Goal: Information Seeking & Learning: Check status

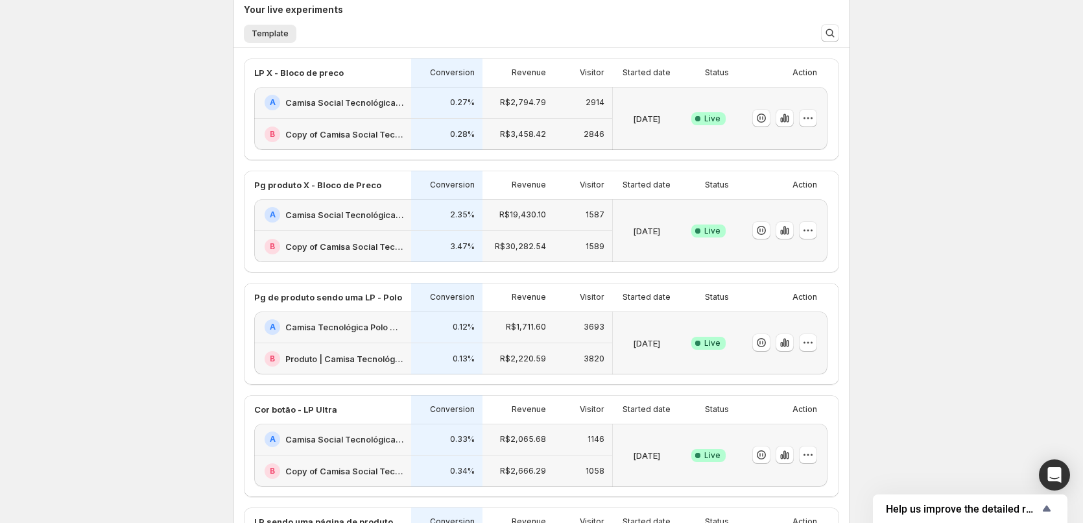
scroll to position [454, 0]
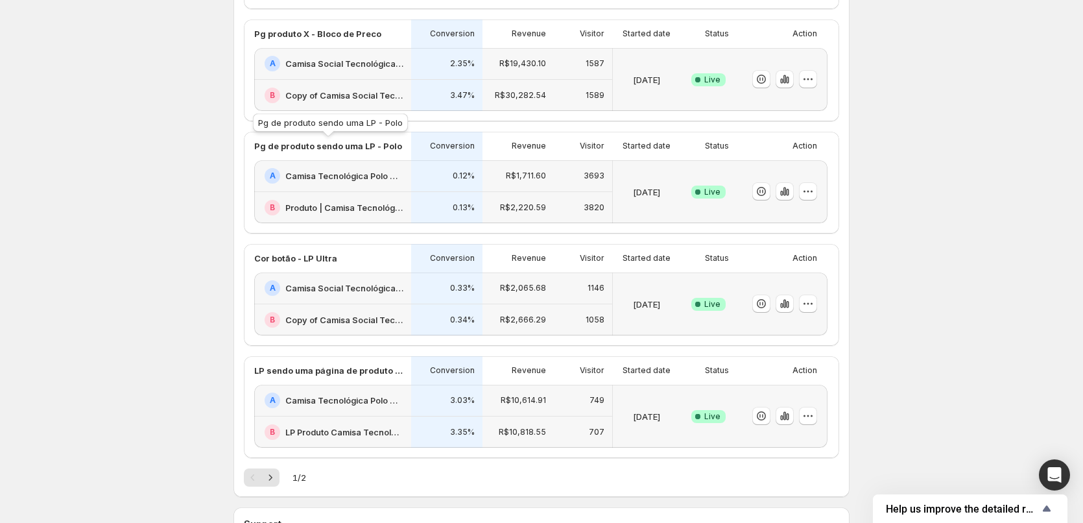
click at [367, 143] on p "Pg de produto sendo uma LP - Polo" at bounding box center [328, 145] width 148 height 13
click at [350, 399] on h2 "Camisa Tecnológica Polo Ultra Masculina | Praticidade e [PERSON_NAME] | Consola…" at bounding box center [344, 400] width 118 height 13
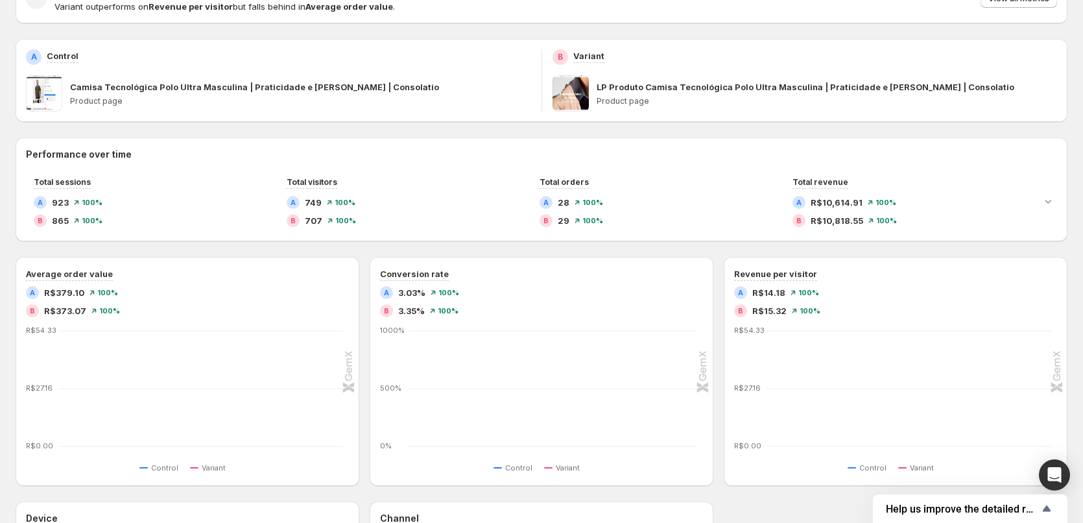
scroll to position [57, 0]
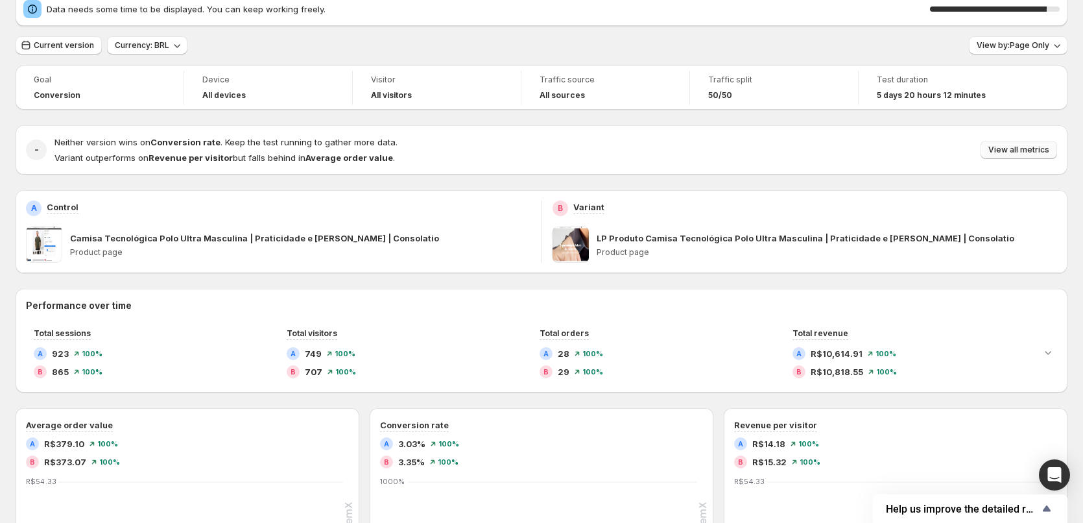
click at [1015, 147] on span "View all metrics" at bounding box center [1019, 150] width 61 height 10
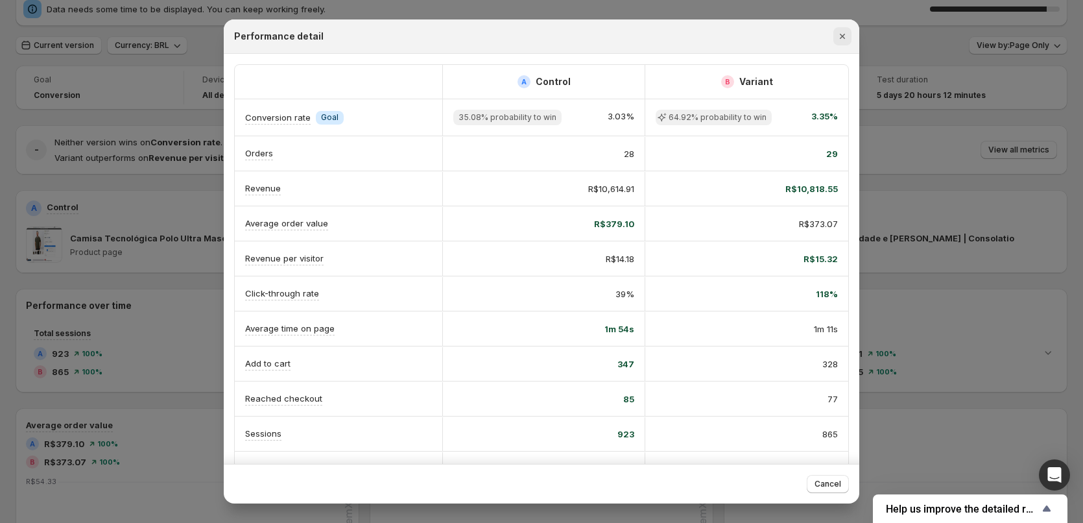
click at [843, 36] on icon "Close" at bounding box center [842, 36] width 5 height 5
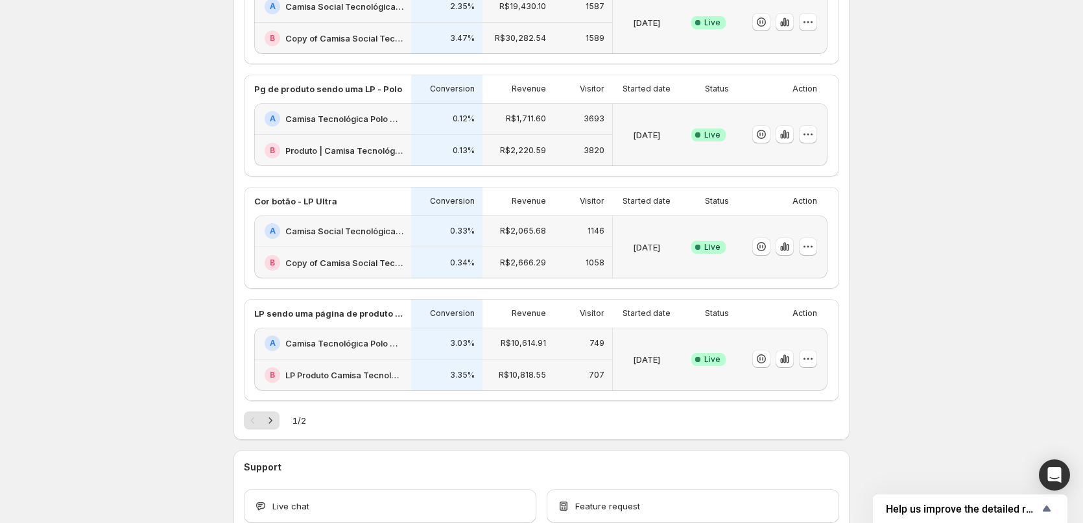
scroll to position [360, 0]
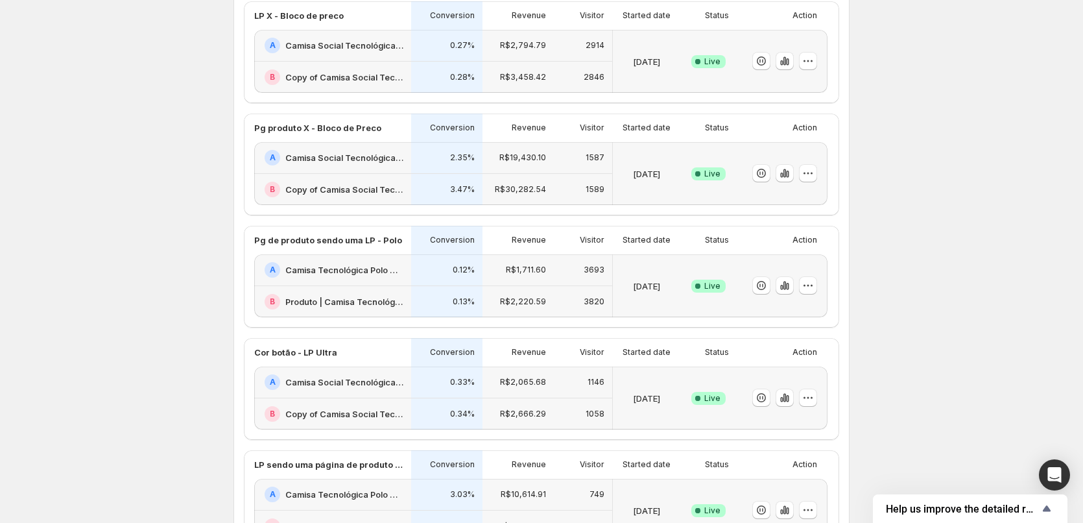
click at [345, 47] on h2 "Camisa Social Tecnológica X-Tretch Masculina | Praticidade e [PERSON_NAME] | Co…" at bounding box center [344, 45] width 118 height 13
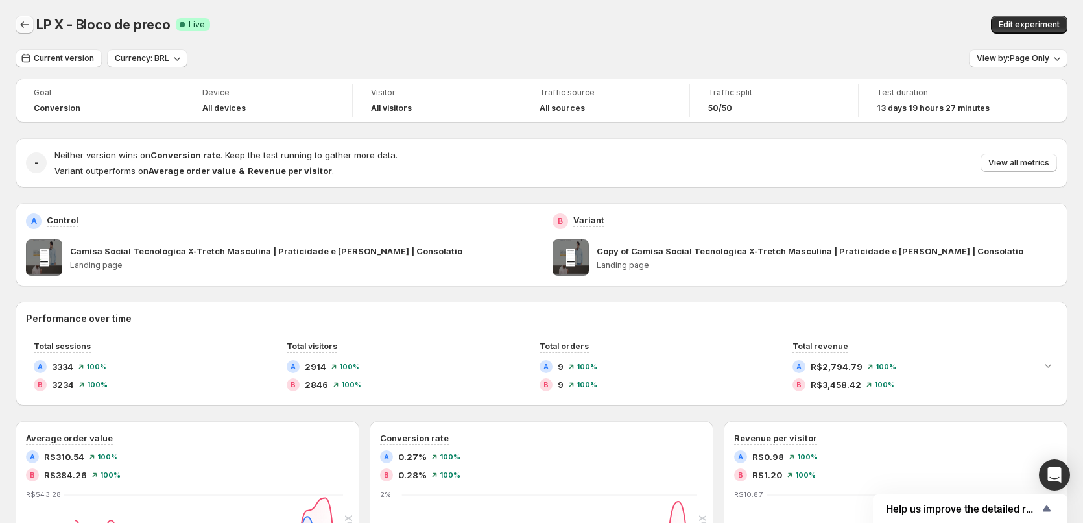
click at [20, 21] on icon "Back" at bounding box center [24, 24] width 13 height 13
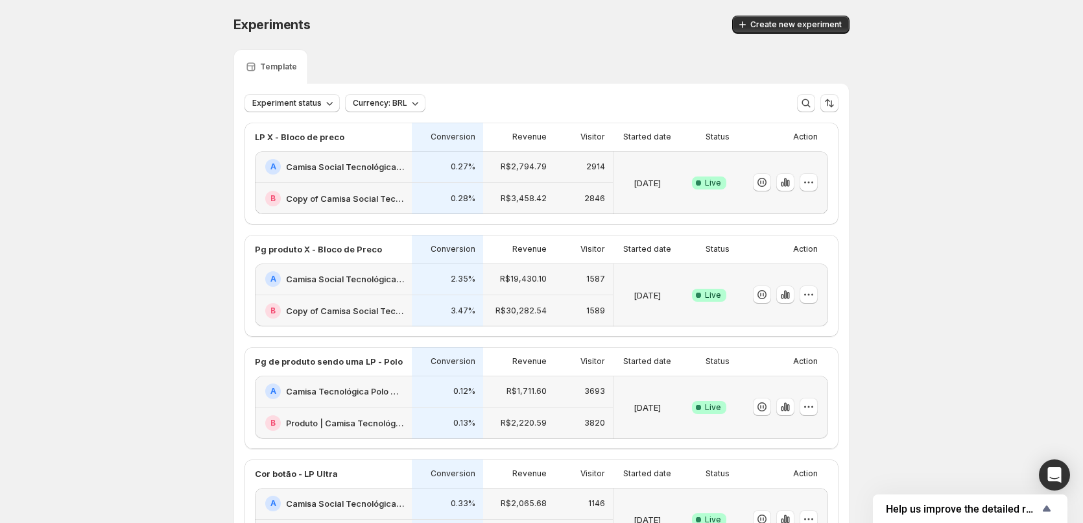
click at [350, 282] on h2 "Camisa Social Tecnológica X-Tretch Masculina | Praticidade e [PERSON_NAME] | Co…" at bounding box center [345, 278] width 118 height 13
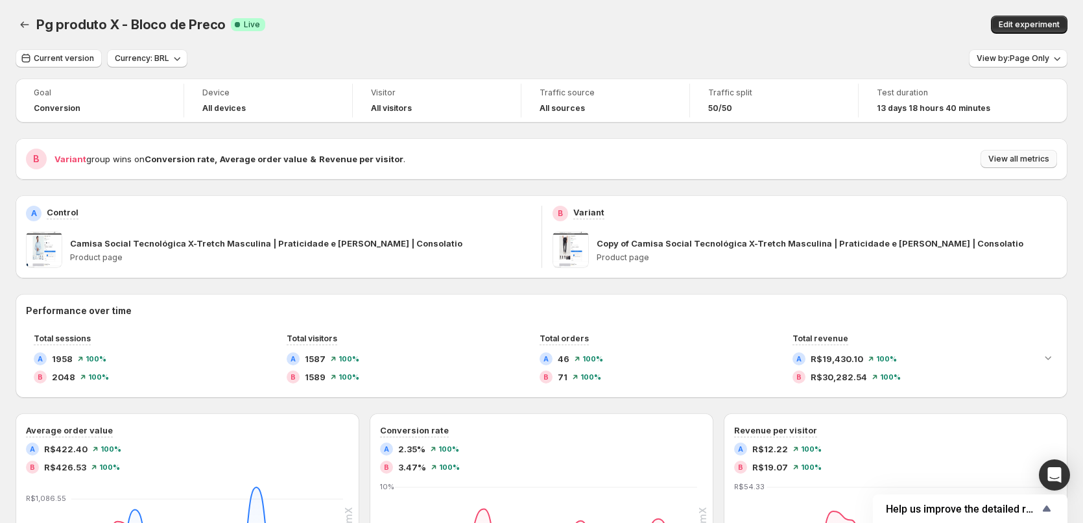
click at [1010, 156] on span "View all metrics" at bounding box center [1019, 159] width 61 height 10
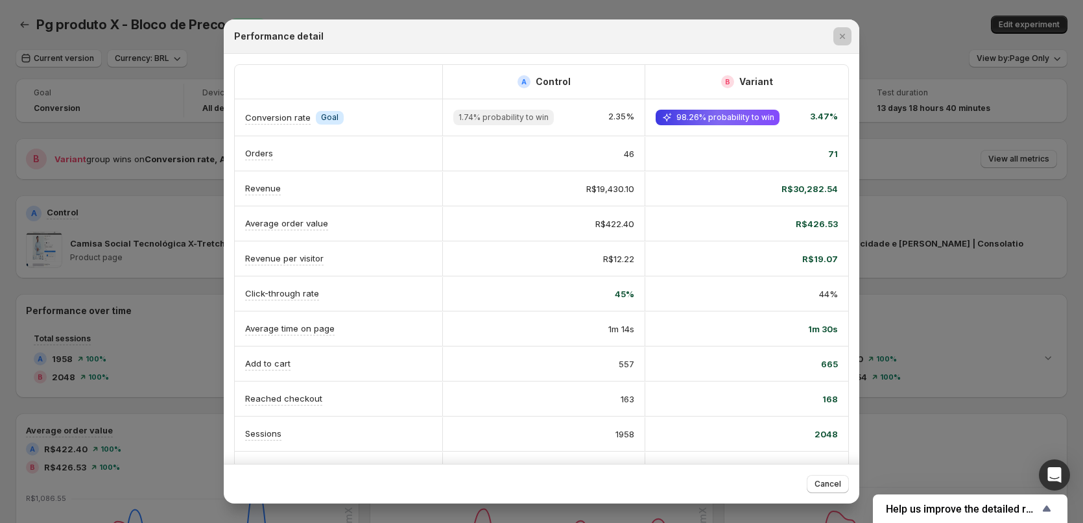
click at [882, 165] on div at bounding box center [541, 261] width 1083 height 523
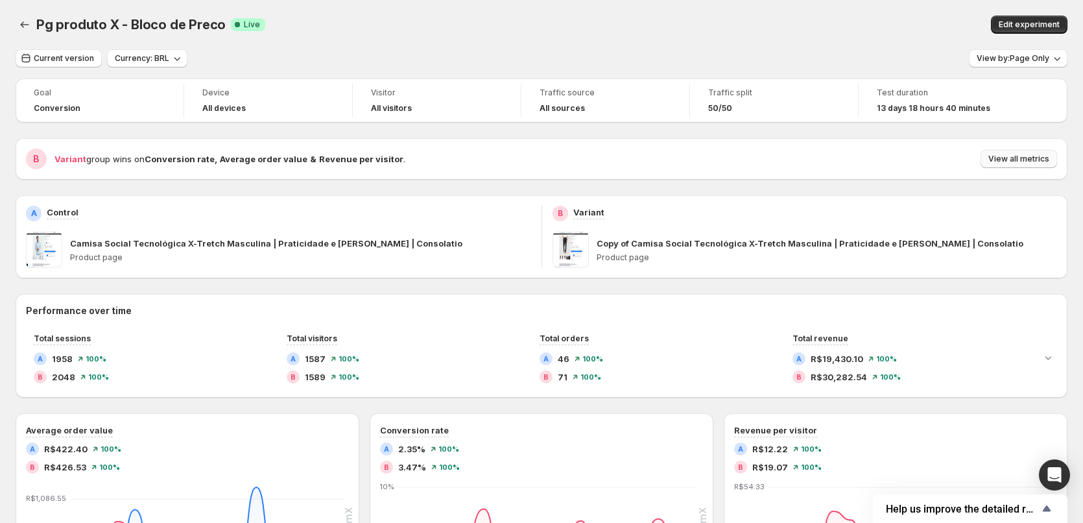
click at [1022, 158] on span "View all metrics" at bounding box center [1019, 159] width 61 height 10
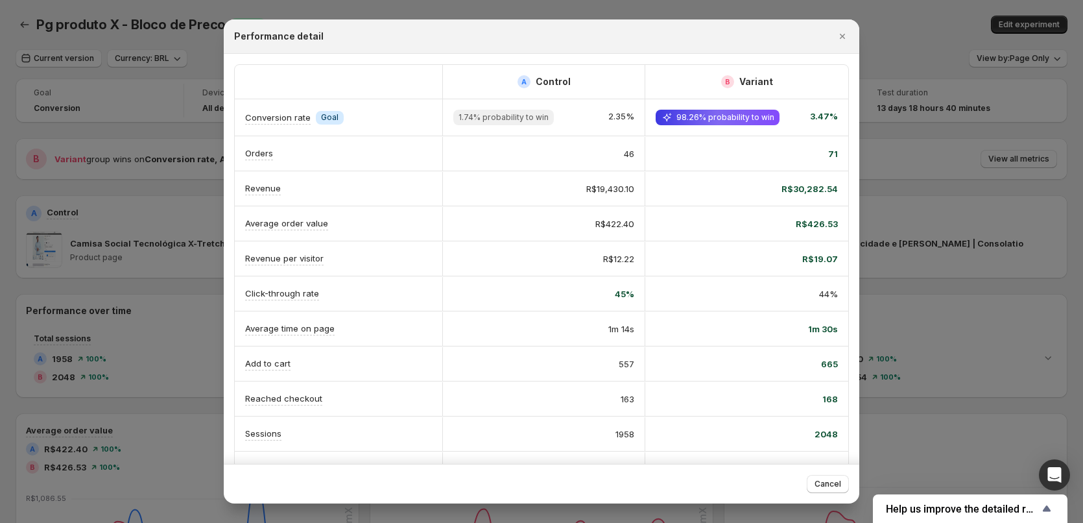
drag, startPoint x: 946, startPoint y: 202, endPoint x: 1085, endPoint y: 222, distance: 139.5
click at [954, 204] on div at bounding box center [541, 261] width 1083 height 523
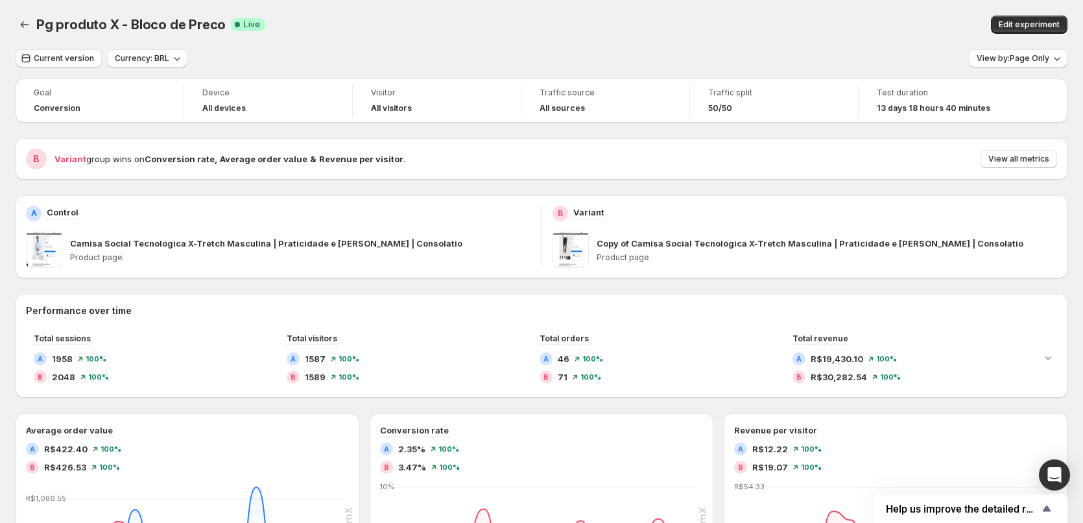
scroll to position [151, 0]
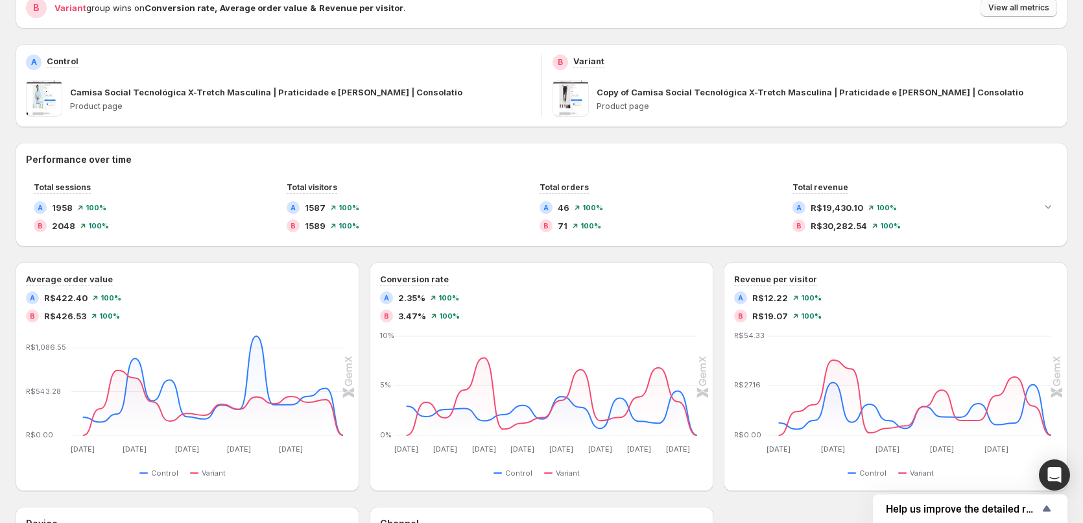
click at [1003, 14] on button "View all metrics" at bounding box center [1019, 8] width 77 height 18
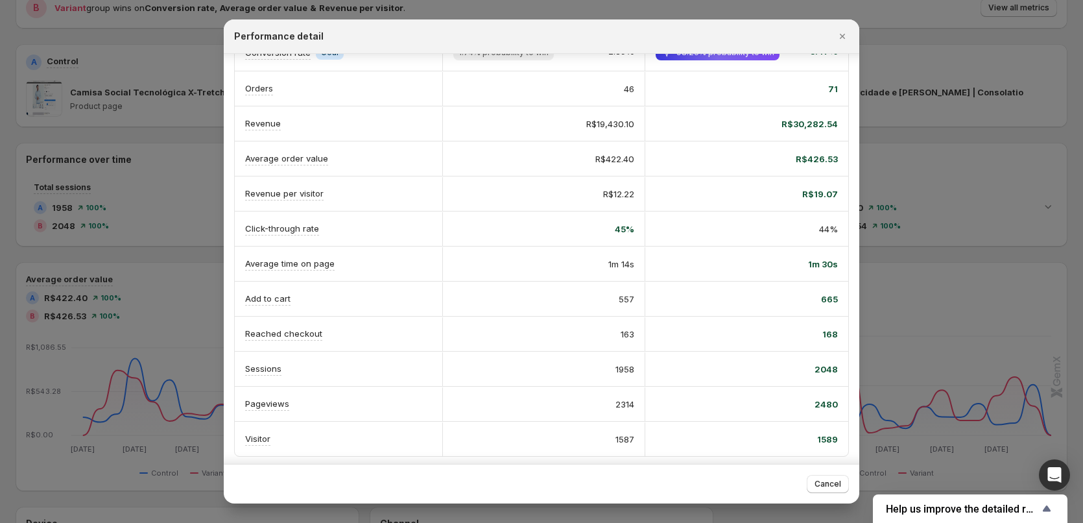
scroll to position [68, 0]
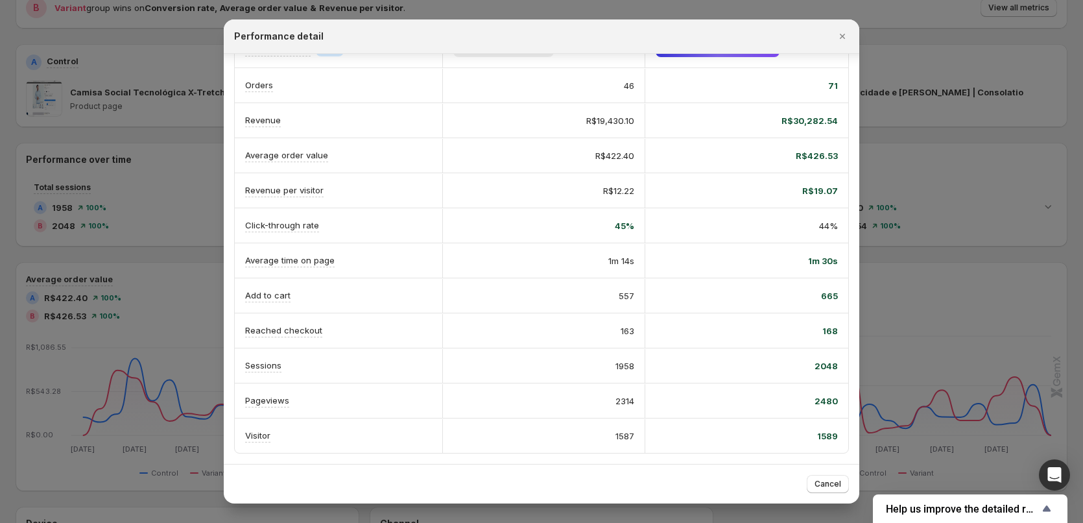
click at [991, 169] on div at bounding box center [541, 261] width 1083 height 523
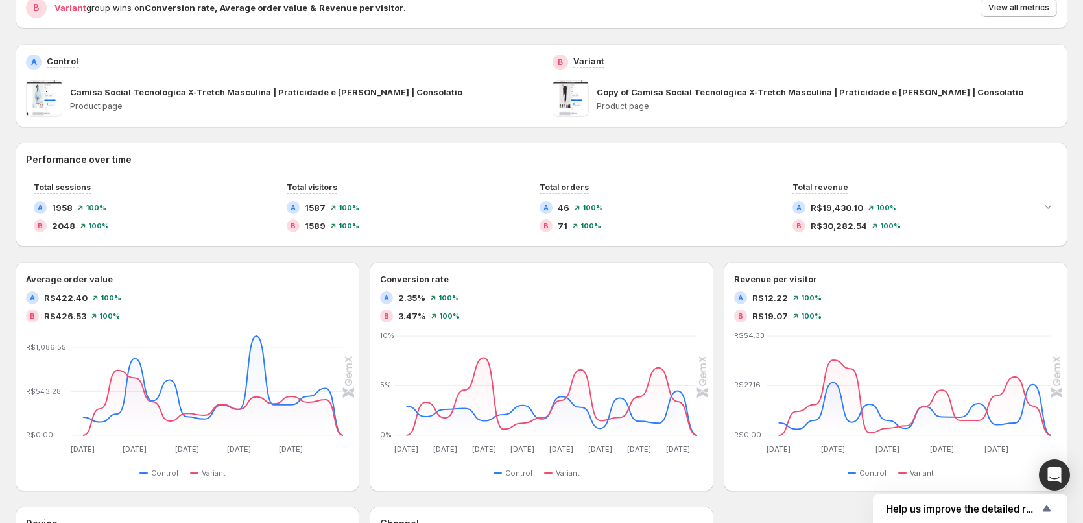
scroll to position [0, 0]
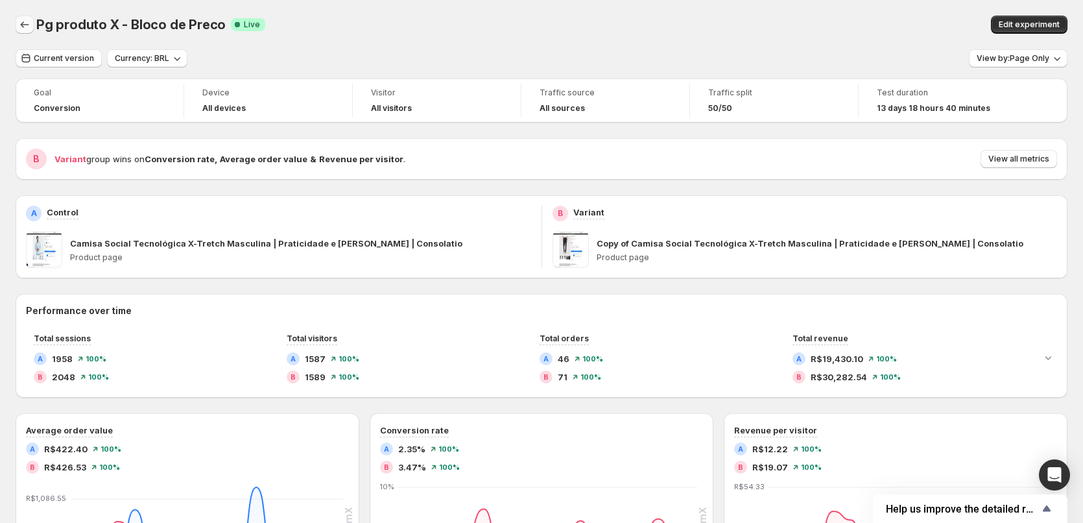
click at [27, 30] on icon "Back" at bounding box center [24, 24] width 13 height 13
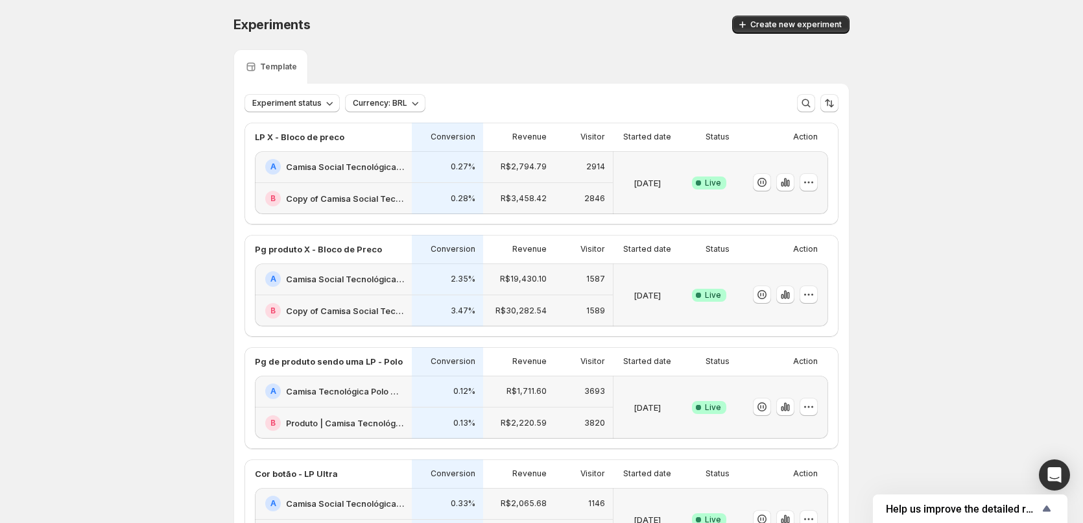
click at [375, 171] on h2 "Camisa Social Tecnológica X-Tretch Masculina | Praticidade e [PERSON_NAME] | Co…" at bounding box center [345, 166] width 118 height 13
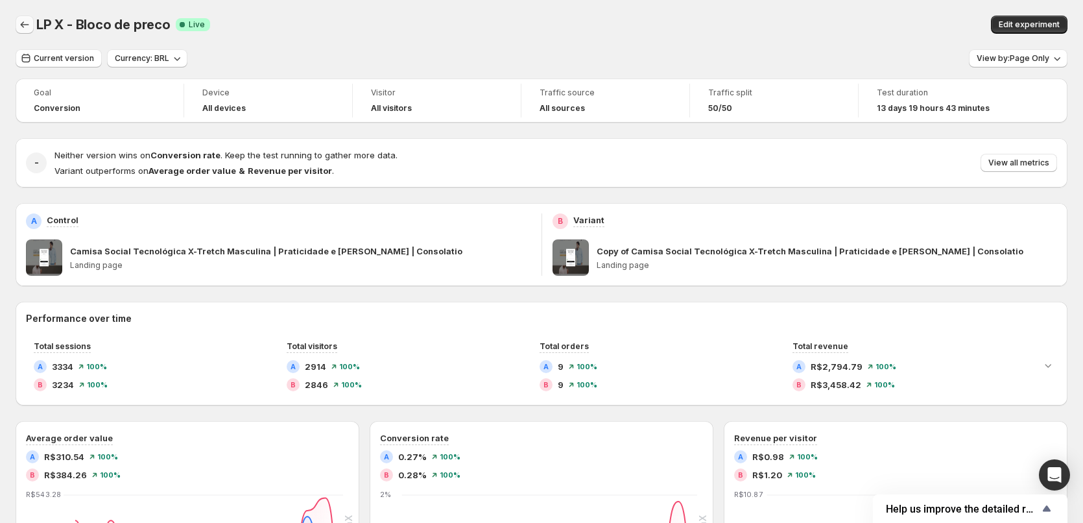
click at [20, 30] on icon "Back" at bounding box center [24, 24] width 13 height 13
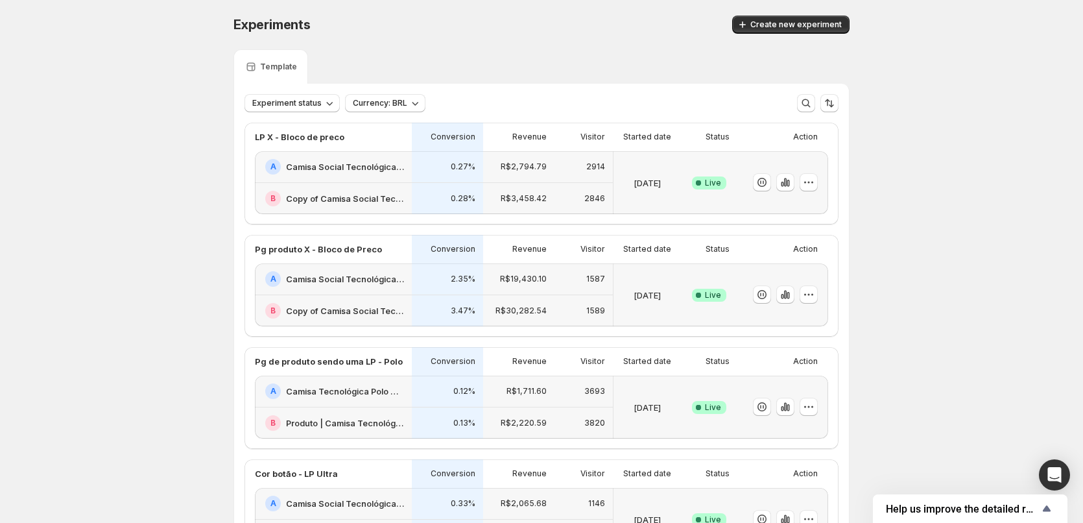
click at [390, 282] on h2 "Camisa Social Tecnológica X-Tretch Masculina | Praticidade e [PERSON_NAME] | Co…" at bounding box center [345, 278] width 118 height 13
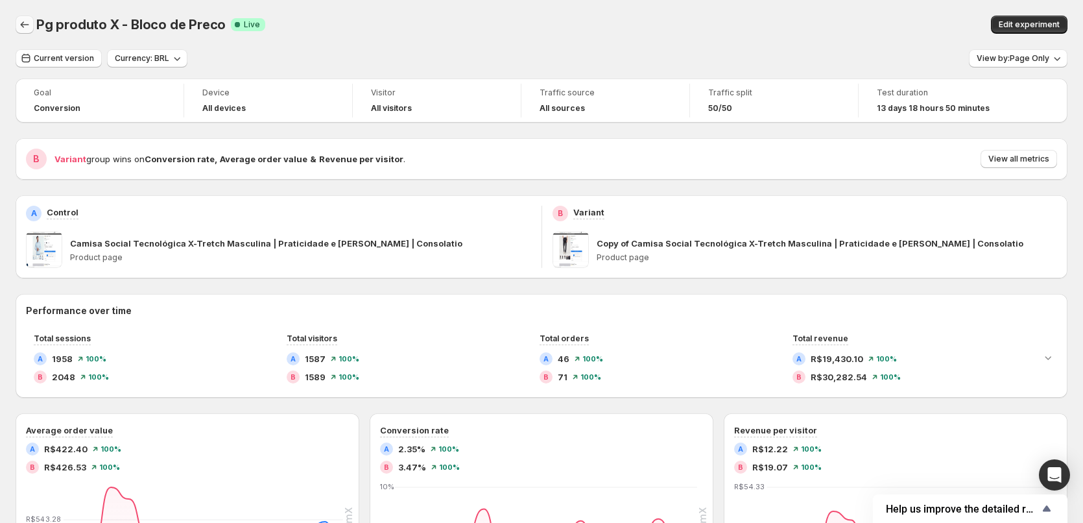
click at [20, 29] on icon "Back" at bounding box center [24, 24] width 13 height 13
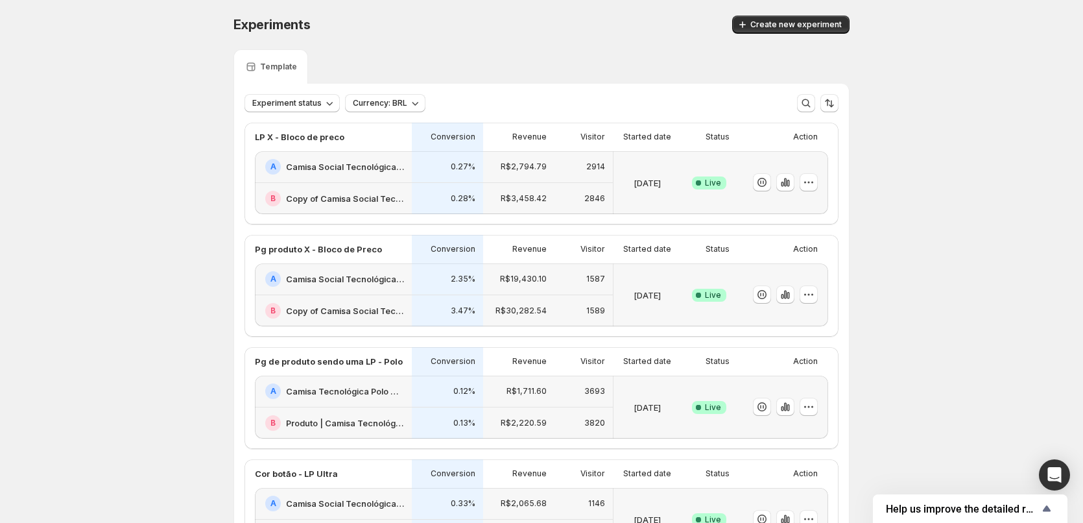
click at [365, 161] on h2 "Camisa Social Tecnológica X-Tretch Masculina | Praticidade e [PERSON_NAME] | Co…" at bounding box center [345, 166] width 118 height 13
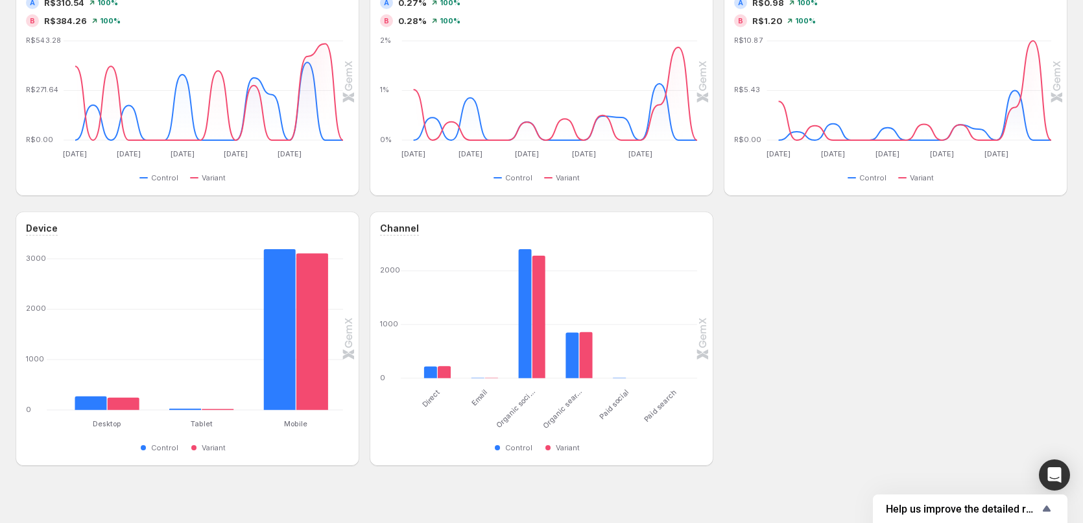
scroll to position [303, 0]
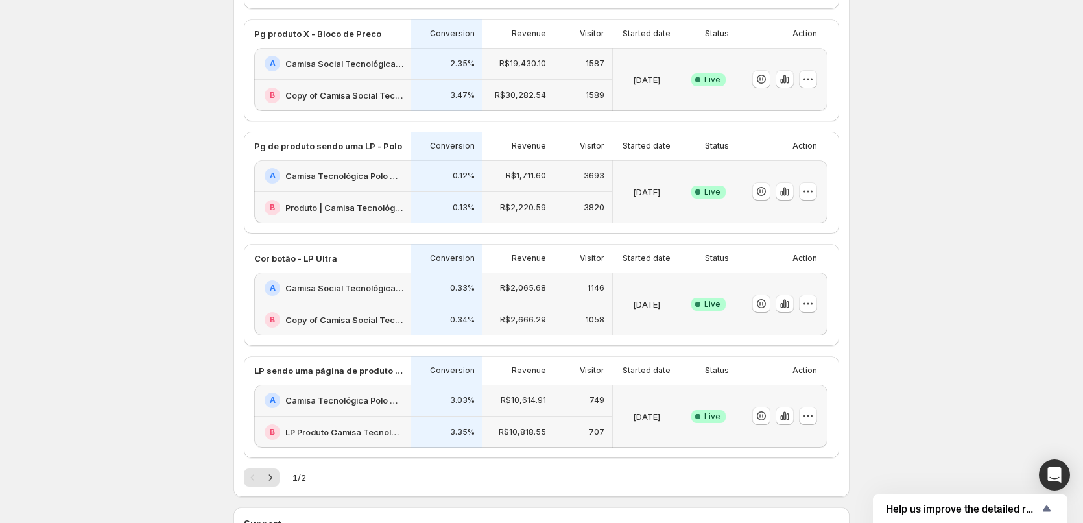
scroll to position [303, 0]
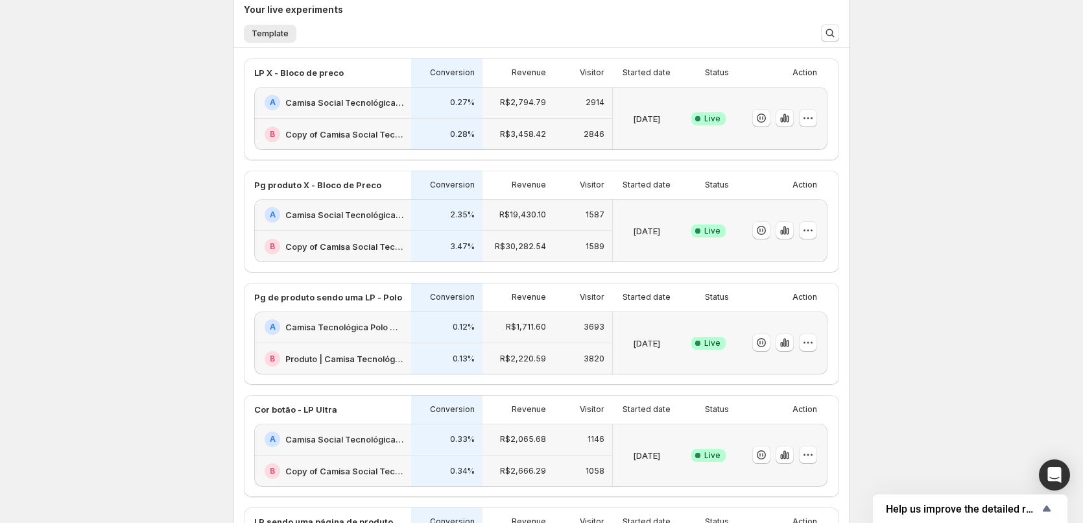
click at [320, 325] on h2 "Camisa Tecnológica Polo Ultra Masculina | Praticidade e [PERSON_NAME] | Consola…" at bounding box center [344, 326] width 118 height 13
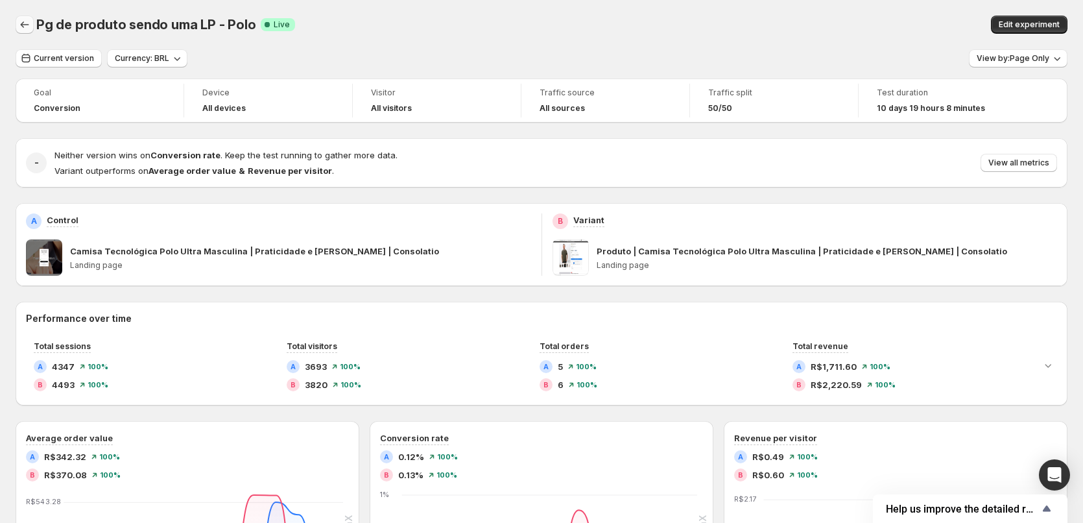
click at [23, 28] on icon "Back" at bounding box center [24, 24] width 13 height 13
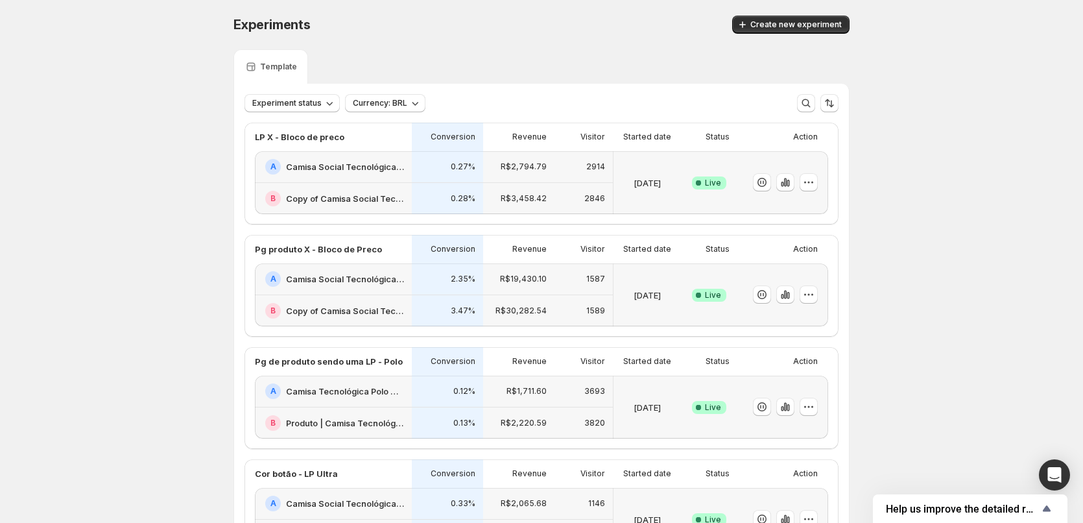
scroll to position [303, 0]
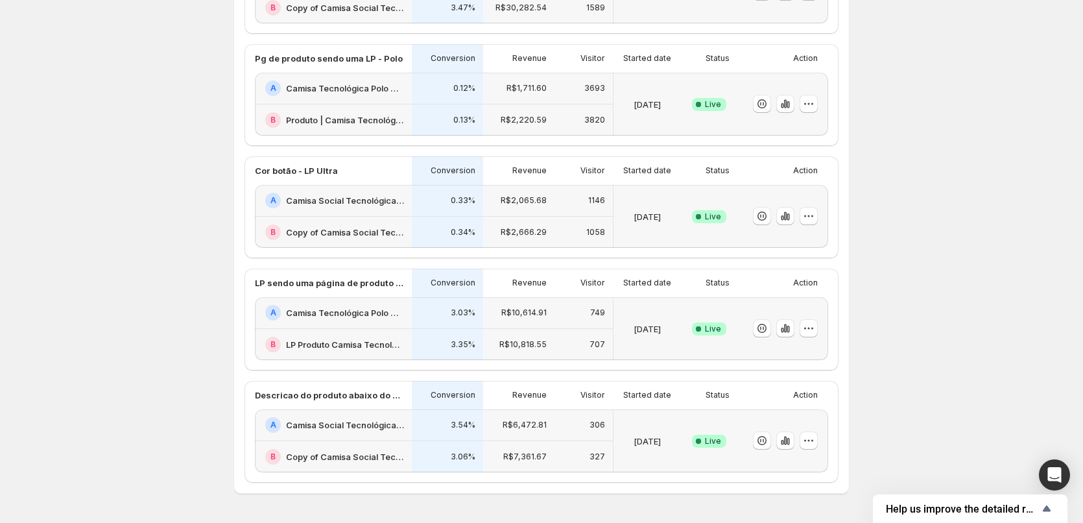
click at [334, 416] on div "A Camisa Social Tecnológica Ultra-Stretch Masculina | Praticidade e [PERSON_NAM…" at bounding box center [333, 425] width 157 height 32
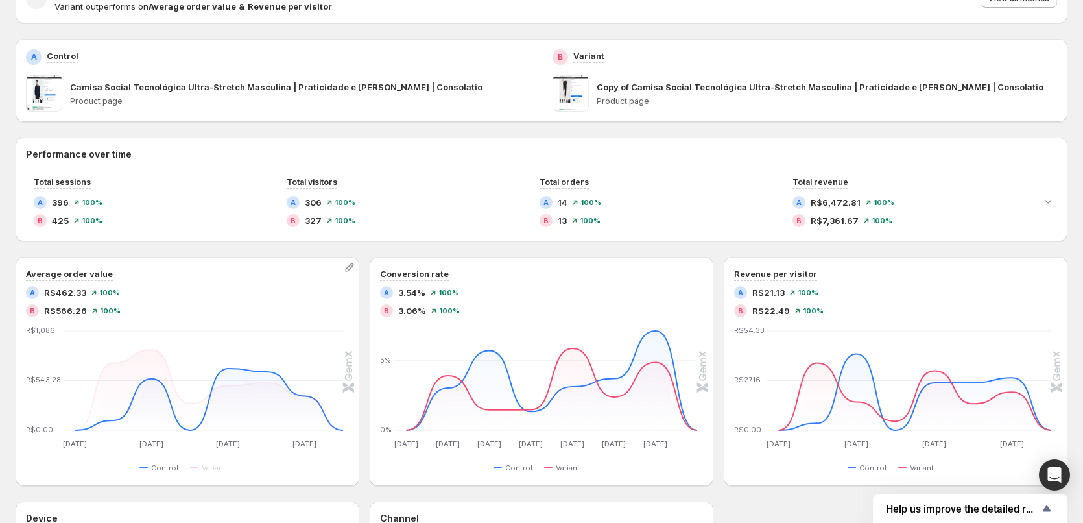
scroll to position [13, 0]
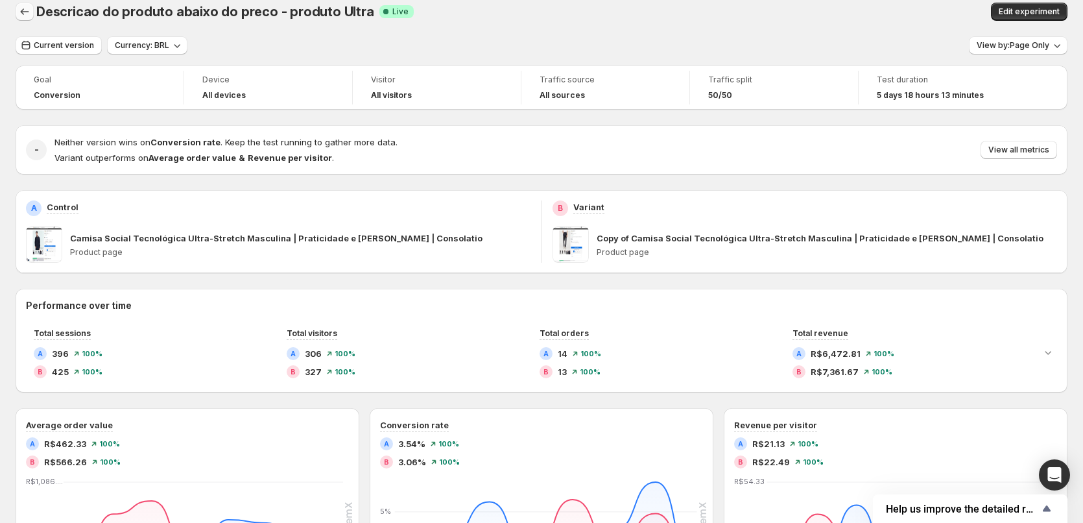
click at [32, 11] on button "Back" at bounding box center [25, 12] width 18 height 18
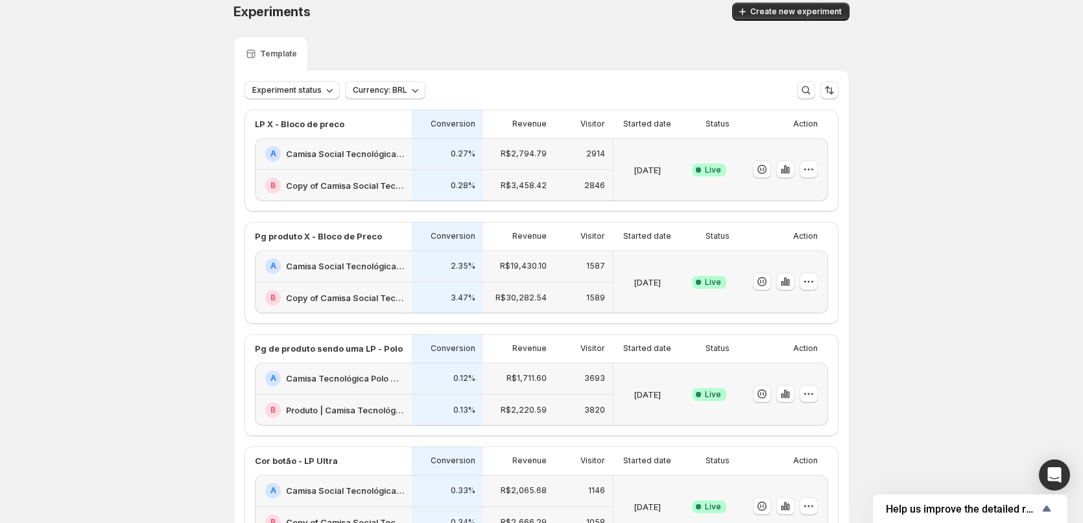
click at [328, 139] on div "A Camisa Social Tecnológica X-Tretch Masculina | Praticidade e [PERSON_NAME] | …" at bounding box center [333, 154] width 157 height 32
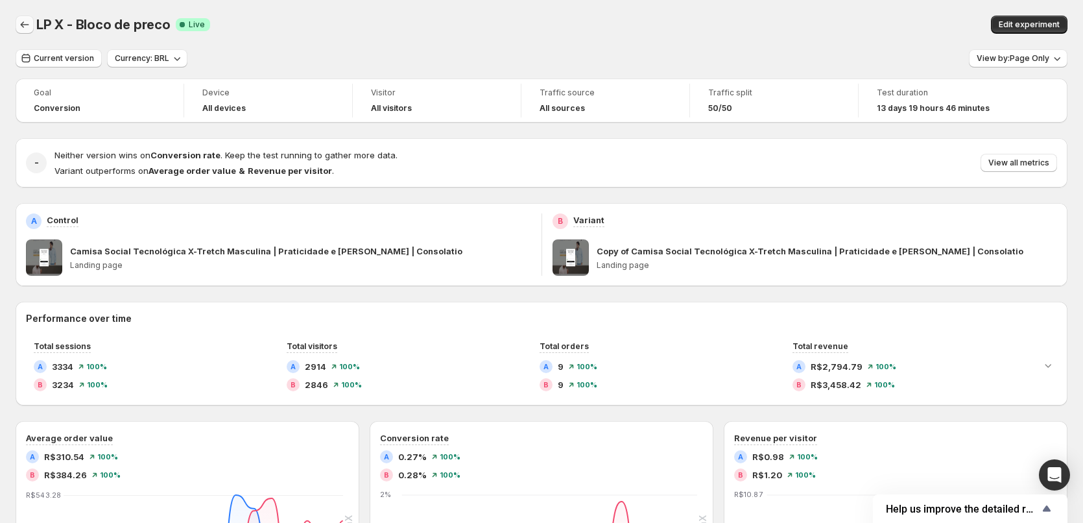
click at [16, 23] on button "Back" at bounding box center [25, 25] width 18 height 18
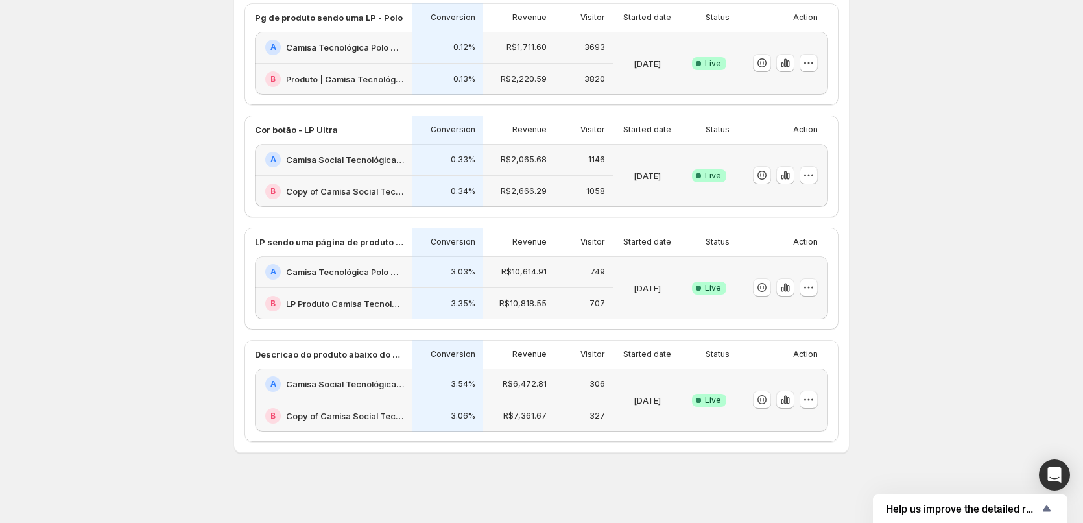
scroll to position [41, 0]
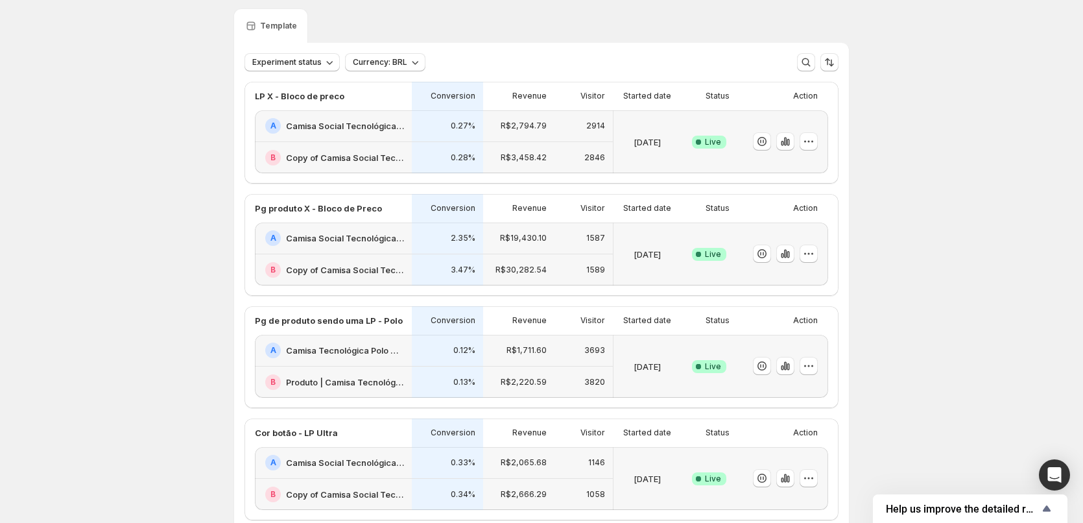
click at [367, 230] on div "A Camisa Social Tecnológica X-Tretch Masculina | Praticidade e [PERSON_NAME] | …" at bounding box center [333, 238] width 157 height 32
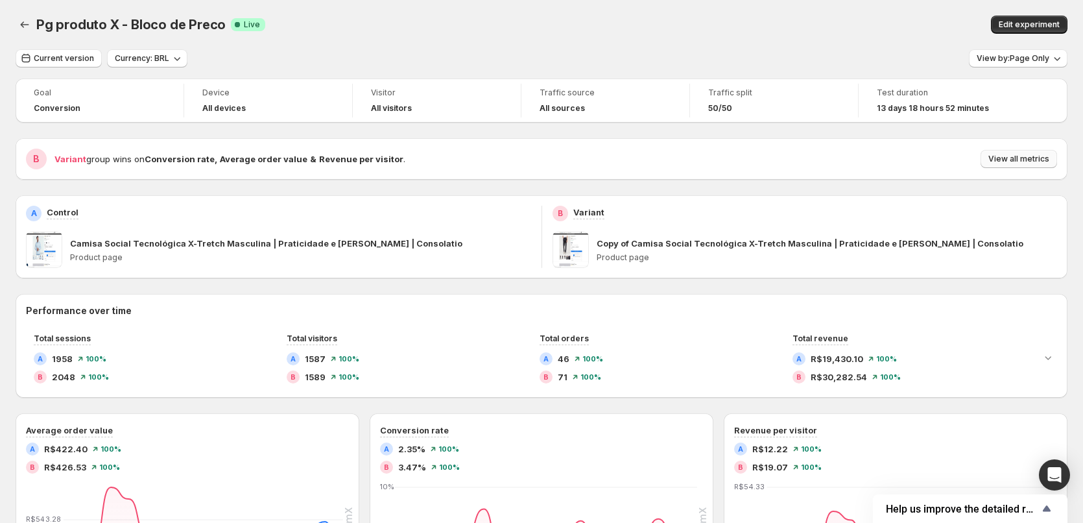
click at [1015, 160] on span "View all metrics" at bounding box center [1019, 159] width 61 height 10
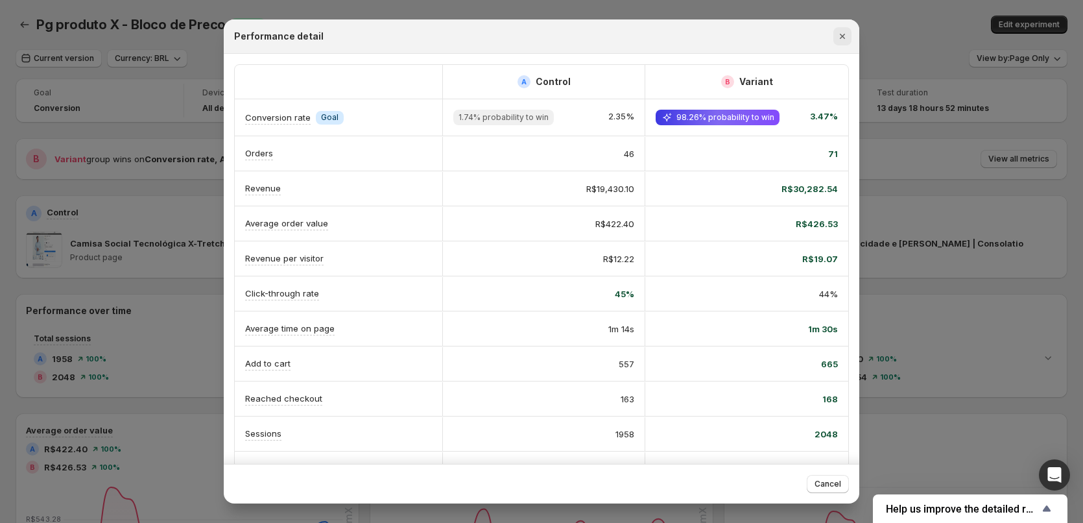
click at [848, 36] on icon "Close" at bounding box center [842, 36] width 13 height 13
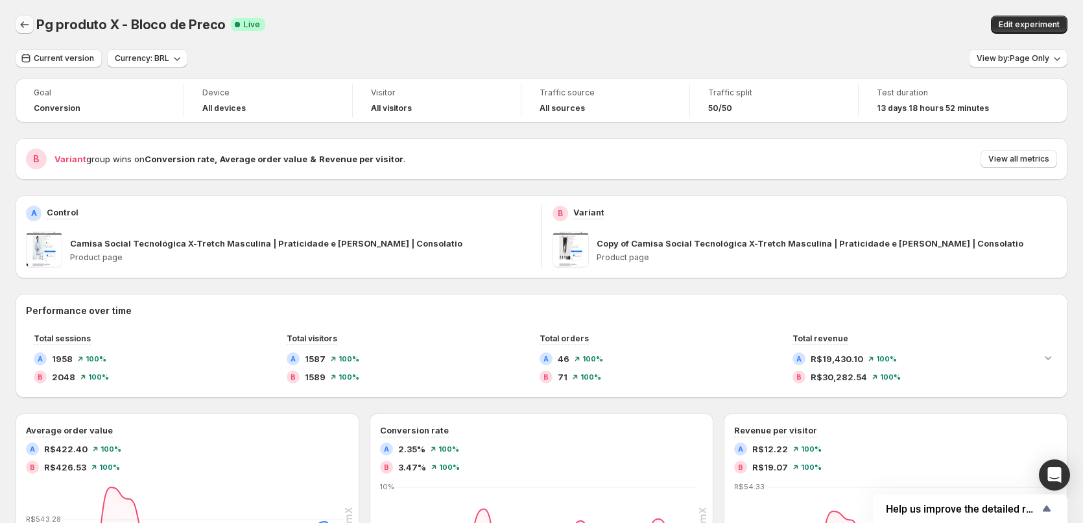
click at [23, 17] on button "Back" at bounding box center [25, 25] width 18 height 18
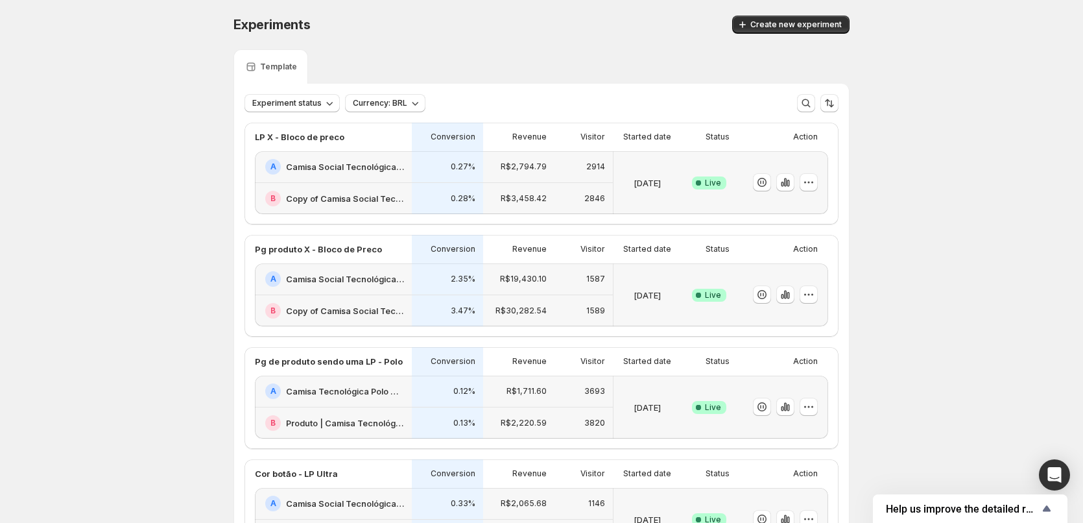
click at [374, 162] on h2 "Camisa Social Tecnológica X-Tretch Masculina | Praticidade e [PERSON_NAME] | Co…" at bounding box center [345, 166] width 118 height 13
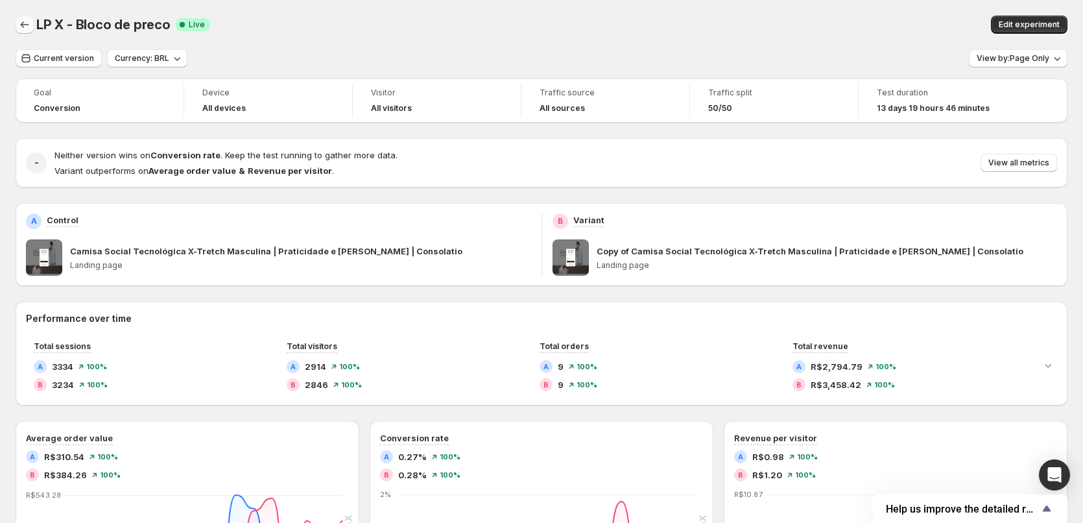
click at [22, 28] on icon "Back" at bounding box center [24, 24] width 13 height 13
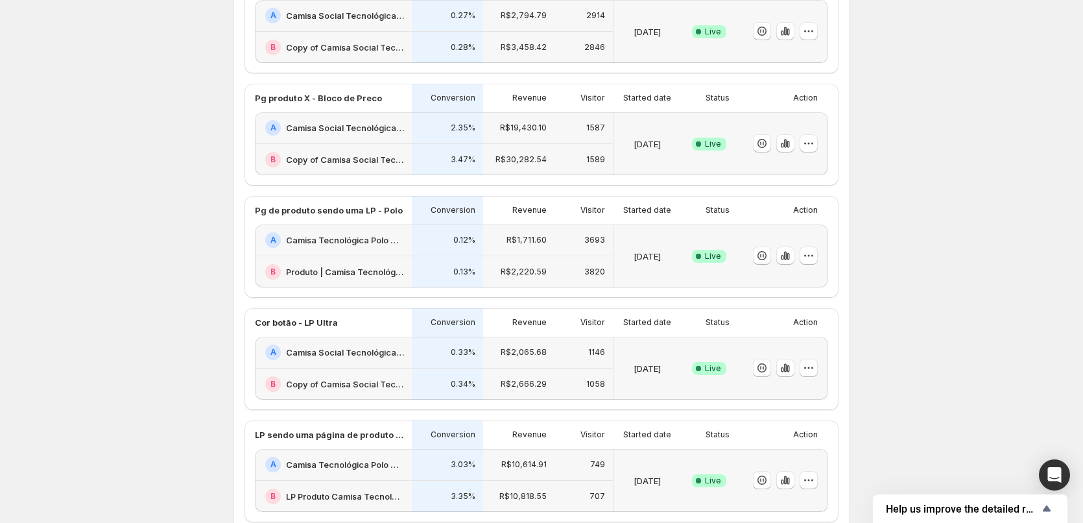
scroll to position [303, 0]
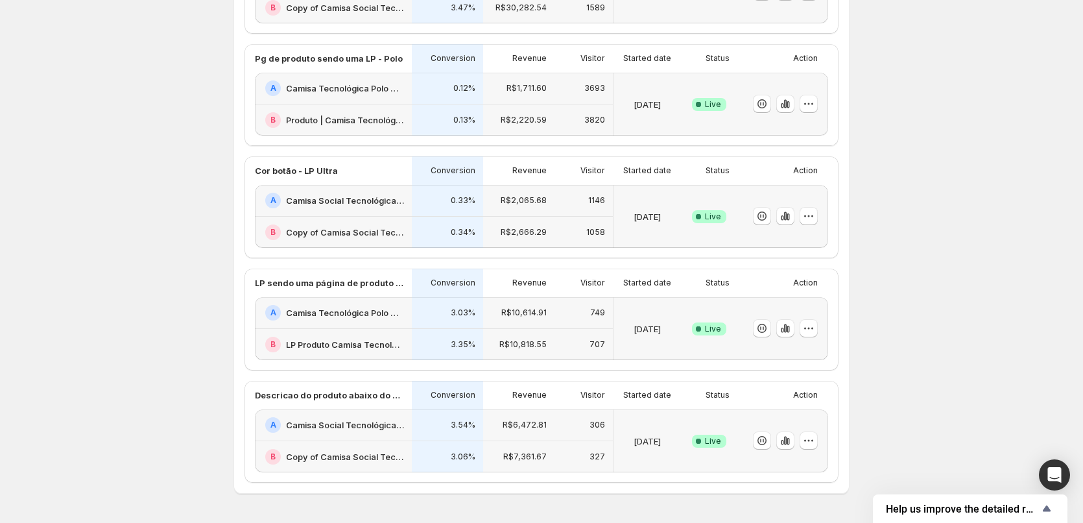
click at [323, 426] on h2 "Camisa Social Tecnológica Ultra-Stretch Masculina | Praticidade e [PERSON_NAME]…" at bounding box center [345, 424] width 118 height 13
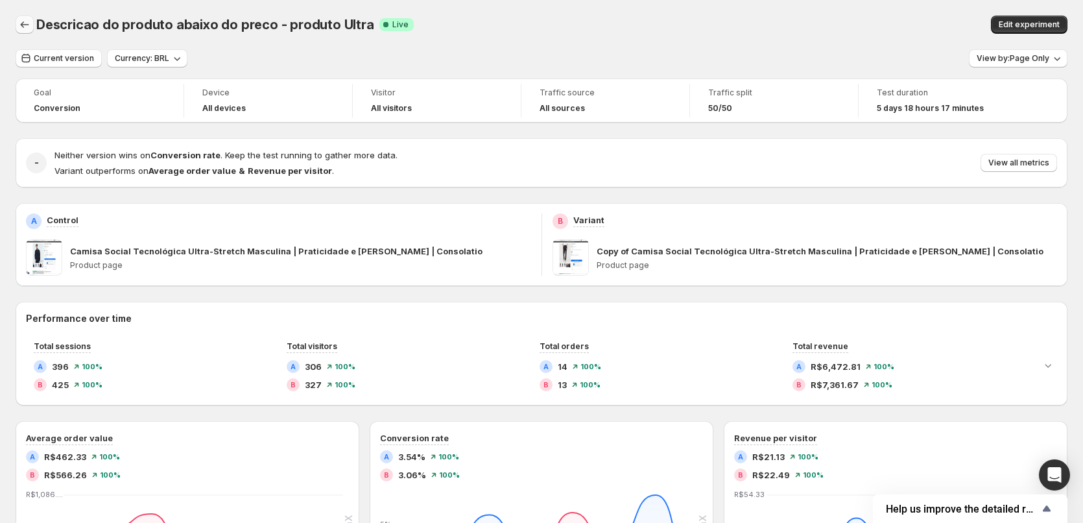
click at [25, 24] on icon "Back" at bounding box center [24, 24] width 13 height 13
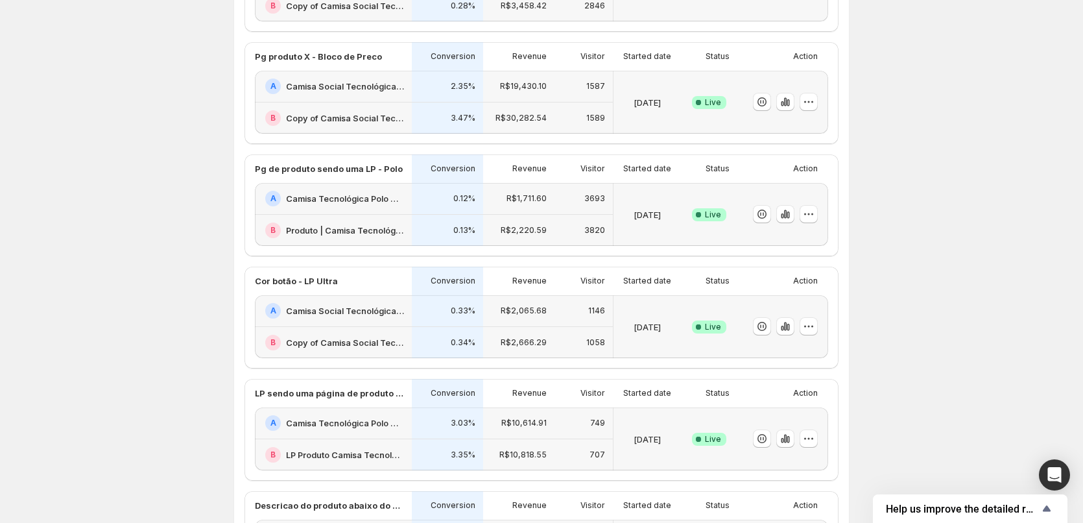
scroll to position [41, 0]
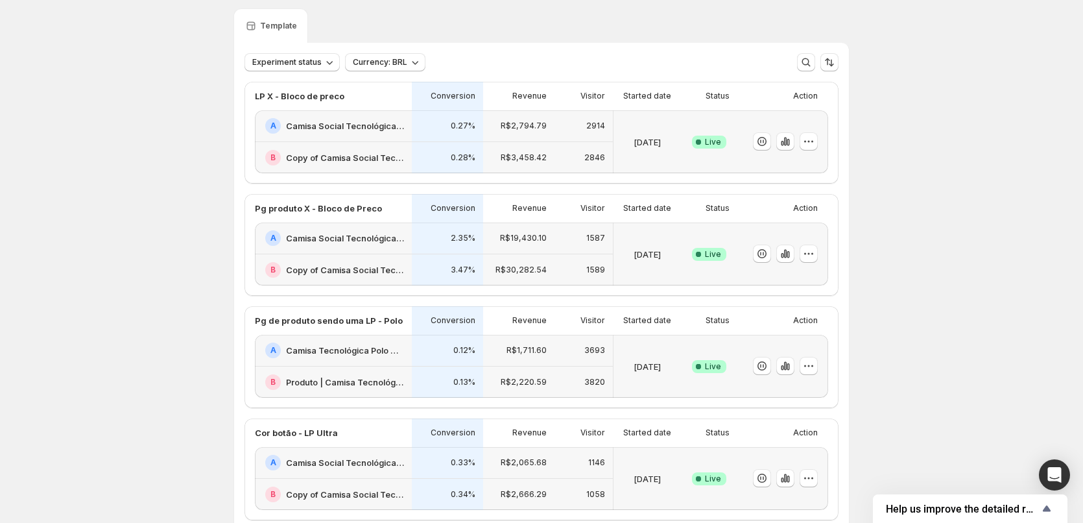
click at [457, 128] on p "0.27%" at bounding box center [463, 126] width 25 height 10
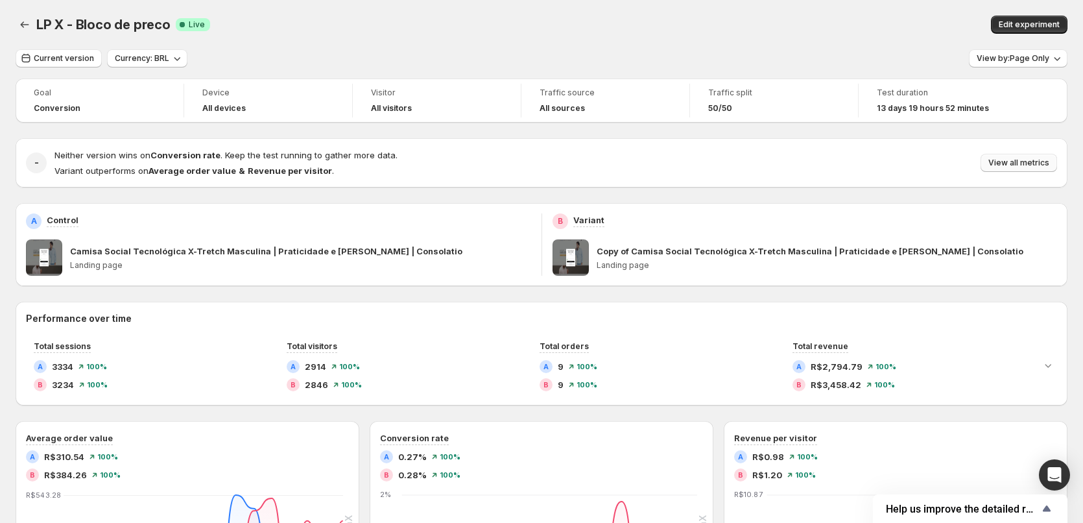
click at [1020, 167] on span "View all metrics" at bounding box center [1019, 163] width 61 height 10
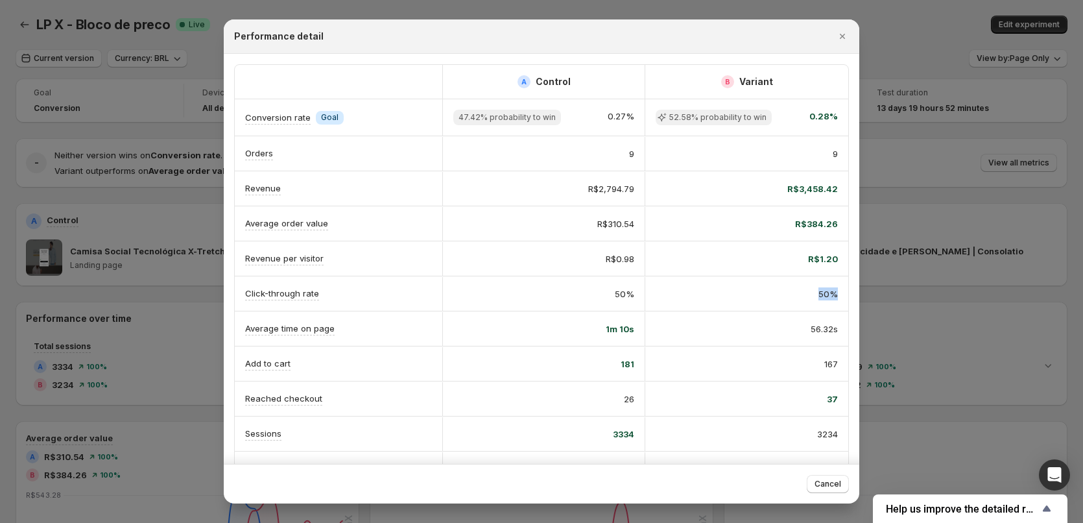
scroll to position [0, 6]
drag, startPoint x: 836, startPoint y: 296, endPoint x: 630, endPoint y: 289, distance: 206.4
click at [630, 289] on div "Click-through rate 50% 50%" at bounding box center [542, 293] width 614 height 34
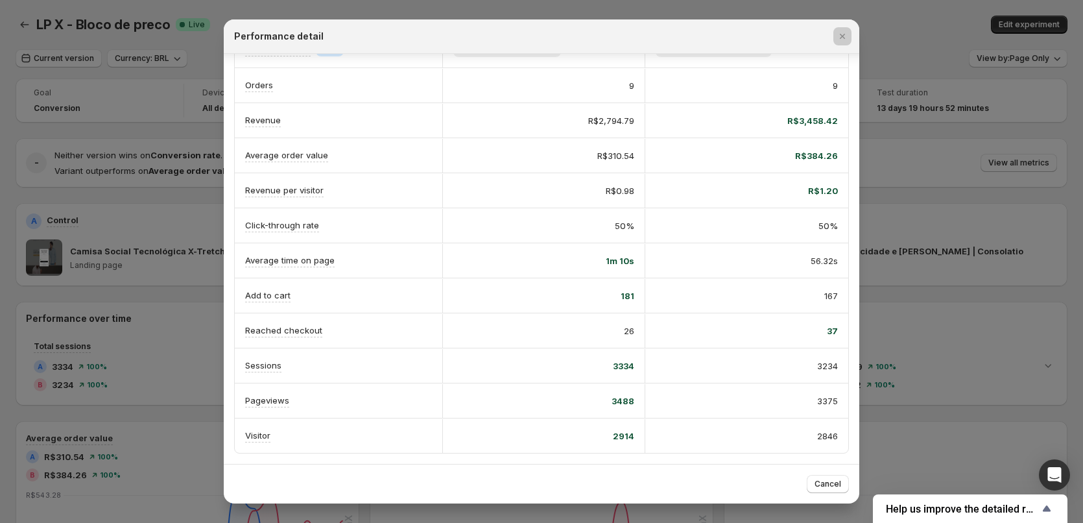
click at [933, 256] on div at bounding box center [541, 261] width 1083 height 523
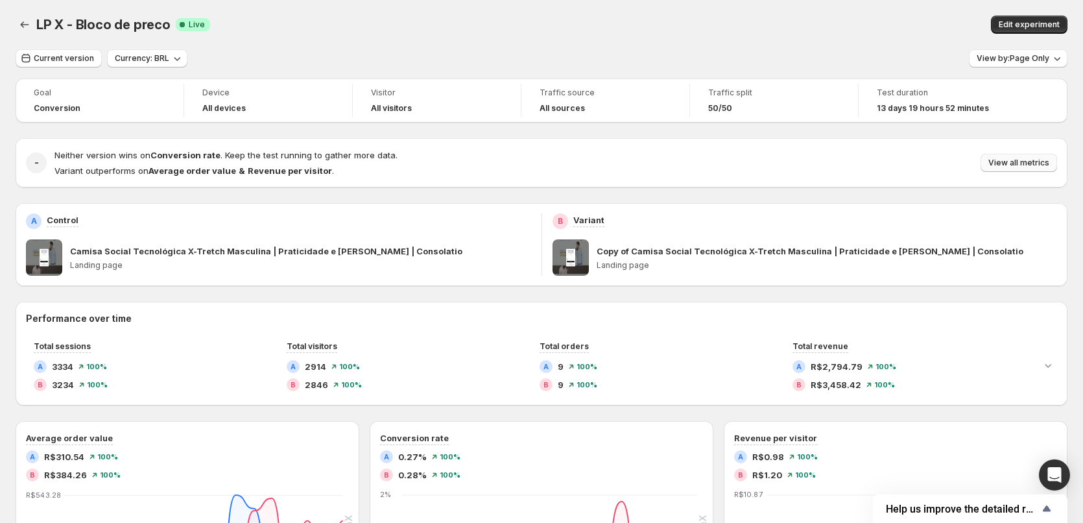
click at [1028, 156] on button "View all metrics" at bounding box center [1019, 163] width 77 height 18
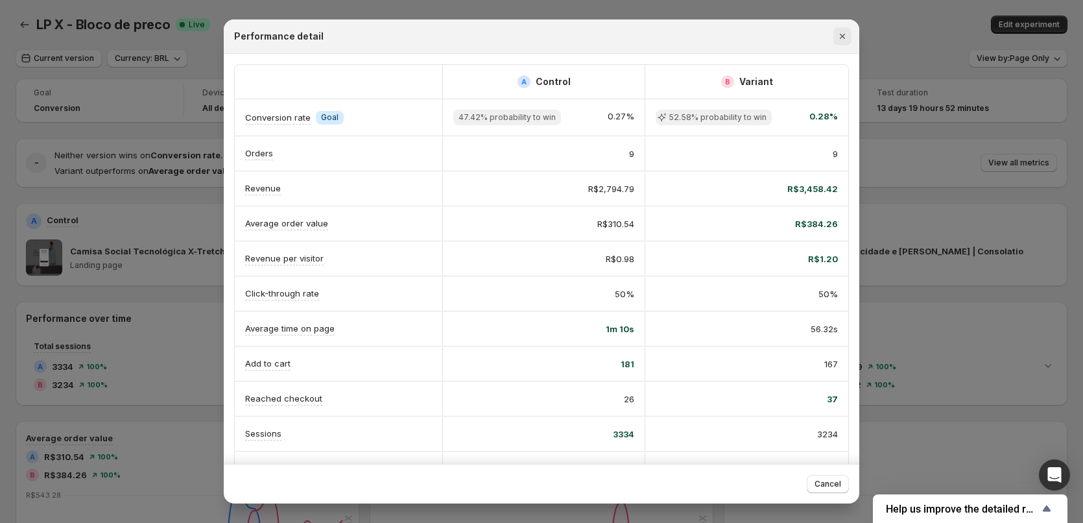
click at [847, 40] on icon "Close" at bounding box center [842, 36] width 13 height 13
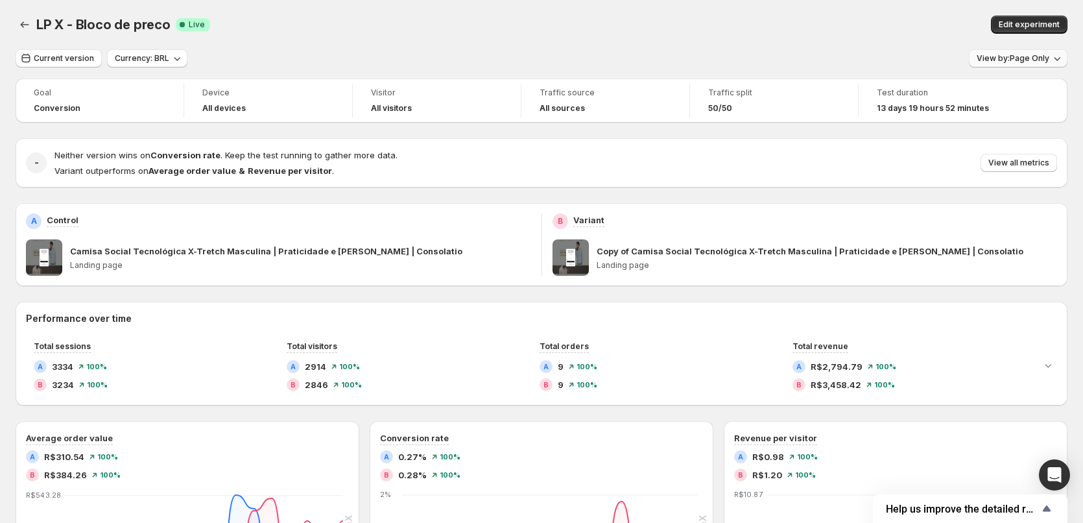
click at [1005, 56] on span "View by: Page Only" at bounding box center [1013, 58] width 73 height 10
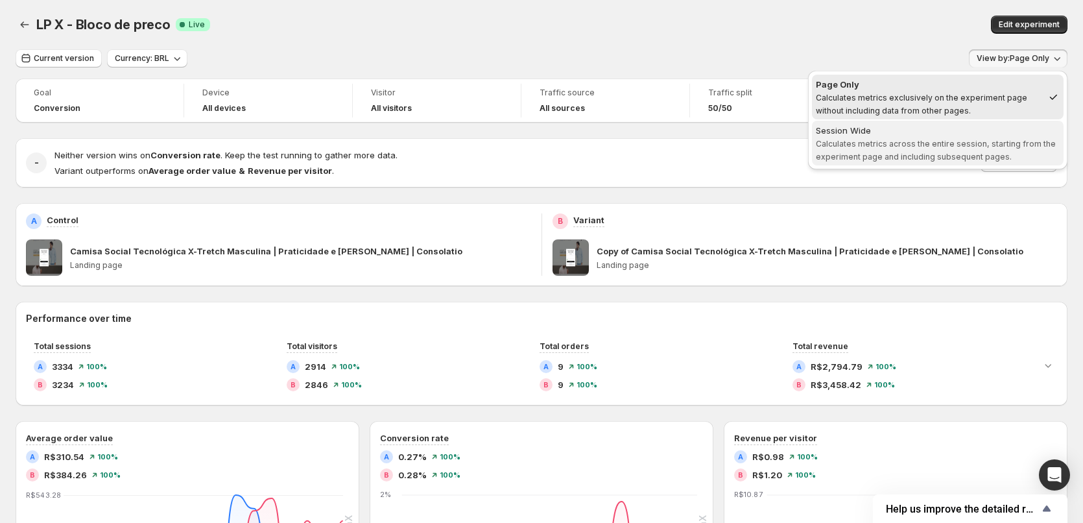
click at [972, 140] on span "Calculates metrics across the entire session, starting from the experiment page…" at bounding box center [936, 150] width 240 height 23
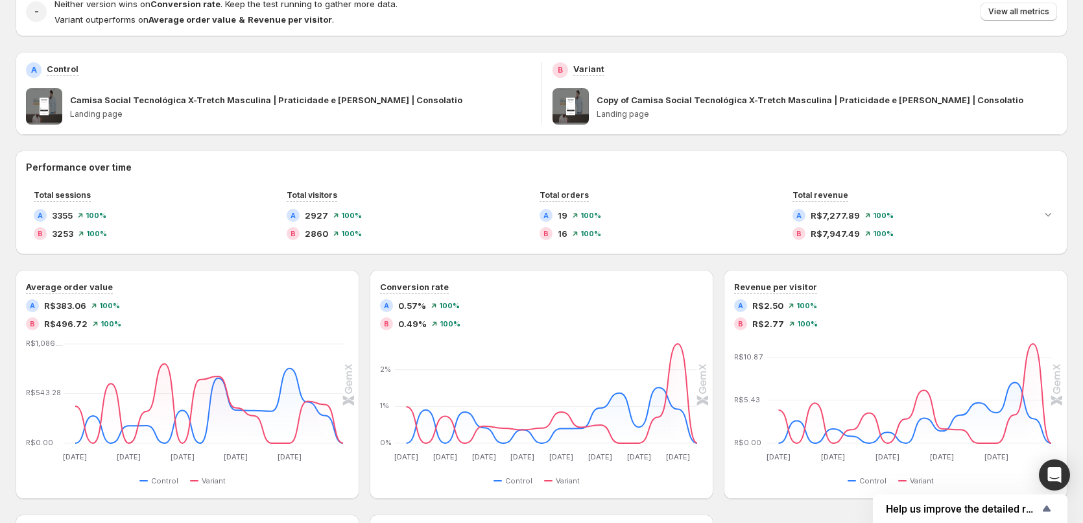
scroll to position [0, 0]
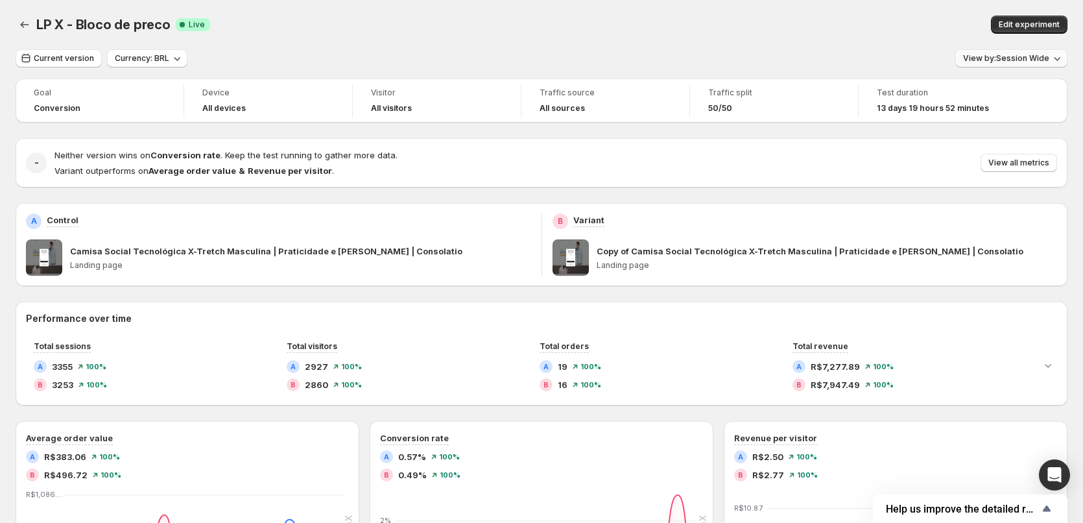
click at [1024, 62] on span "View by: Session Wide" at bounding box center [1006, 58] width 86 height 10
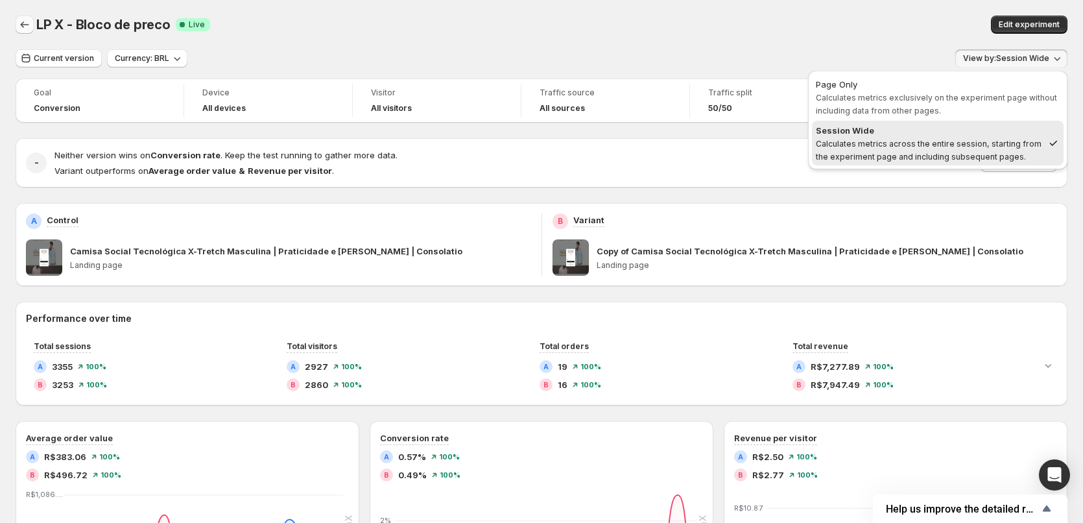
click at [29, 26] on icon "Back" at bounding box center [24, 24] width 13 height 13
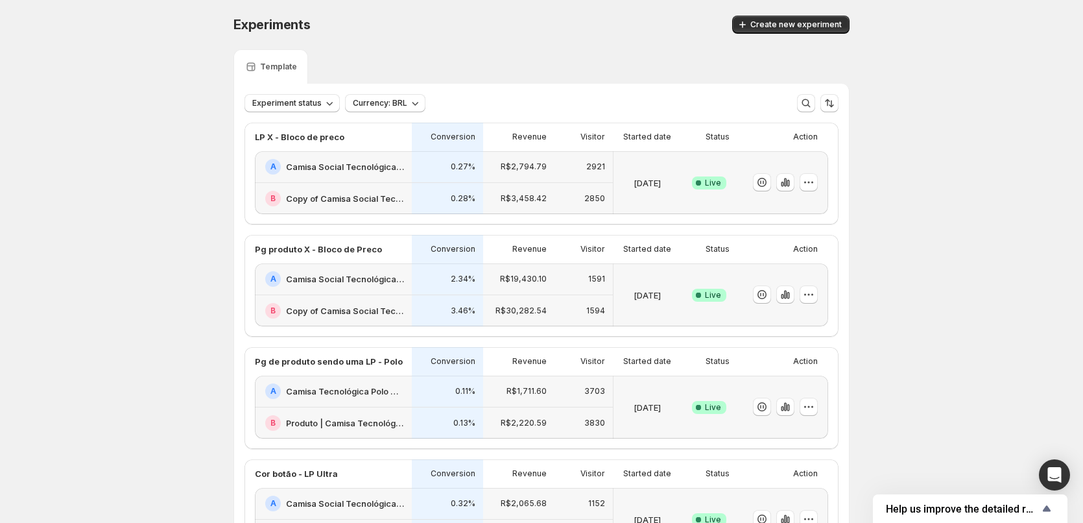
click at [385, 172] on h2 "Camisa Social Tecnológica X-Tretch Masculina | Praticidade e [PERSON_NAME] | Co…" at bounding box center [345, 166] width 118 height 13
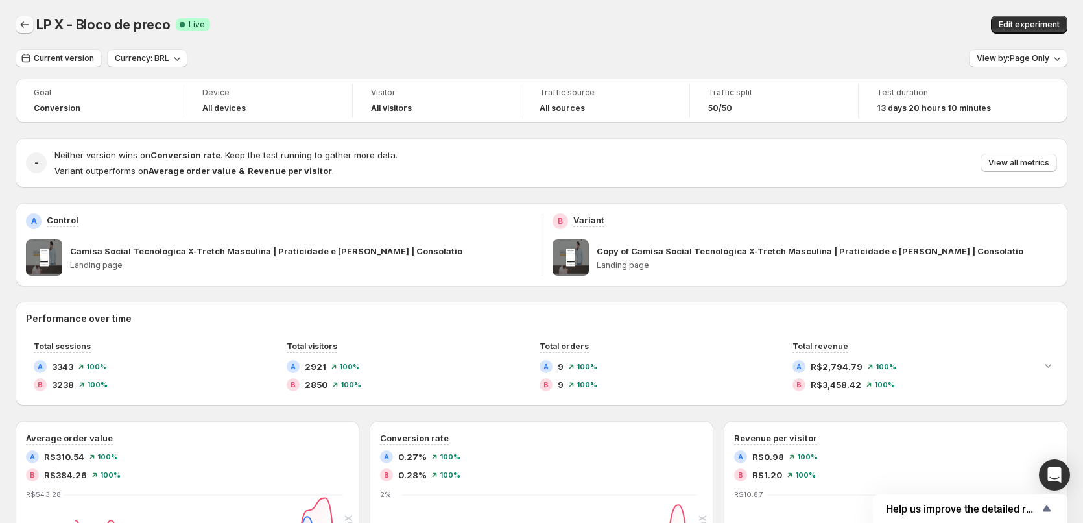
click at [30, 33] on button "Back" at bounding box center [25, 25] width 18 height 18
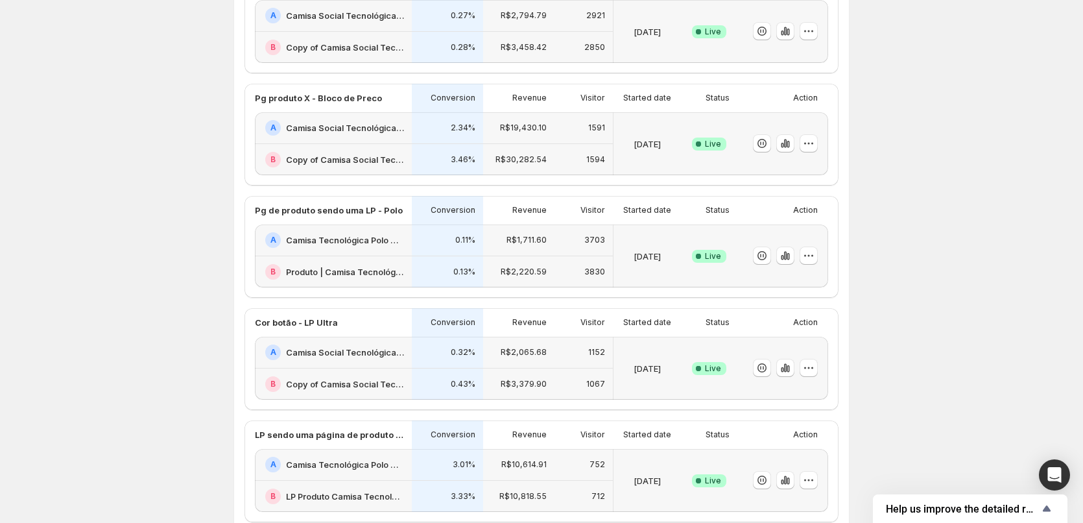
scroll to position [303, 0]
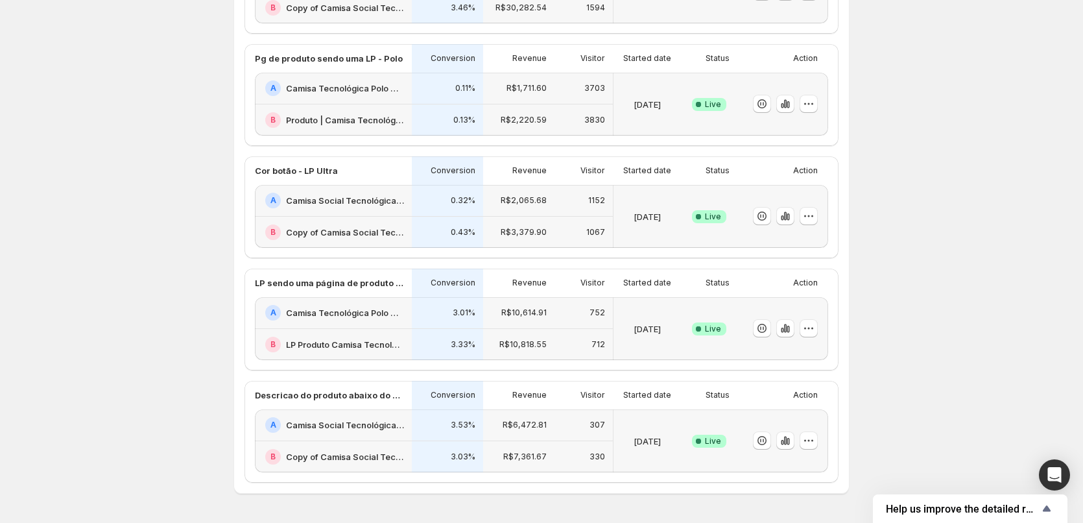
click at [43, 25] on div "Experiments. This page is ready Experiments Create new experiment Template Expe…" at bounding box center [541, 130] width 1083 height 867
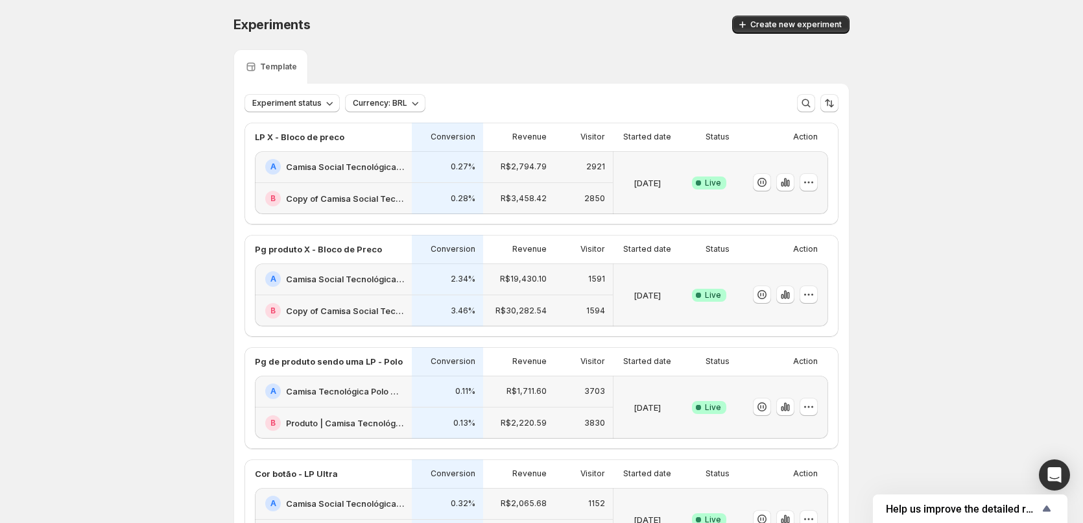
click at [374, 169] on h2 "Camisa Social Tecnológica X-Tretch Masculina | Praticidade e [PERSON_NAME] | Co…" at bounding box center [345, 166] width 118 height 13
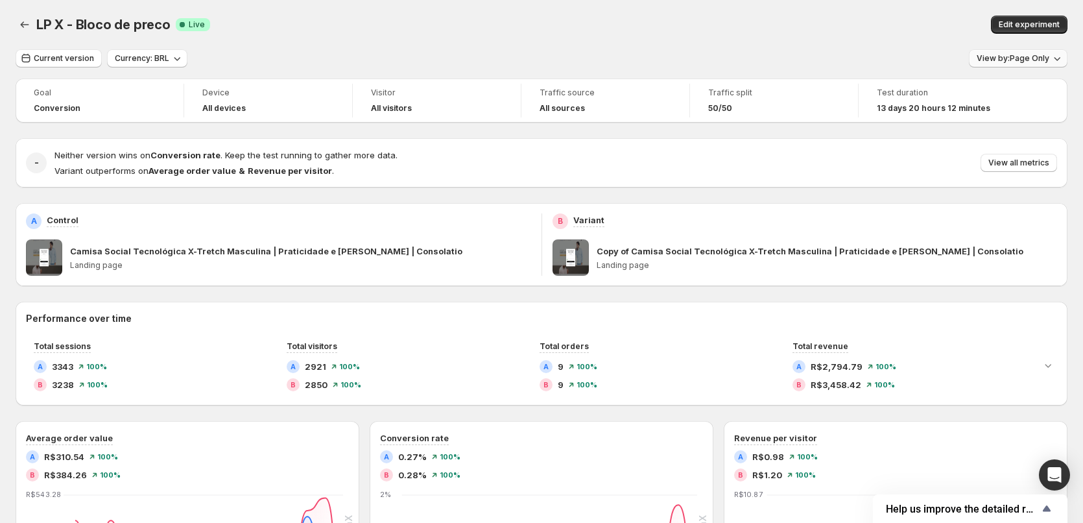
click at [1011, 64] on button "View by: Page Only" at bounding box center [1018, 58] width 99 height 18
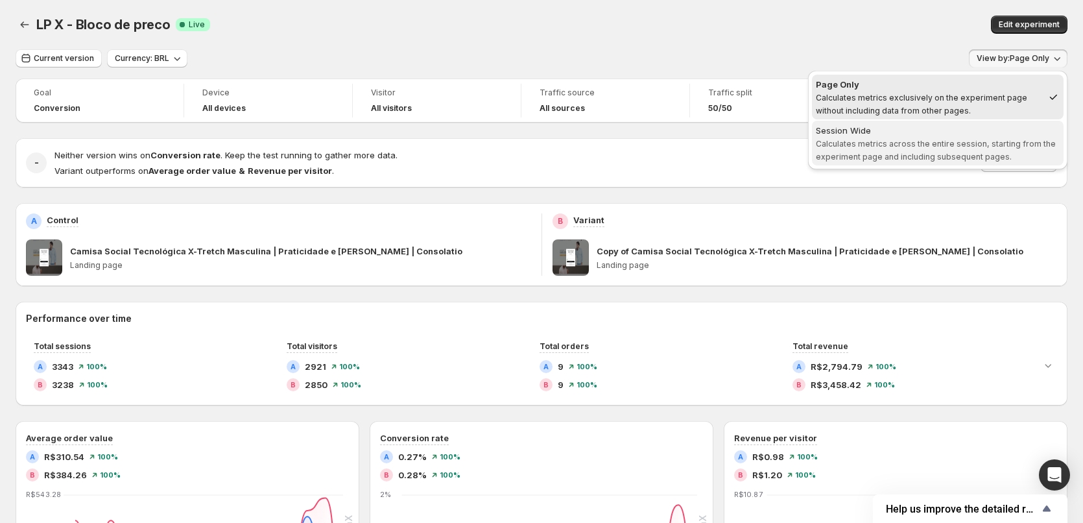
click at [917, 146] on span "Calculates metrics across the entire session, starting from the experiment page…" at bounding box center [936, 150] width 240 height 23
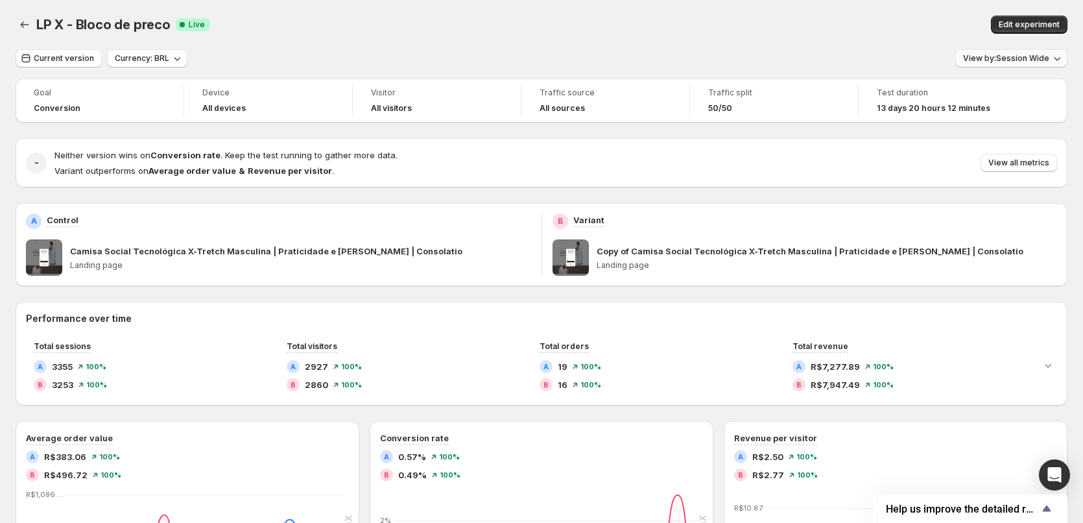
click at [1004, 54] on span "View by: Session Wide" at bounding box center [1006, 58] width 86 height 10
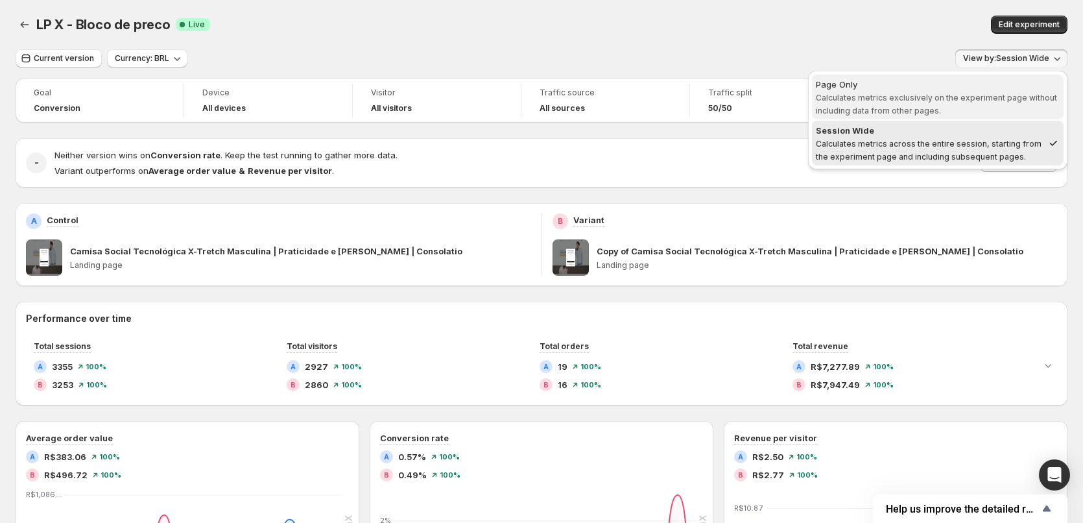
click at [990, 92] on span "Page Only Calculates metrics exclusively on the experiment page without includi…" at bounding box center [938, 97] width 244 height 38
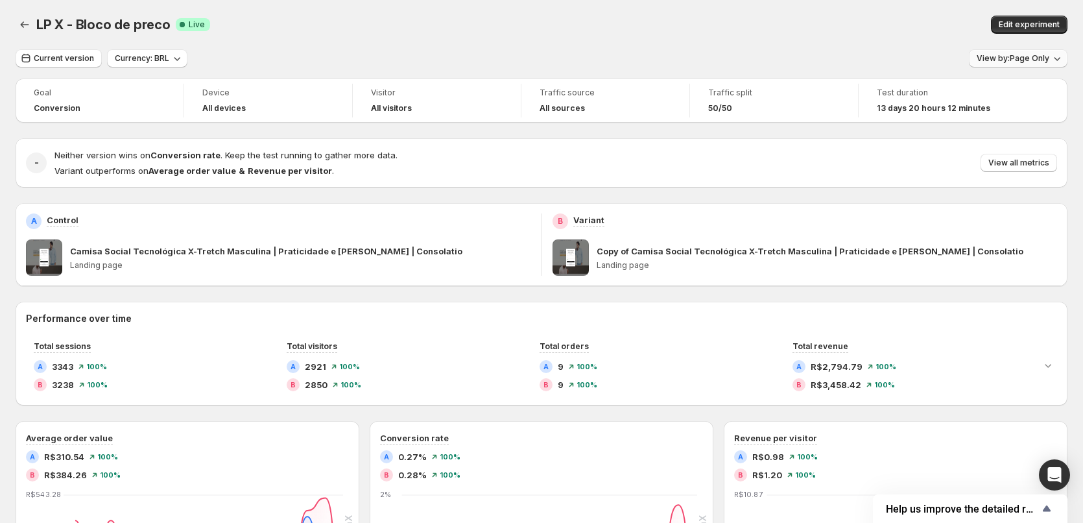
click at [1000, 60] on span "View by: Page Only" at bounding box center [1013, 58] width 73 height 10
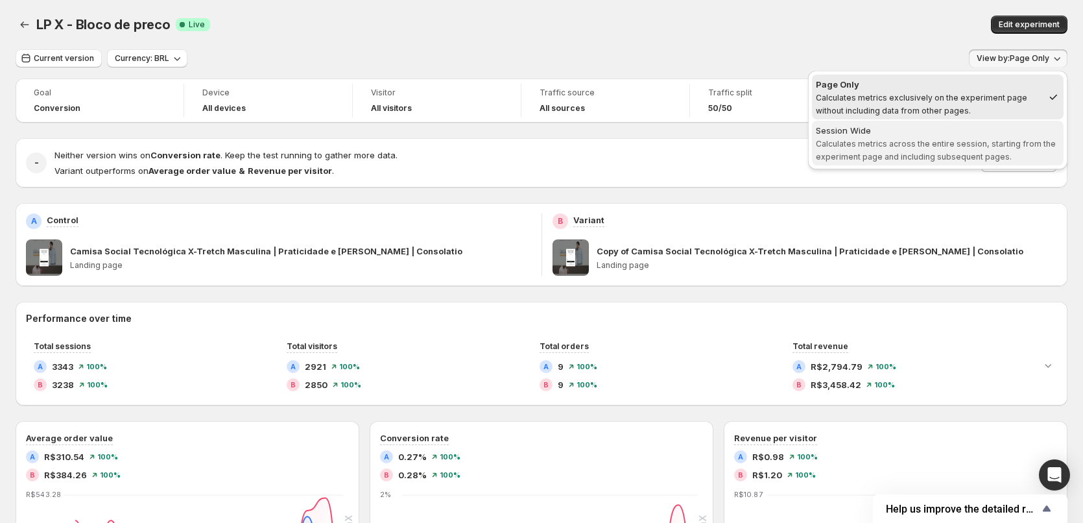
click at [970, 134] on div "Session Wide" at bounding box center [938, 130] width 244 height 13
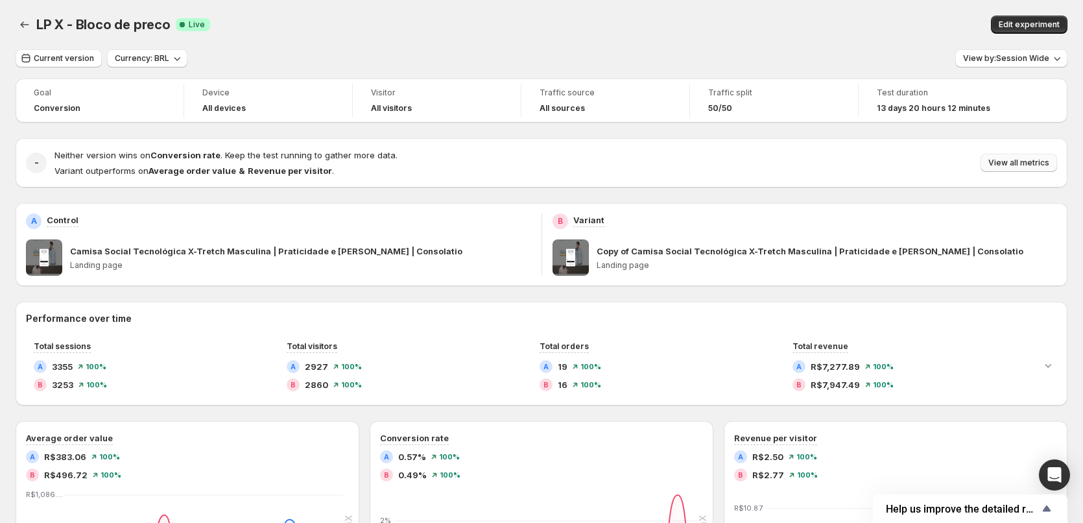
click at [1022, 154] on button "View all metrics" at bounding box center [1019, 163] width 77 height 18
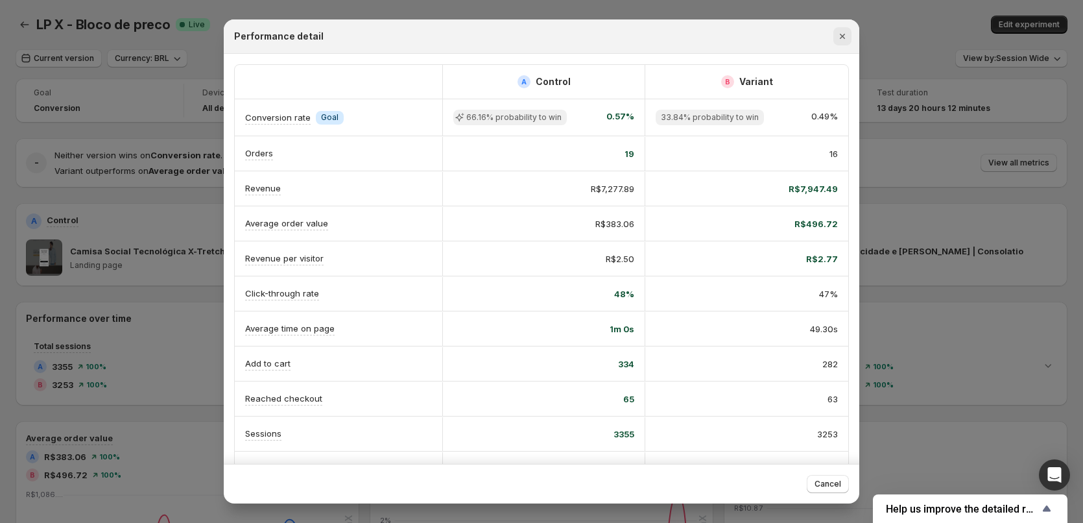
click at [841, 40] on icon "Close" at bounding box center [842, 36] width 13 height 13
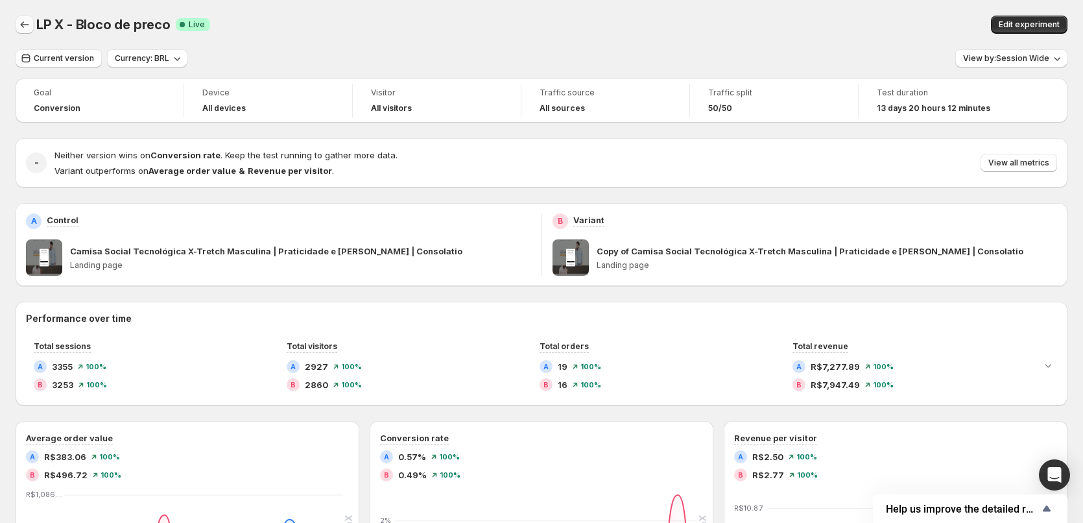
click at [24, 17] on button "Back" at bounding box center [25, 25] width 18 height 18
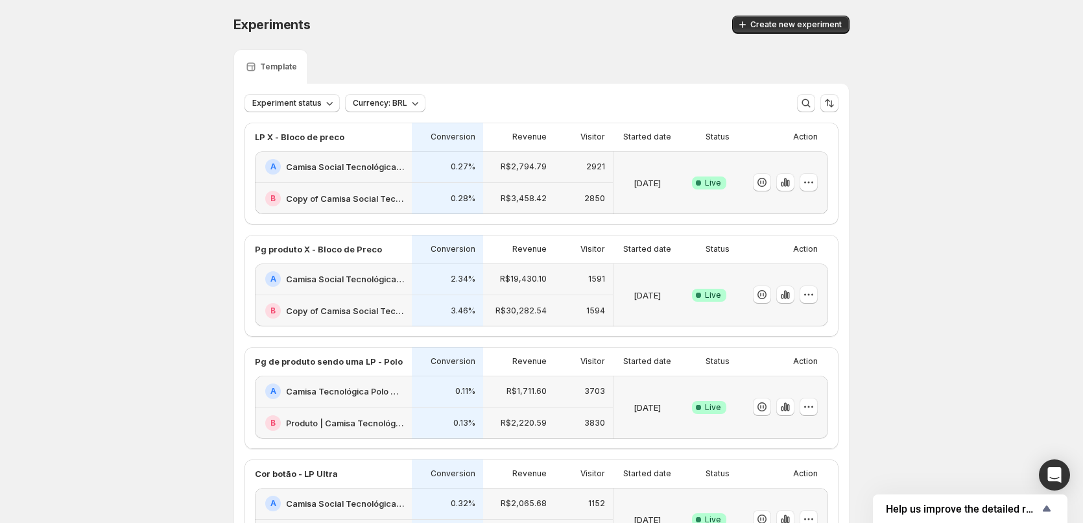
click at [369, 282] on h2 "Camisa Social Tecnológica X-Tretch Masculina | Praticidade e [PERSON_NAME] | Co…" at bounding box center [345, 278] width 118 height 13
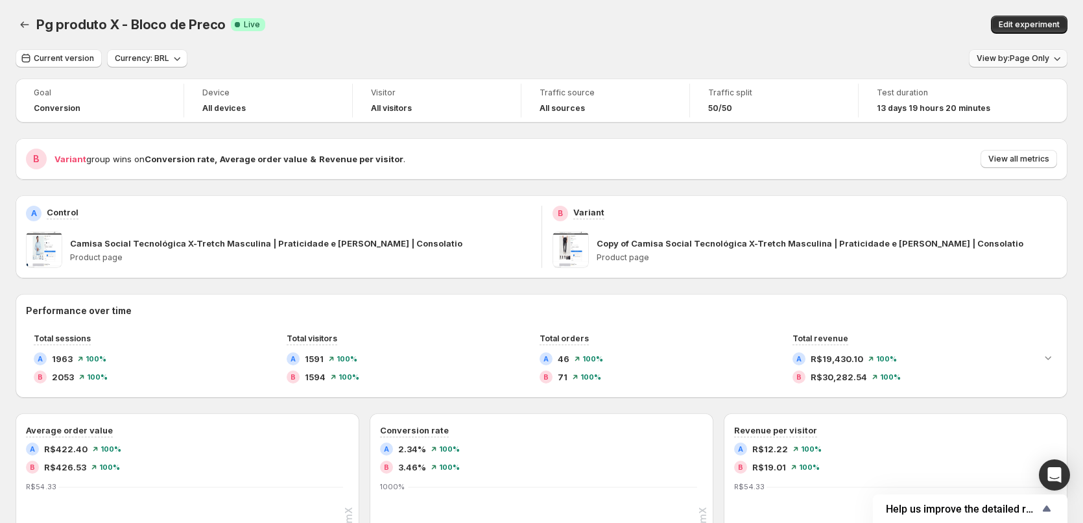
click at [1030, 59] on span "View by: Page Only" at bounding box center [1013, 58] width 73 height 10
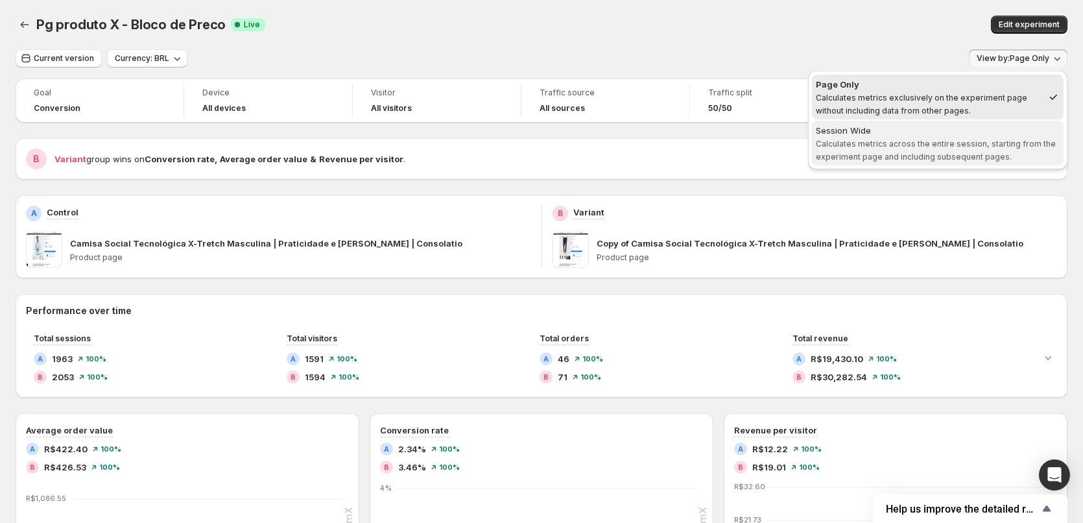
click at [989, 130] on div "Session Wide" at bounding box center [938, 130] width 244 height 13
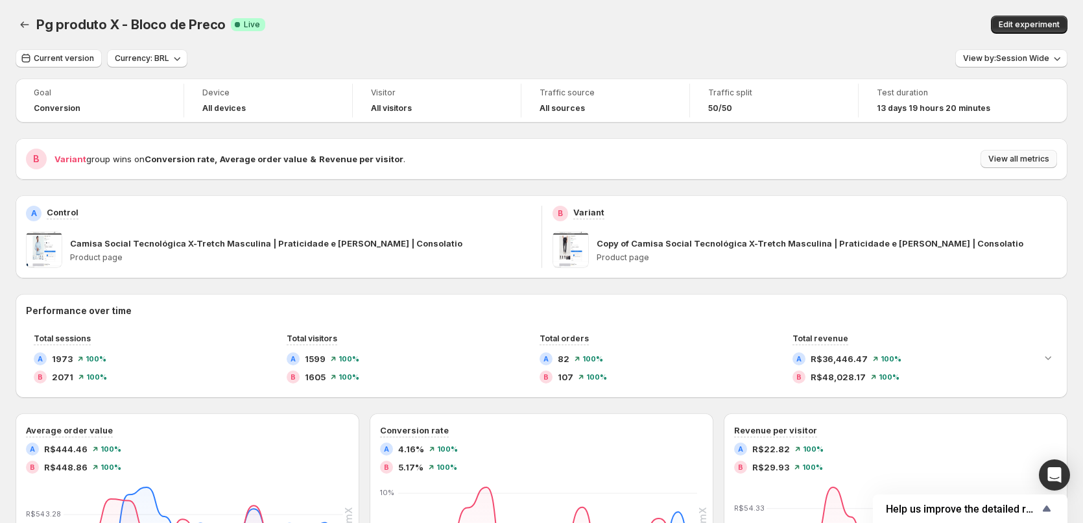
click at [1016, 158] on span "View all metrics" at bounding box center [1019, 159] width 61 height 10
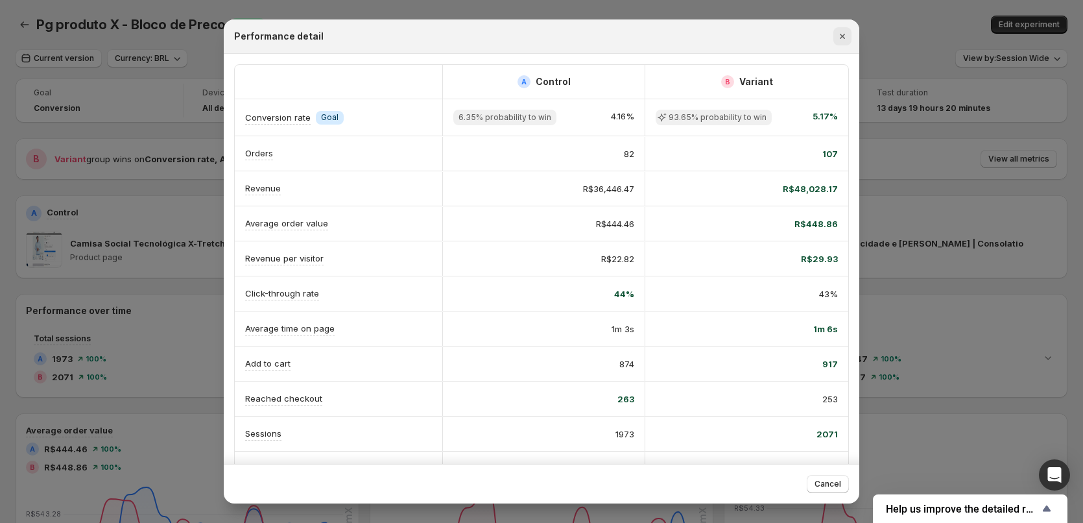
click at [845, 34] on icon "Close" at bounding box center [842, 36] width 13 height 13
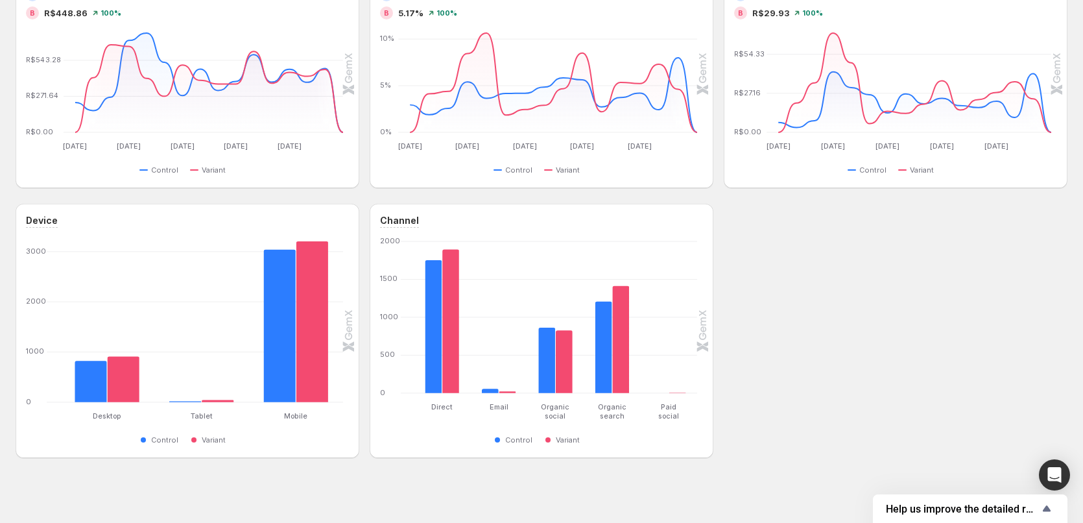
scroll to position [303, 0]
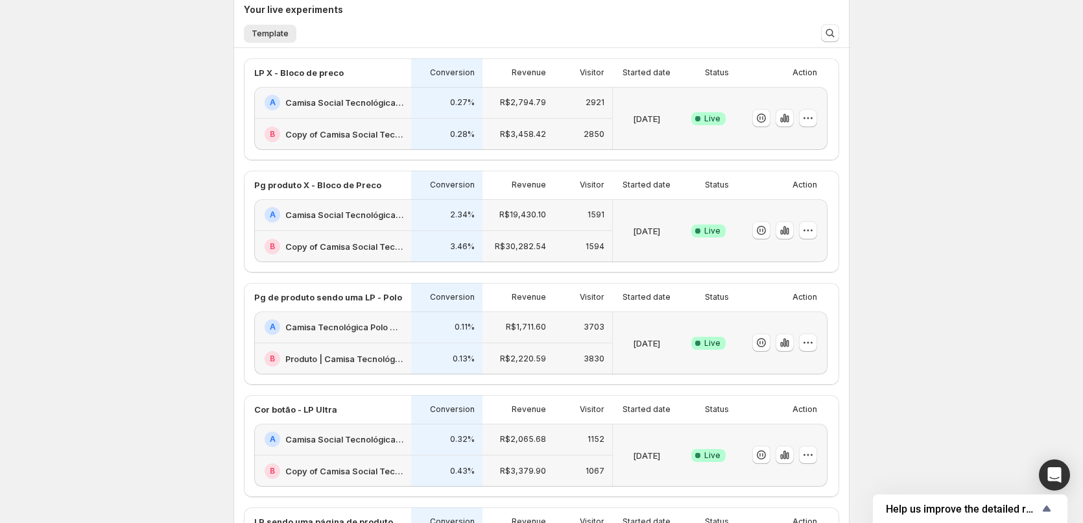
click at [312, 203] on div "A Camisa Social Tecnológica X-Tretch Masculina | Praticidade e [PERSON_NAME] | …" at bounding box center [332, 215] width 157 height 32
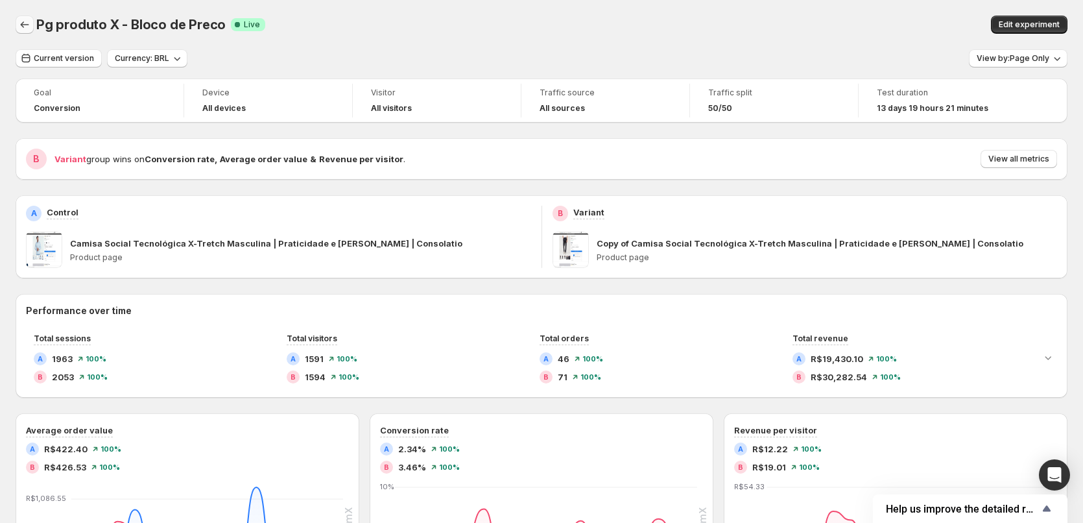
click at [21, 23] on icon "Back" at bounding box center [24, 24] width 13 height 13
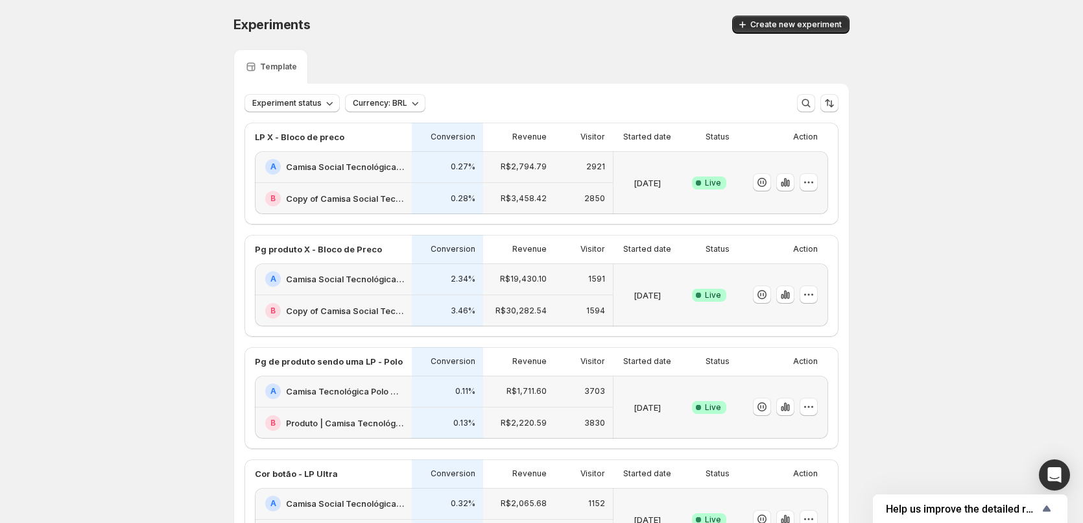
click at [473, 163] on p "0.27%" at bounding box center [463, 167] width 25 height 10
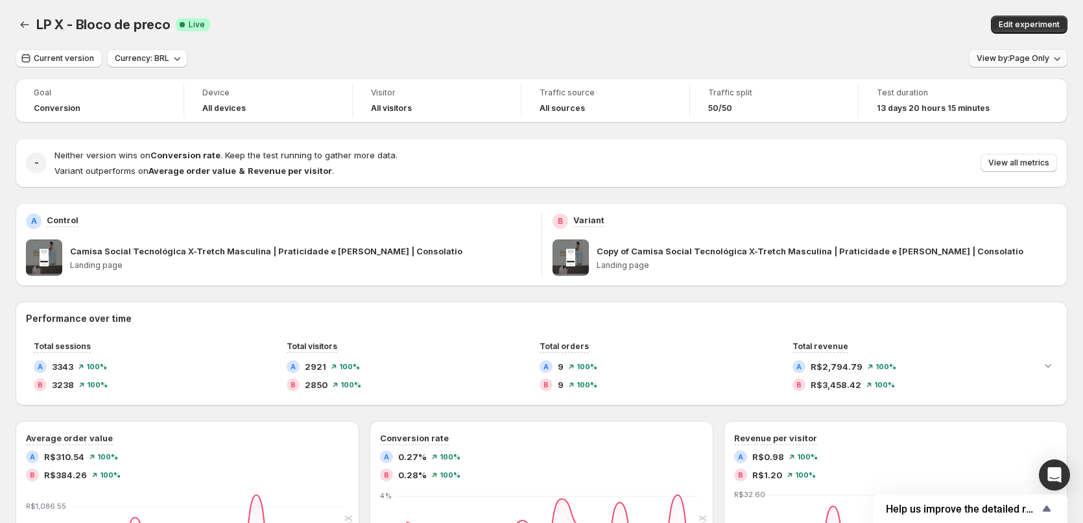
click at [1010, 64] on button "View by: Page Only" at bounding box center [1018, 58] width 99 height 18
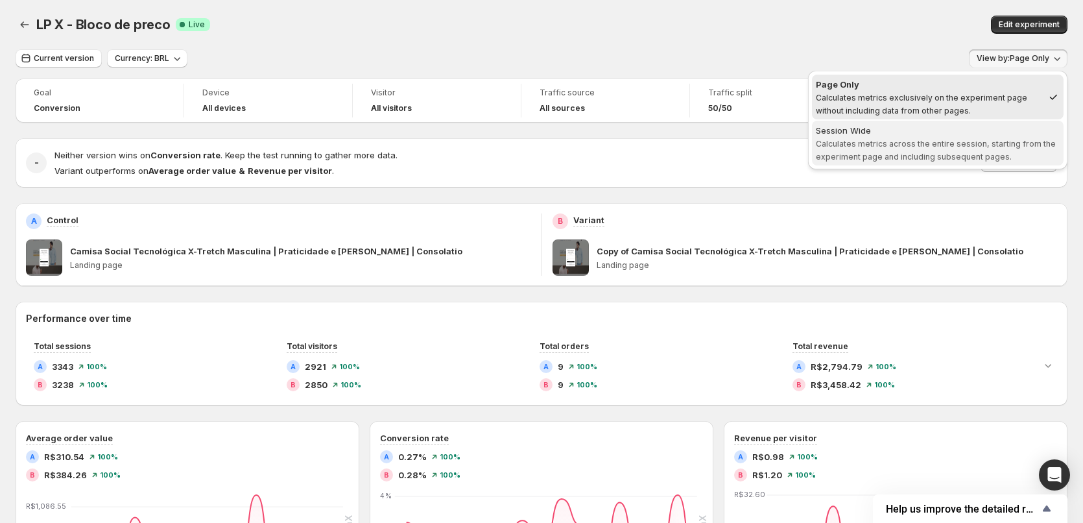
click at [981, 128] on div "Session Wide" at bounding box center [938, 130] width 244 height 13
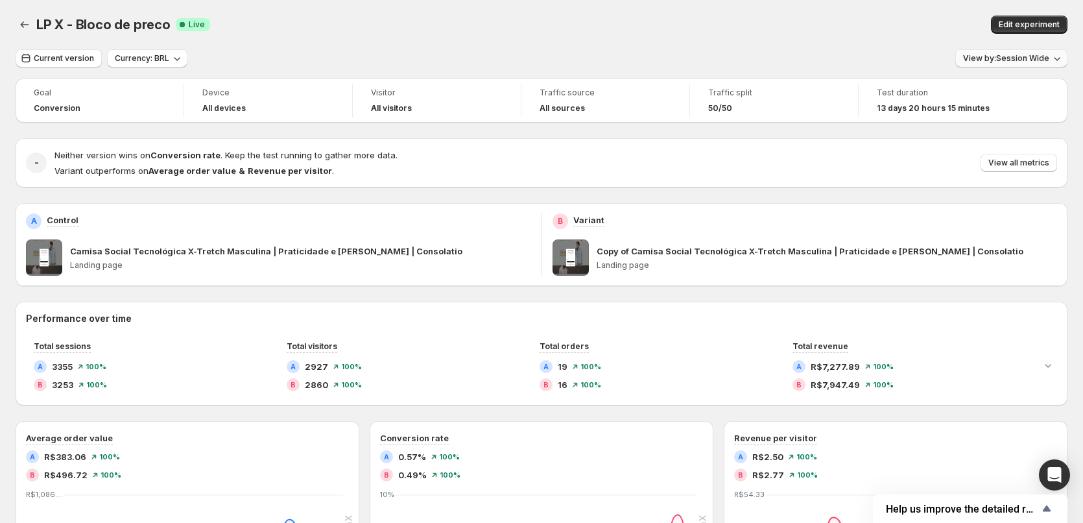
click at [1011, 62] on span "View by: Session Wide" at bounding box center [1006, 58] width 86 height 10
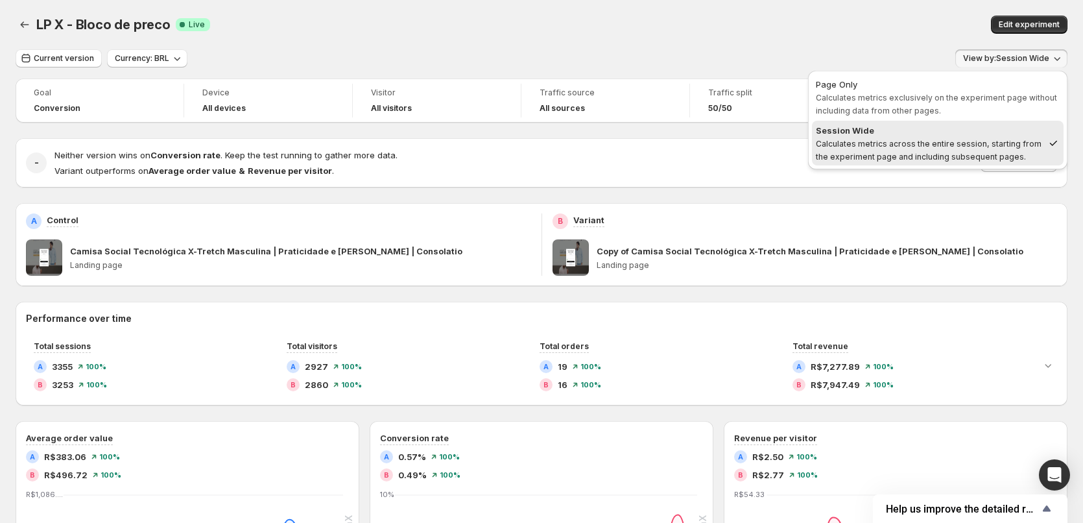
click at [761, 197] on div "Goal Conversion Device All devices Visitor All visitors Traffic source All sour…" at bounding box center [542, 498] width 1052 height 841
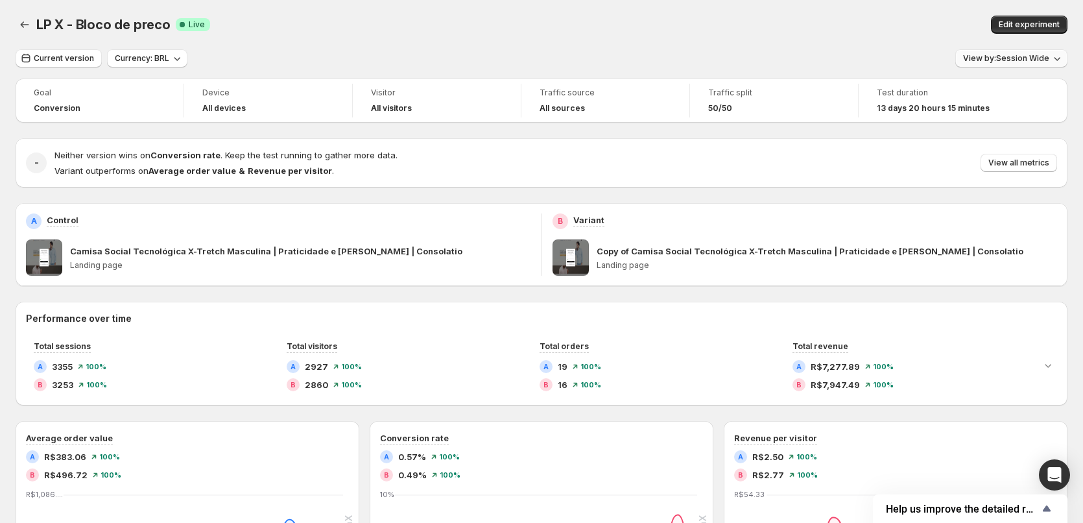
click at [1025, 61] on span "View by: Session Wide" at bounding box center [1006, 58] width 86 height 10
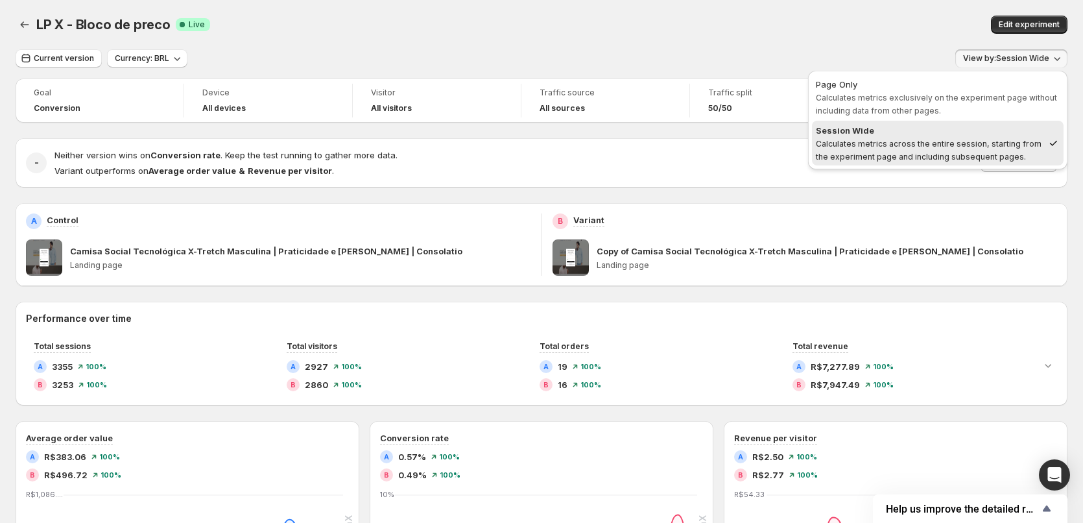
click at [686, 197] on div "Goal Conversion Device All devices Visitor All visitors Traffic source All sour…" at bounding box center [542, 498] width 1052 height 841
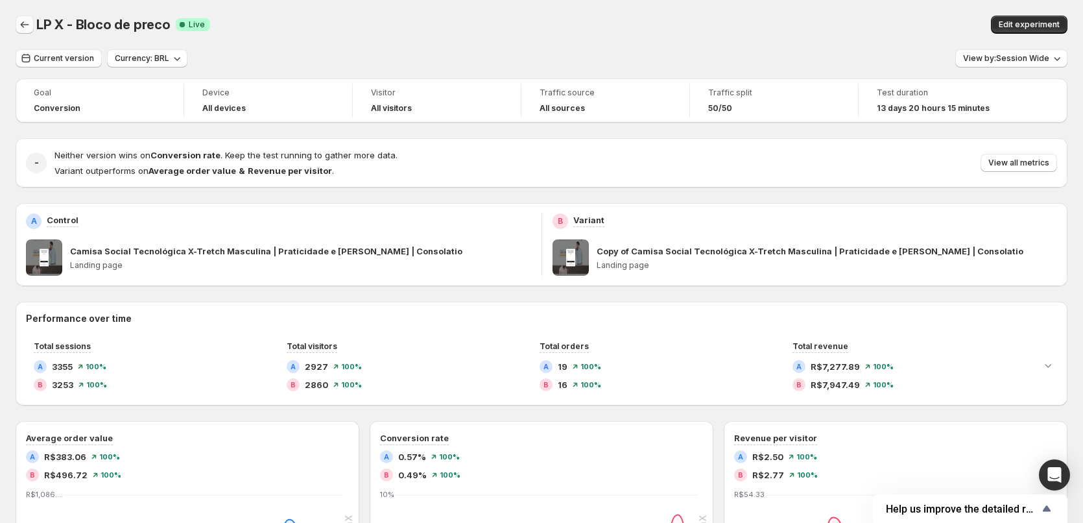
click at [18, 27] on icon "Back" at bounding box center [24, 24] width 13 height 13
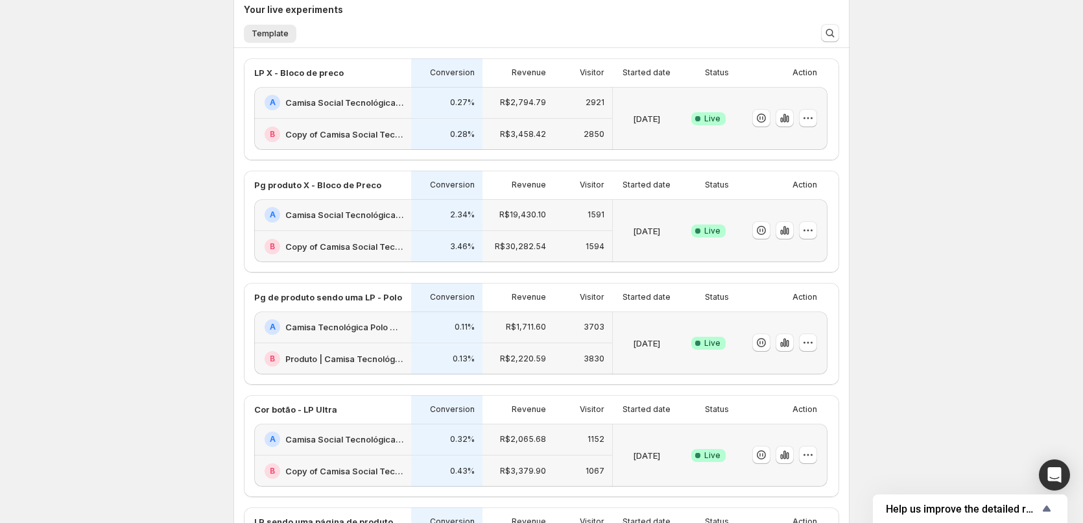
scroll to position [454, 0]
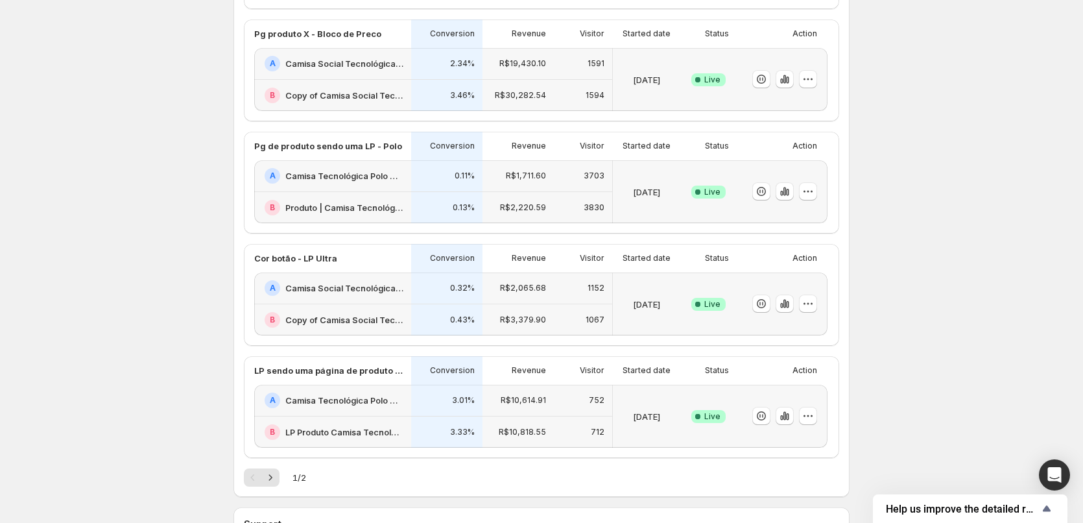
click at [363, 174] on h2 "Camisa Tecnológica Polo Ultra Masculina | Praticidade e [PERSON_NAME] | Consola…" at bounding box center [344, 175] width 118 height 13
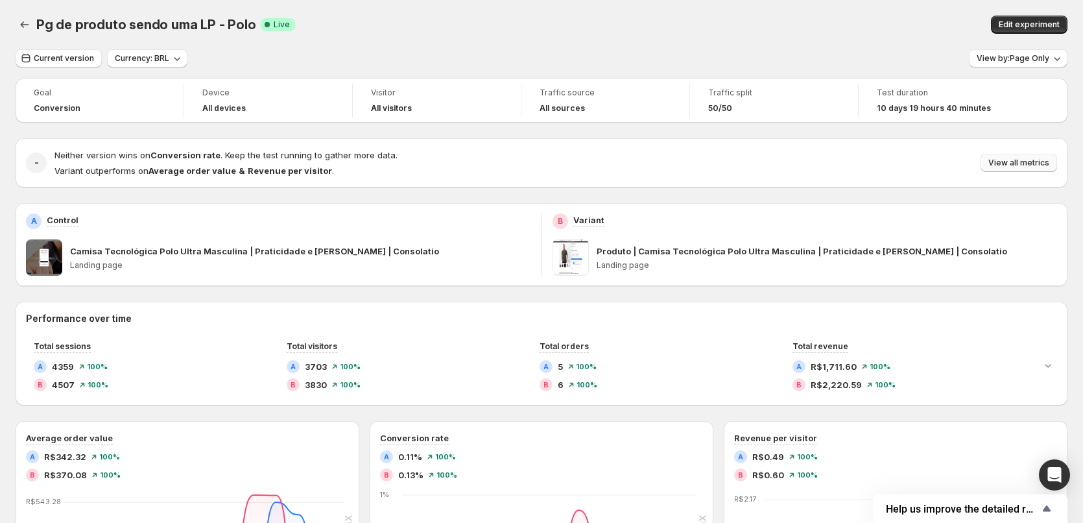
click at [1019, 170] on button "View all metrics" at bounding box center [1019, 163] width 77 height 18
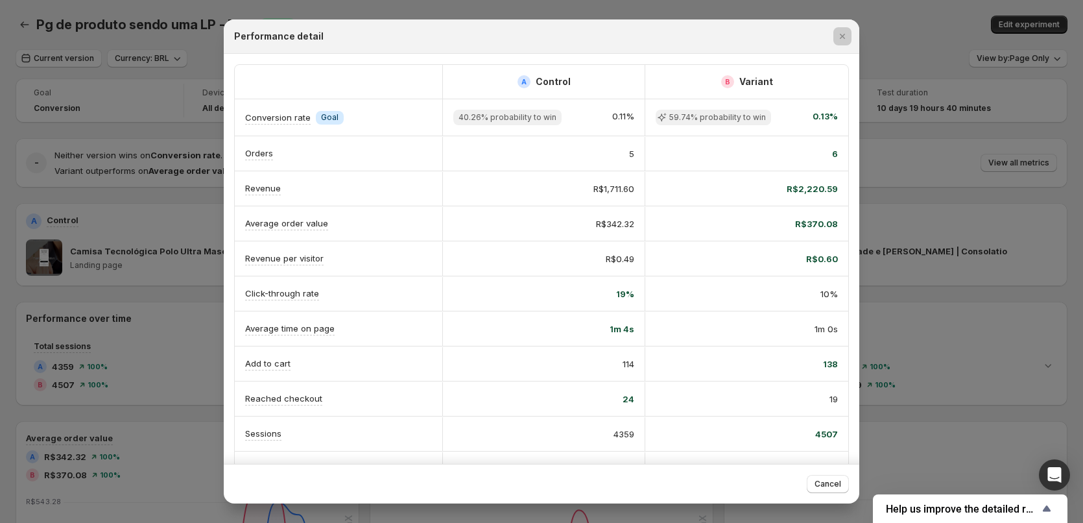
click at [935, 177] on div at bounding box center [541, 261] width 1083 height 523
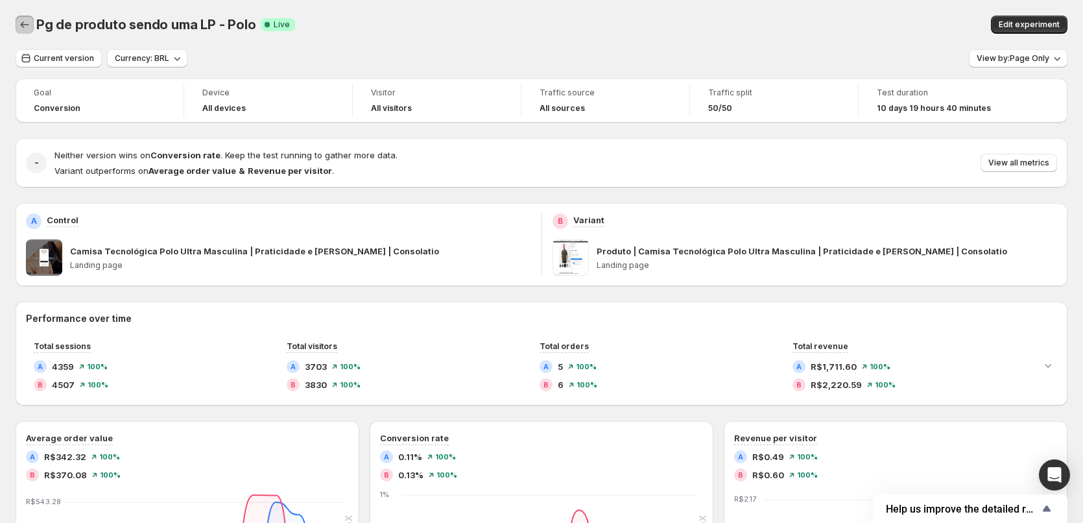
click at [21, 23] on icon "Back" at bounding box center [24, 24] width 13 height 13
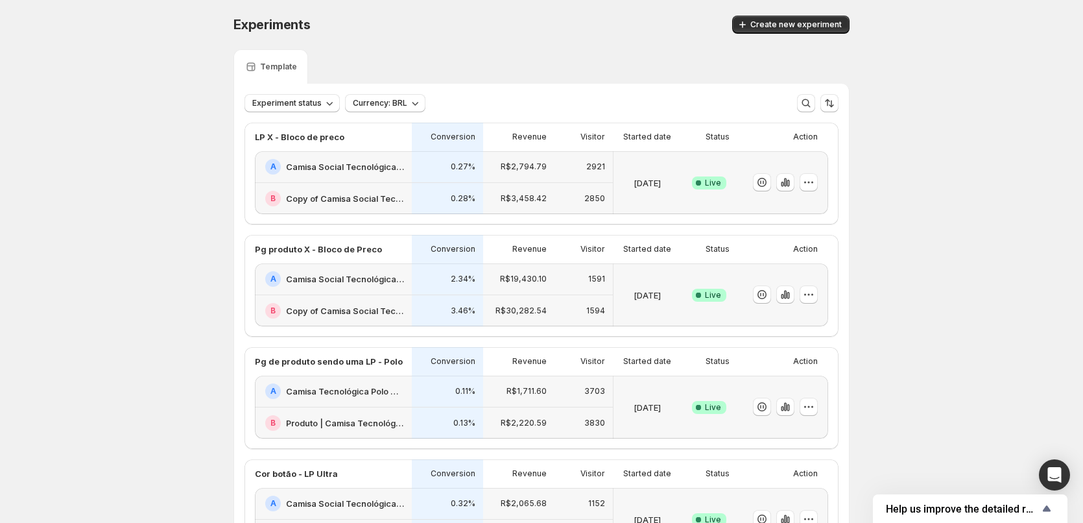
click at [368, 283] on h2 "Camisa Social Tecnológica X-Tretch Masculina | Praticidade e [PERSON_NAME] | Co…" at bounding box center [345, 278] width 118 height 13
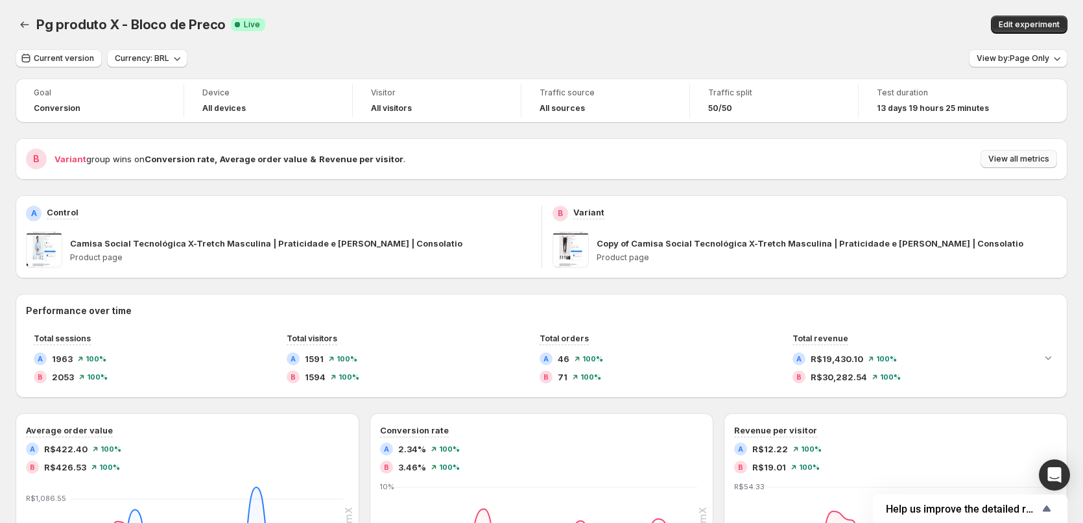
click at [1018, 166] on button "View all metrics" at bounding box center [1019, 159] width 77 height 18
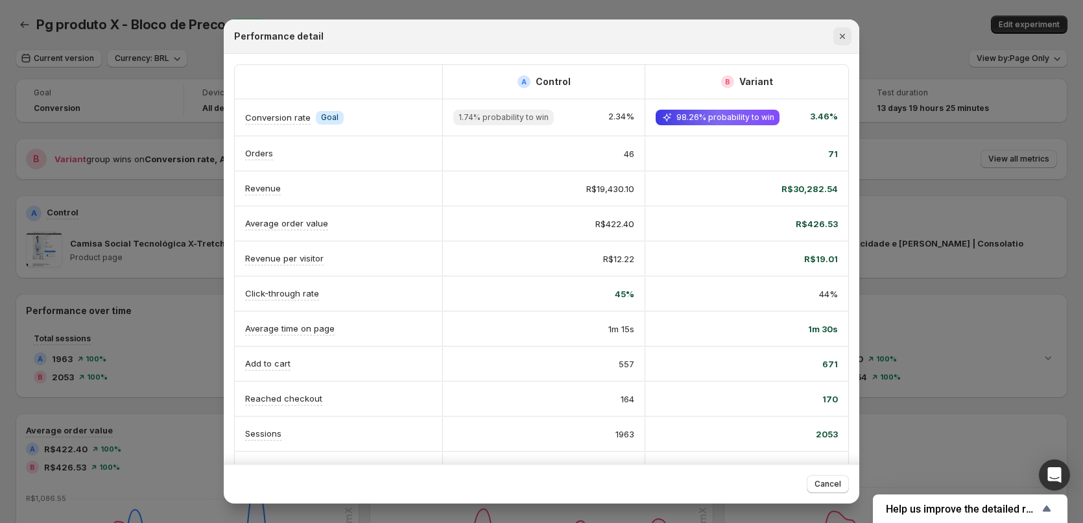
click at [843, 32] on icon "Close" at bounding box center [842, 36] width 13 height 13
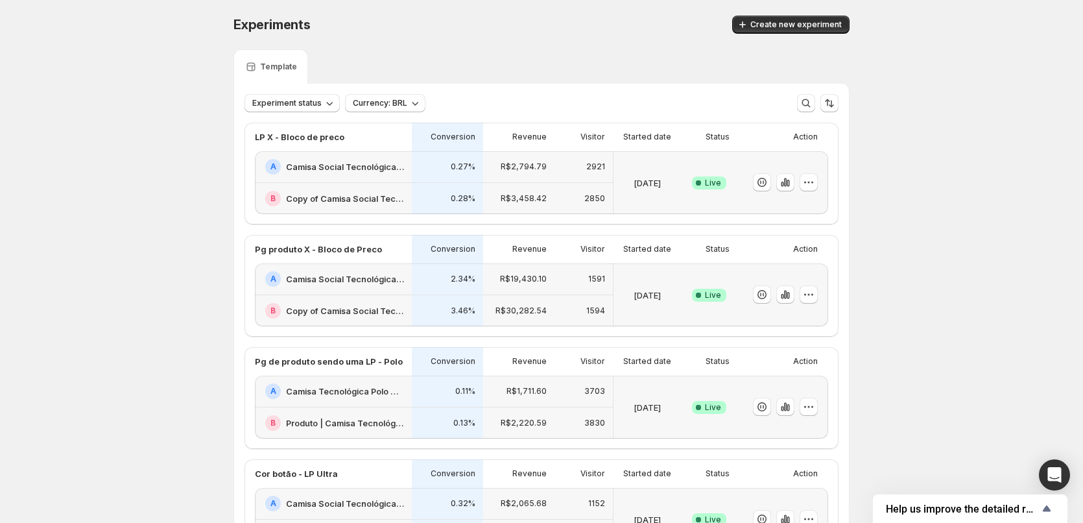
click at [391, 172] on h2 "Camisa Social Tecnológica X-Tretch Masculina | Praticidade e [PERSON_NAME] | Co…" at bounding box center [345, 166] width 118 height 13
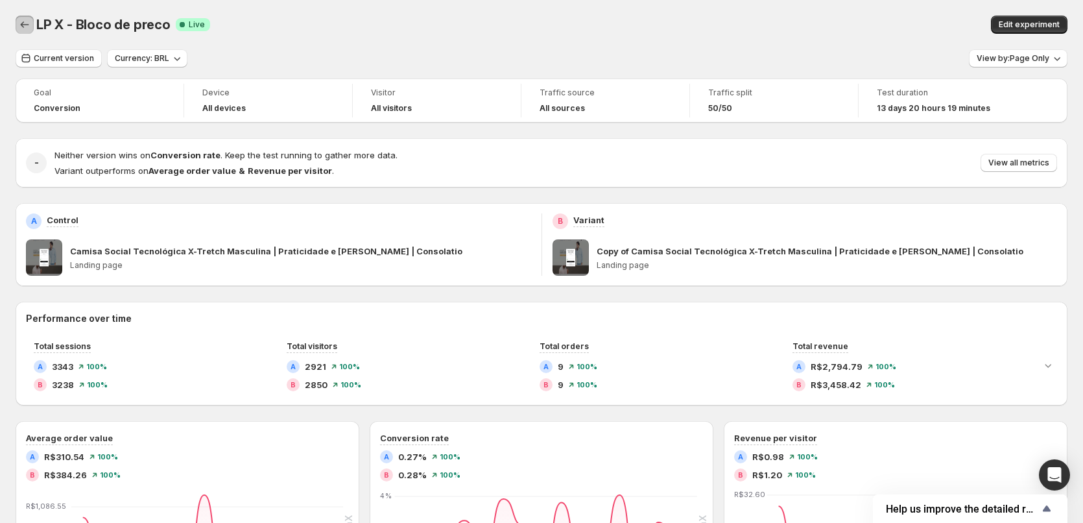
click at [29, 25] on icon "Back" at bounding box center [24, 24] width 13 height 13
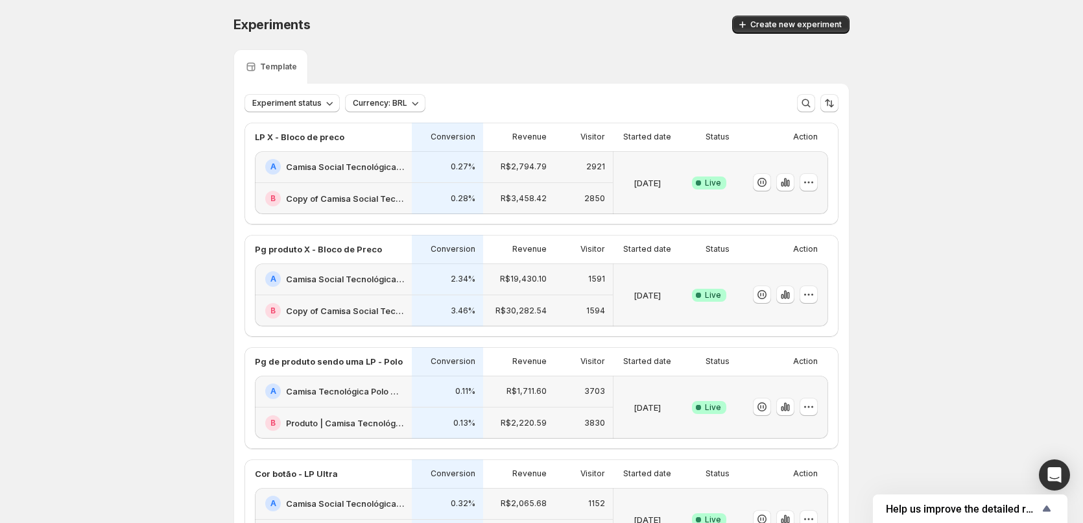
click at [357, 386] on h2 "Camisa Tecnológica Polo Ultra Masculina | Praticidade e [PERSON_NAME] | Consola…" at bounding box center [345, 391] width 118 height 13
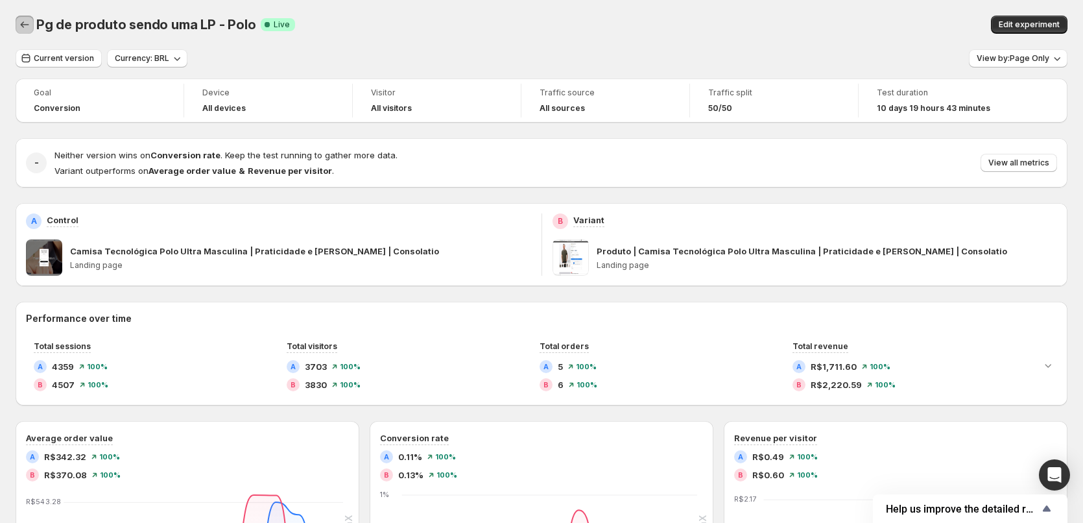
click at [26, 27] on icon "Back" at bounding box center [24, 24] width 13 height 13
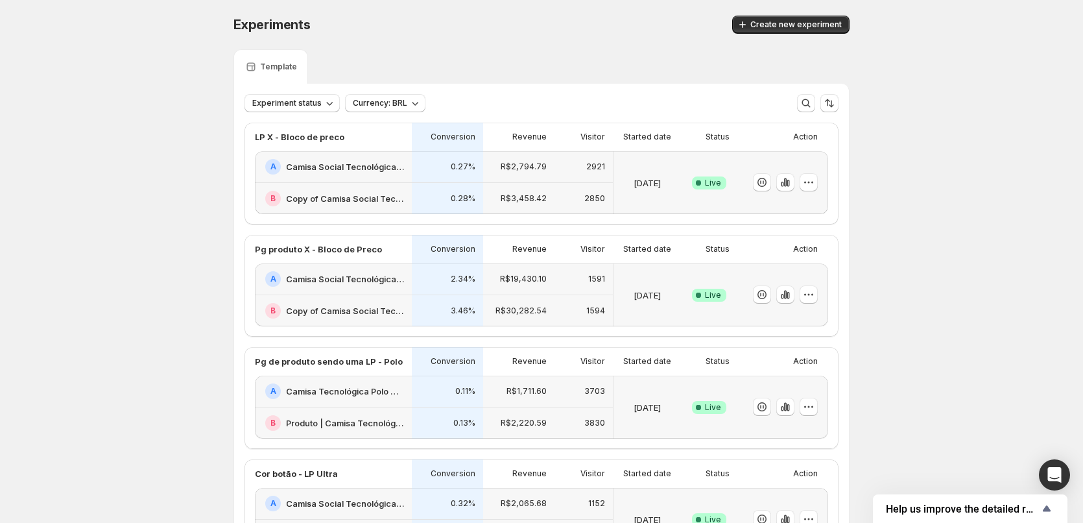
click at [358, 169] on h2 "Camisa Social Tecnológica X-Tretch Masculina | Praticidade e [PERSON_NAME] | Co…" at bounding box center [345, 166] width 118 height 13
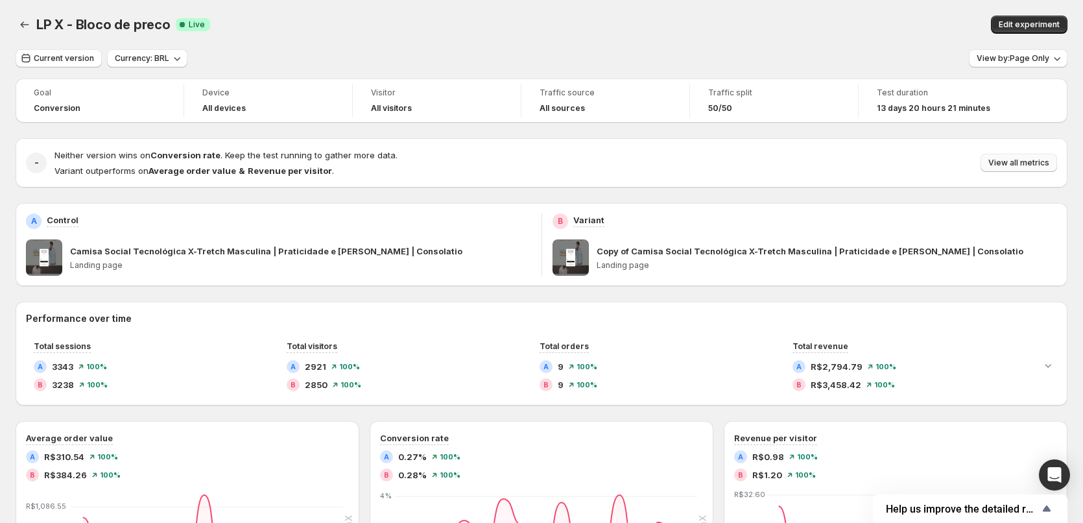
click at [1022, 160] on span "View all metrics" at bounding box center [1019, 163] width 61 height 10
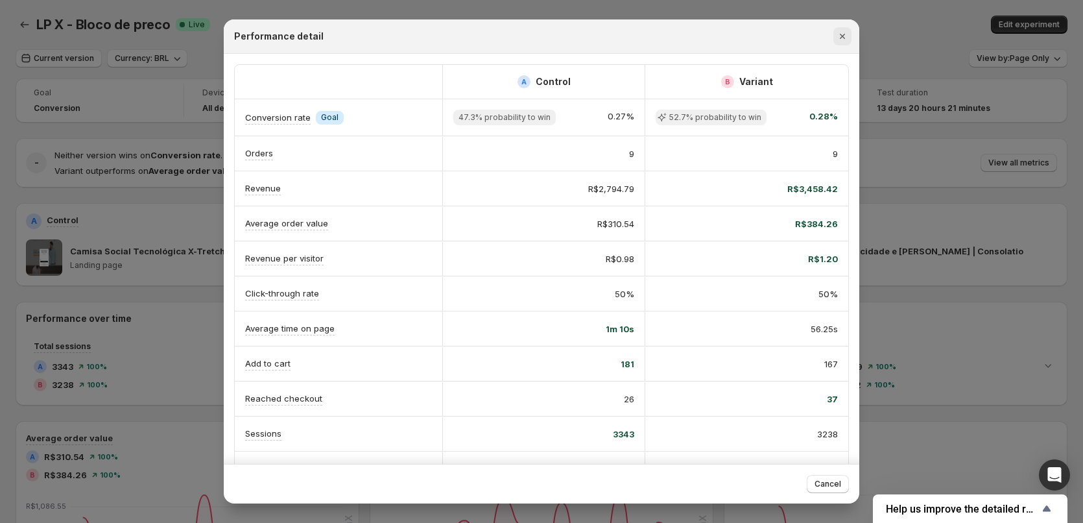
click at [848, 39] on icon "Close" at bounding box center [842, 36] width 13 height 13
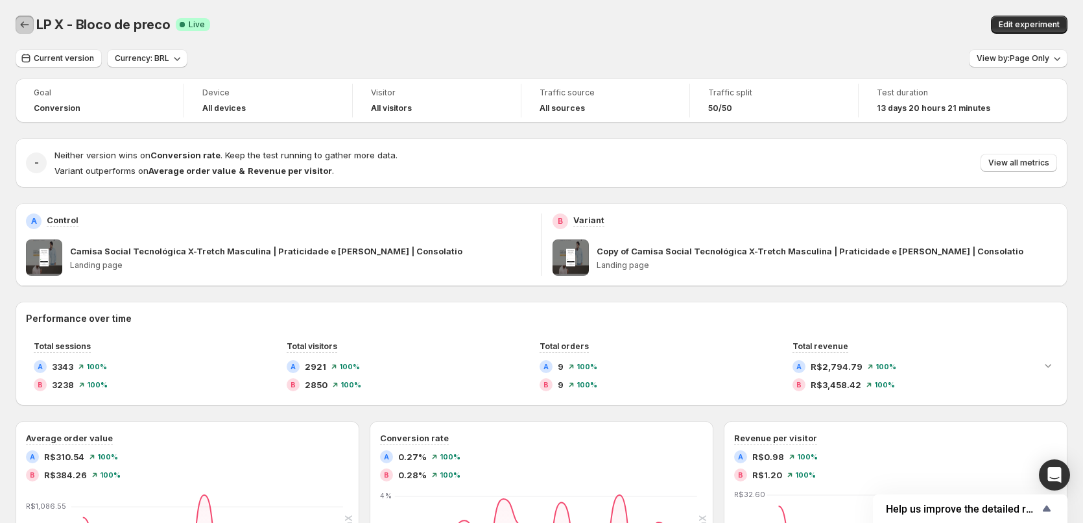
click at [24, 24] on icon "Back" at bounding box center [24, 24] width 13 height 13
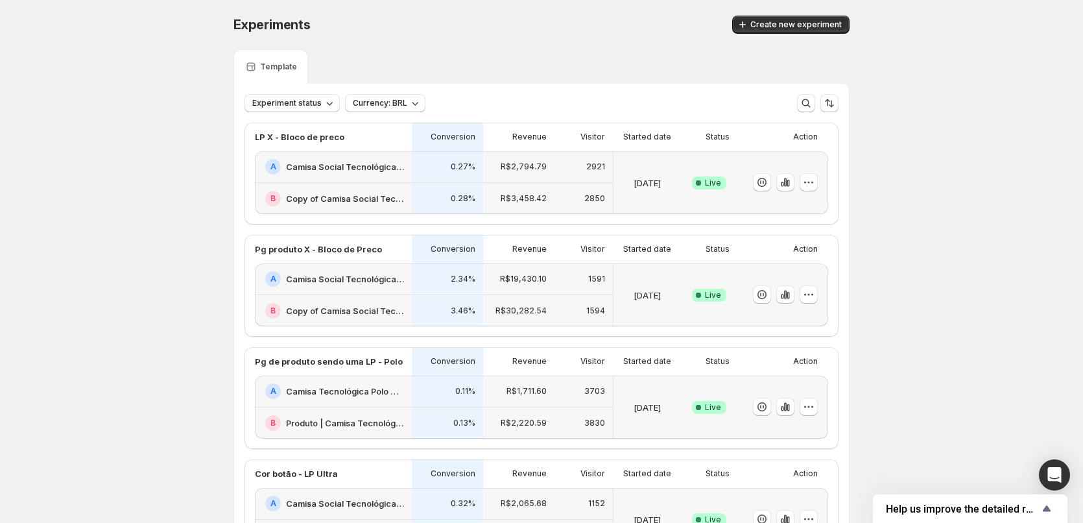
scroll to position [151, 0]
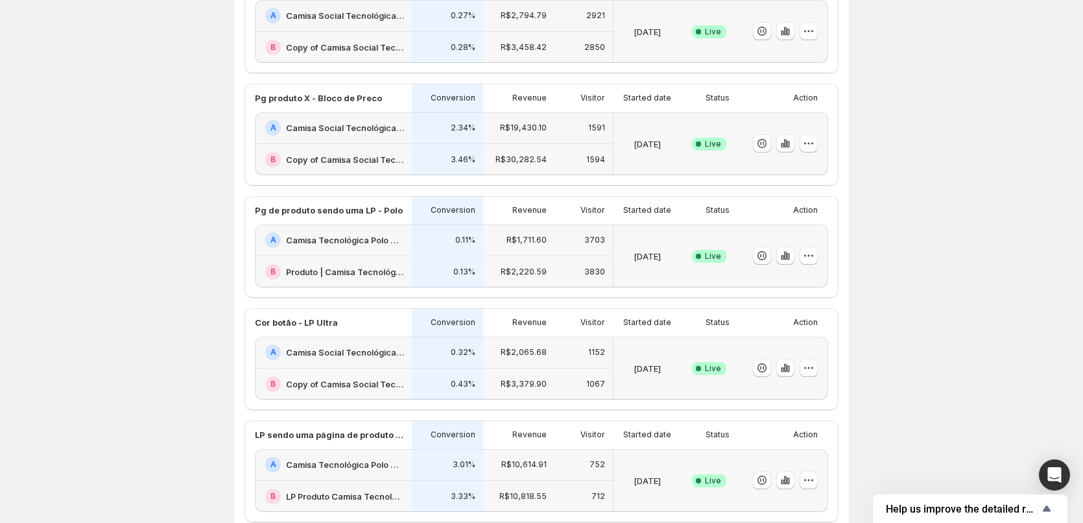
click at [396, 237] on h2 "Camisa Tecnológica Polo Ultra Masculina | Praticidade e [PERSON_NAME] | Consola…" at bounding box center [345, 240] width 118 height 13
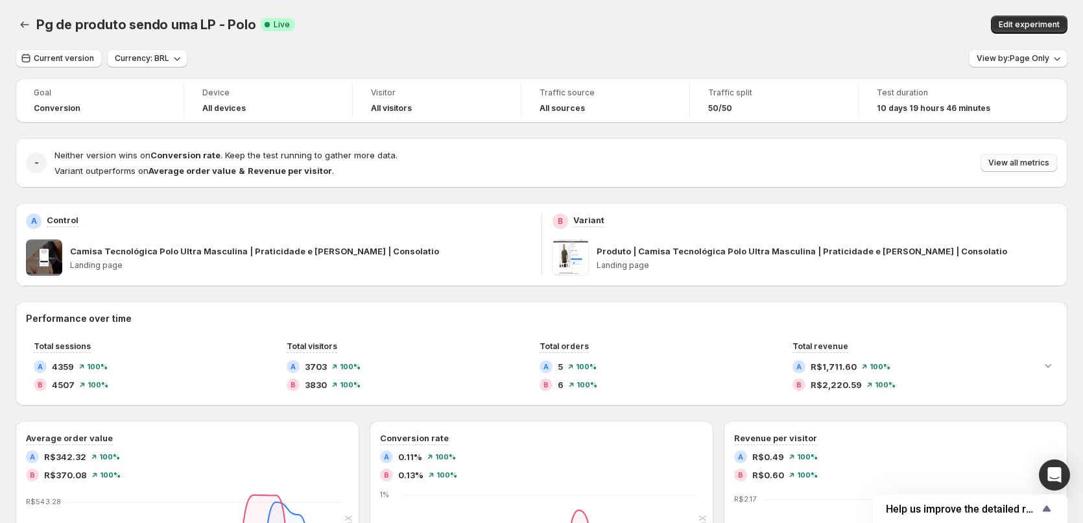
click at [1018, 163] on span "View all metrics" at bounding box center [1019, 163] width 61 height 10
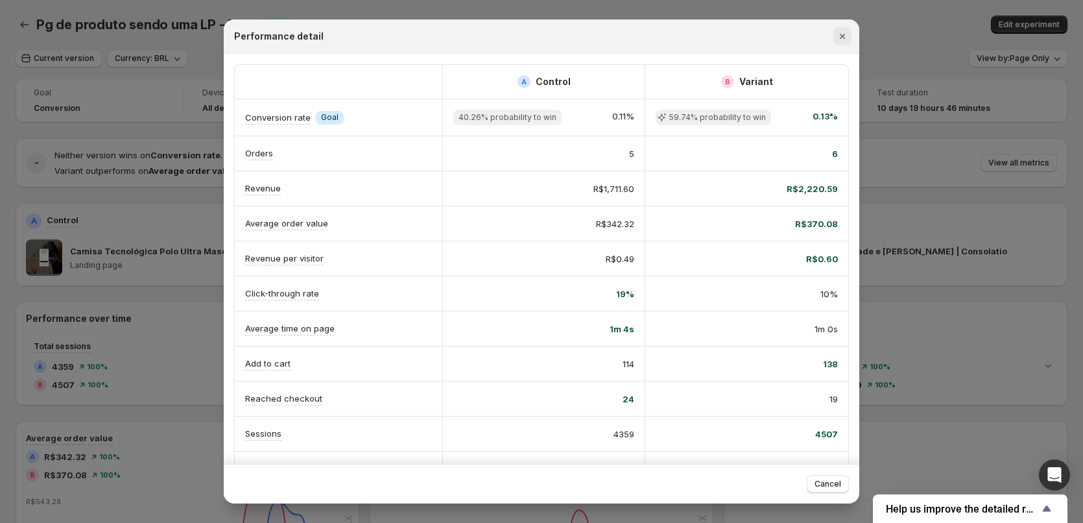
click at [847, 38] on icon "Close" at bounding box center [842, 36] width 13 height 13
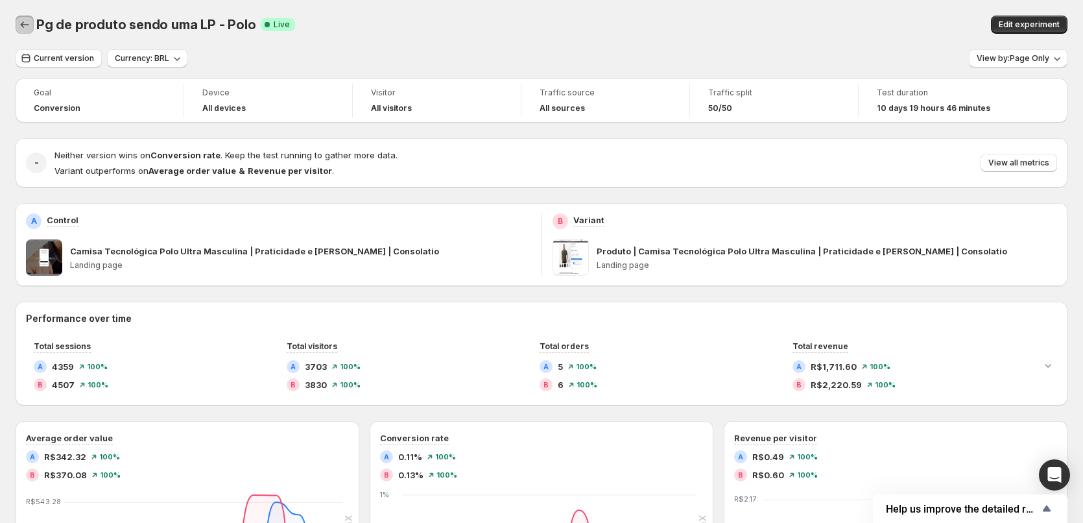
click at [20, 24] on icon "Back" at bounding box center [24, 24] width 13 height 13
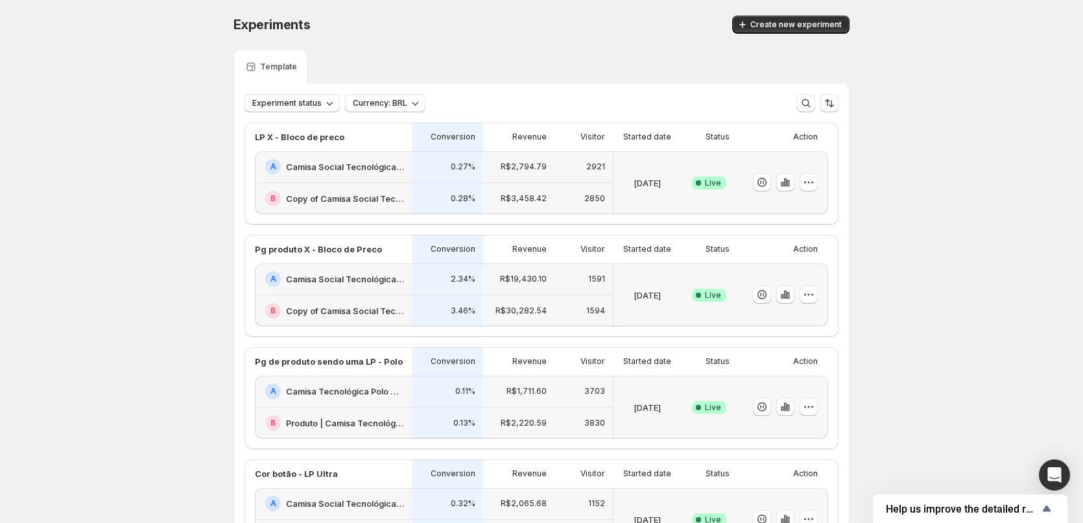
click at [422, 287] on div "2.34%" at bounding box center [447, 279] width 71 height 32
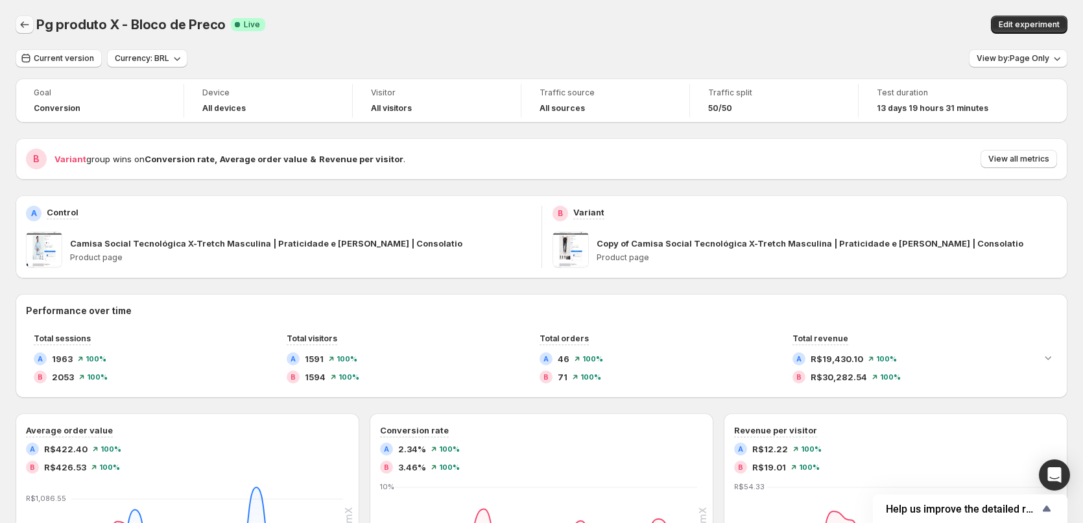
click at [19, 27] on icon "Back" at bounding box center [24, 24] width 13 height 13
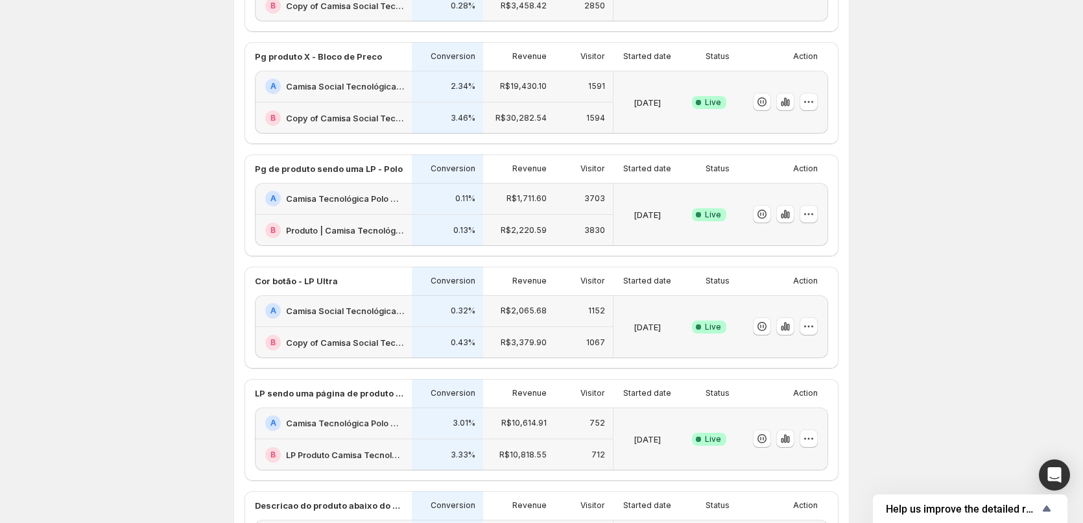
scroll to position [344, 0]
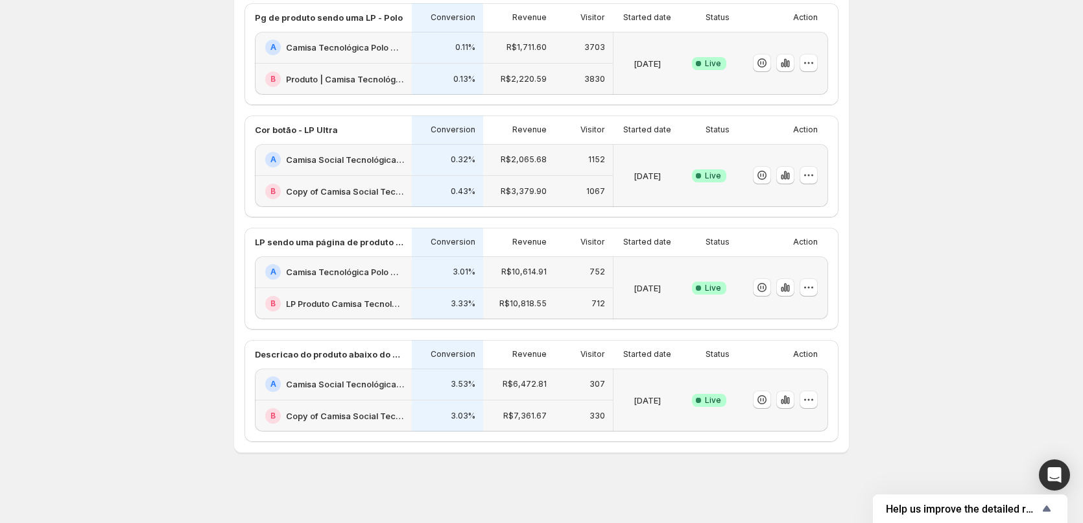
click at [341, 38] on div "A Camisa Tecnológica Polo Ultra Masculina | Praticidade e [PERSON_NAME] | Conso…" at bounding box center [333, 48] width 157 height 32
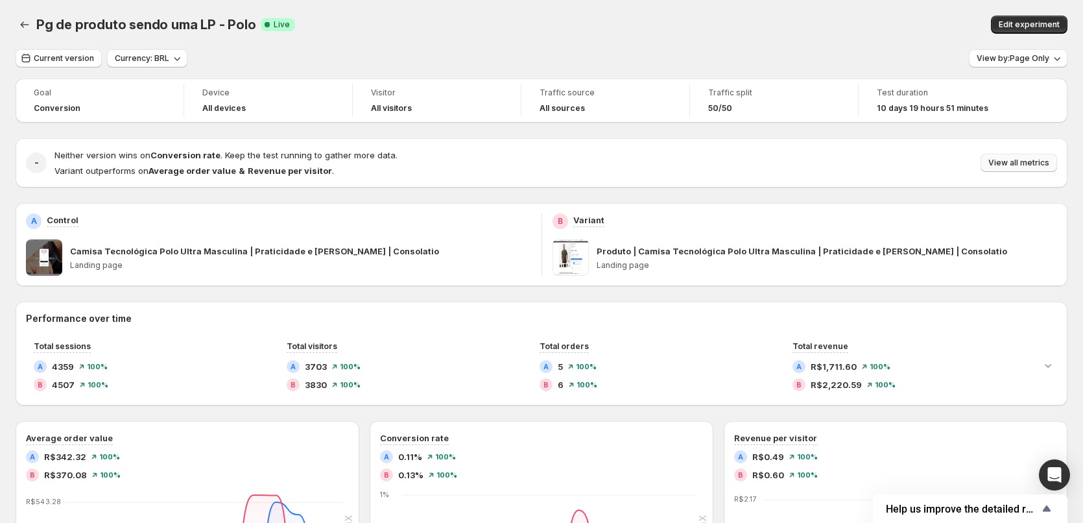
click at [1033, 165] on span "View all metrics" at bounding box center [1019, 163] width 61 height 10
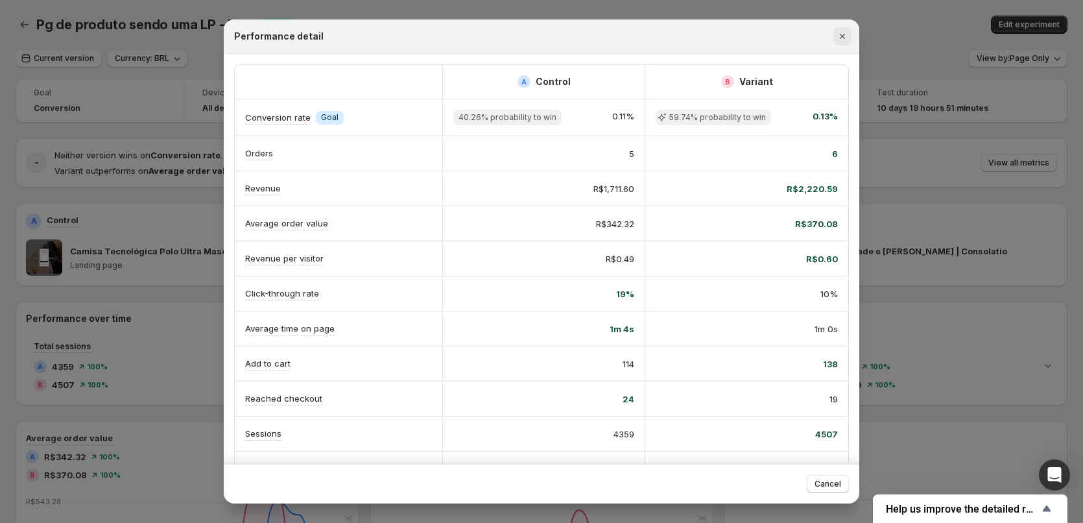
click at [850, 38] on button "Close" at bounding box center [843, 36] width 18 height 18
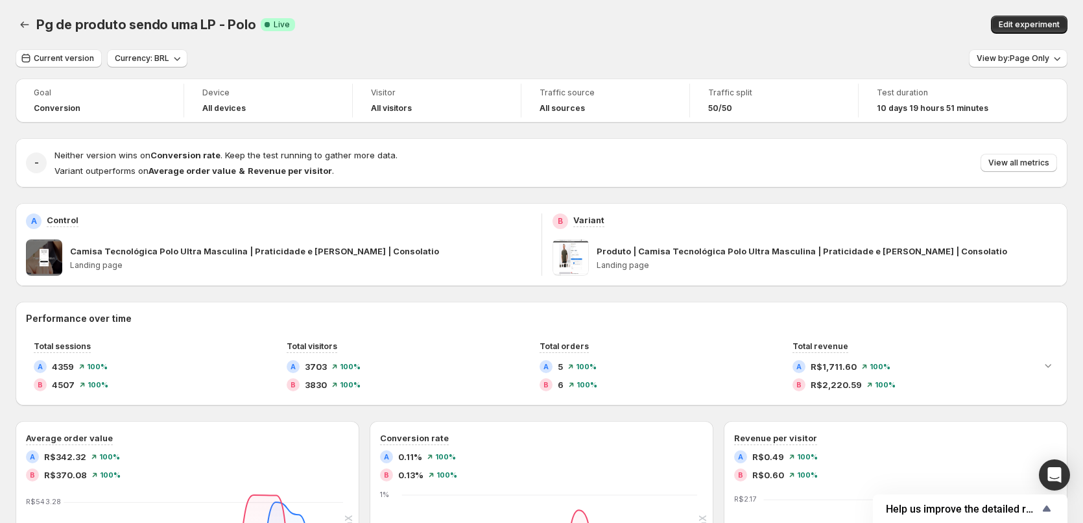
click at [14, 20] on div "Pg de produto sendo uma LP - Polo. This page is ready Pg de produto sendo uma L…" at bounding box center [541, 495] width 1083 height 990
click at [19, 25] on icon "Back" at bounding box center [24, 24] width 13 height 13
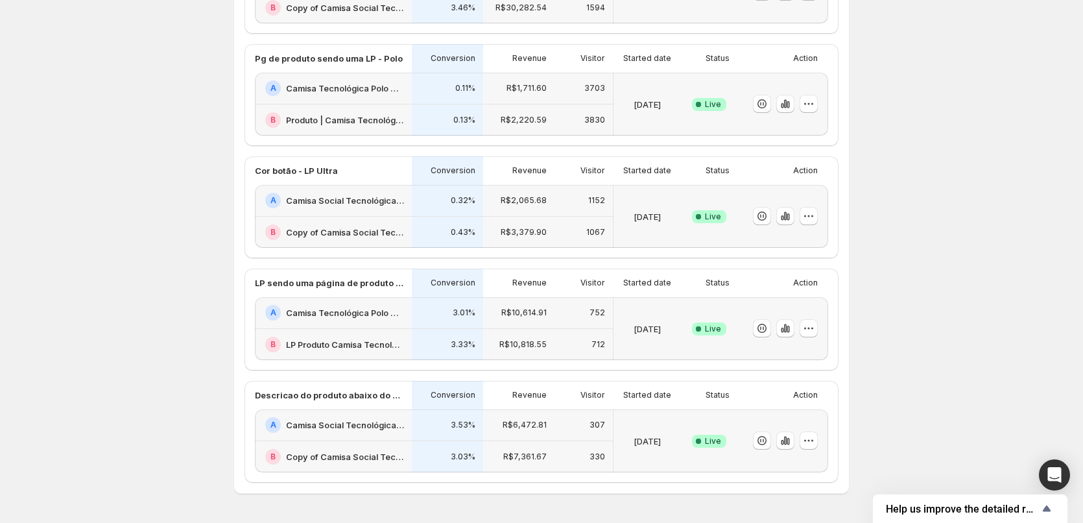
scroll to position [344, 0]
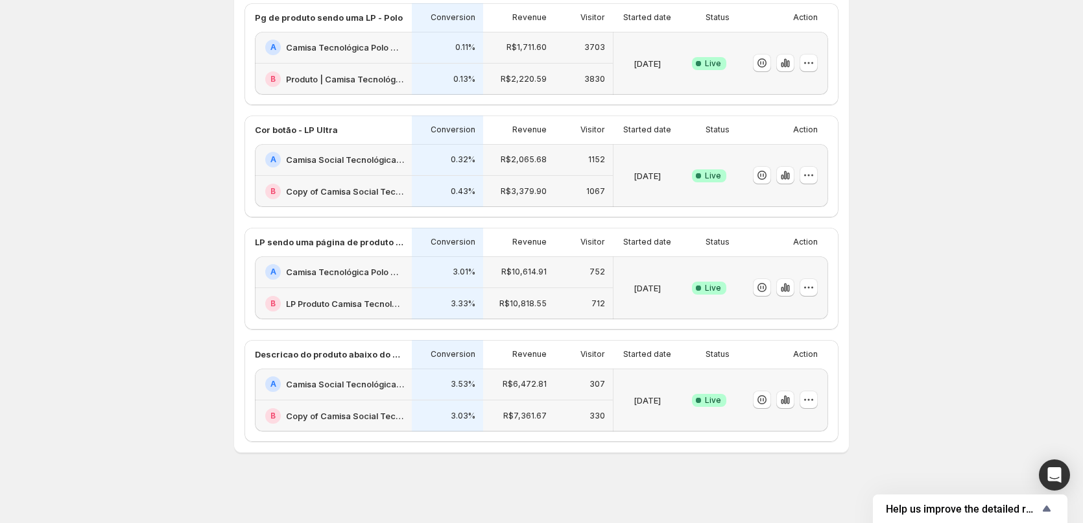
click at [365, 270] on h2 "Camisa Tecnológica Polo Ultra Masculina | Praticidade e [PERSON_NAME] | Consola…" at bounding box center [345, 271] width 118 height 13
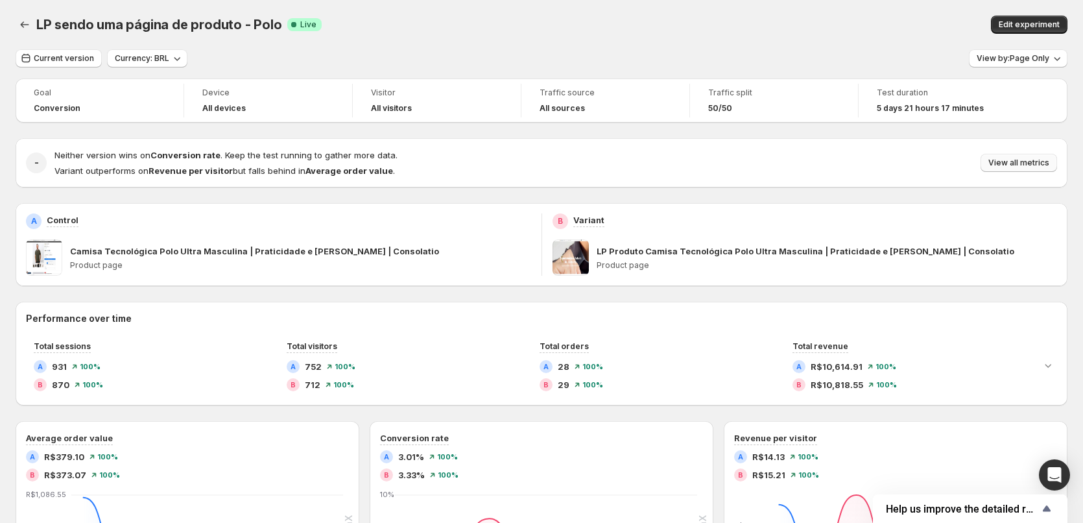
click at [1021, 163] on span "View all metrics" at bounding box center [1019, 163] width 61 height 10
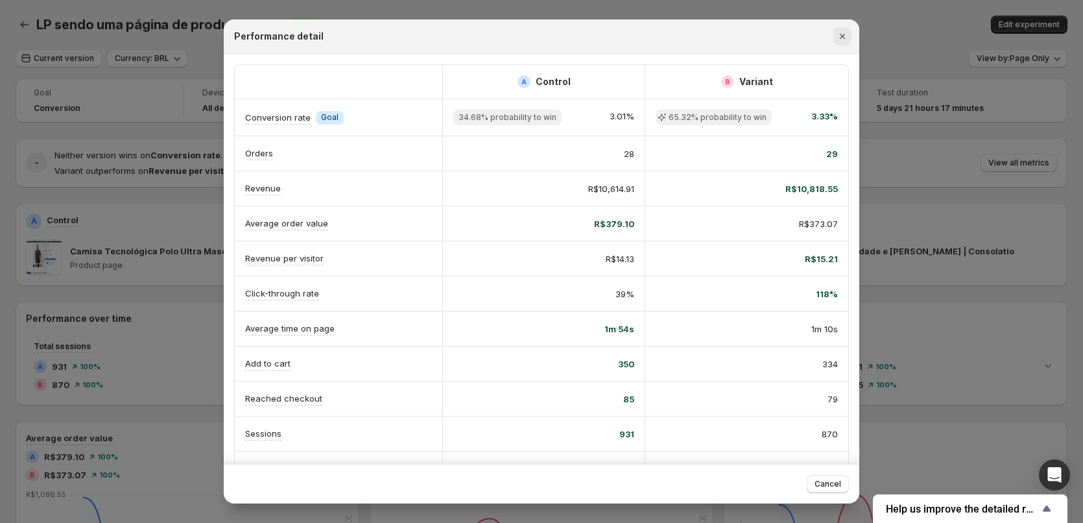
click at [840, 36] on icon "Close" at bounding box center [842, 36] width 13 height 13
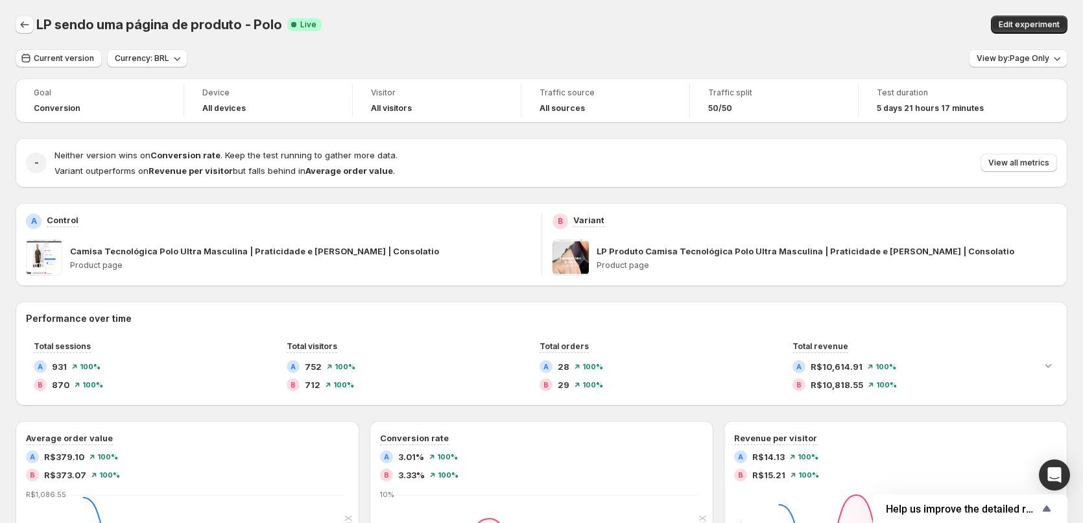
click at [22, 18] on button "Back" at bounding box center [25, 25] width 18 height 18
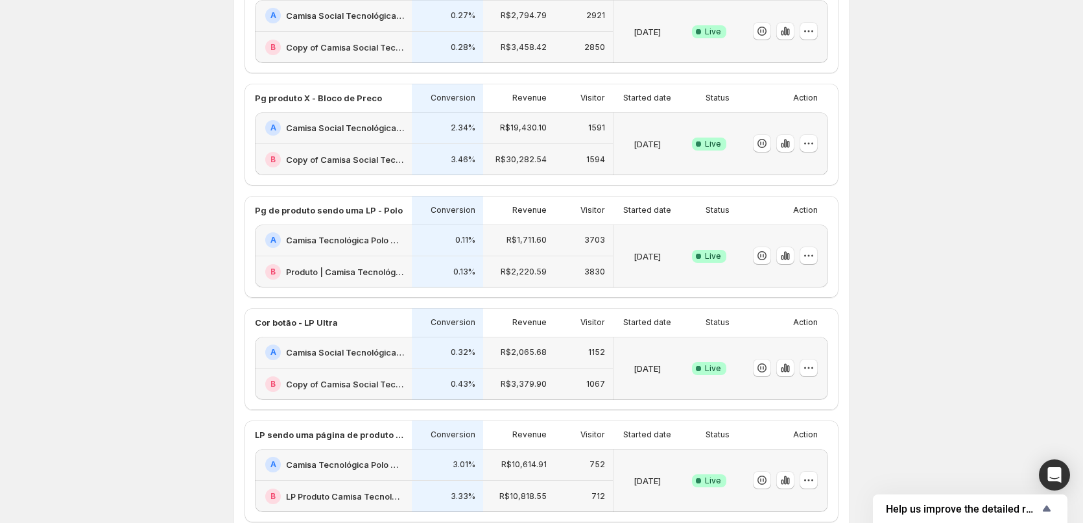
scroll to position [303, 0]
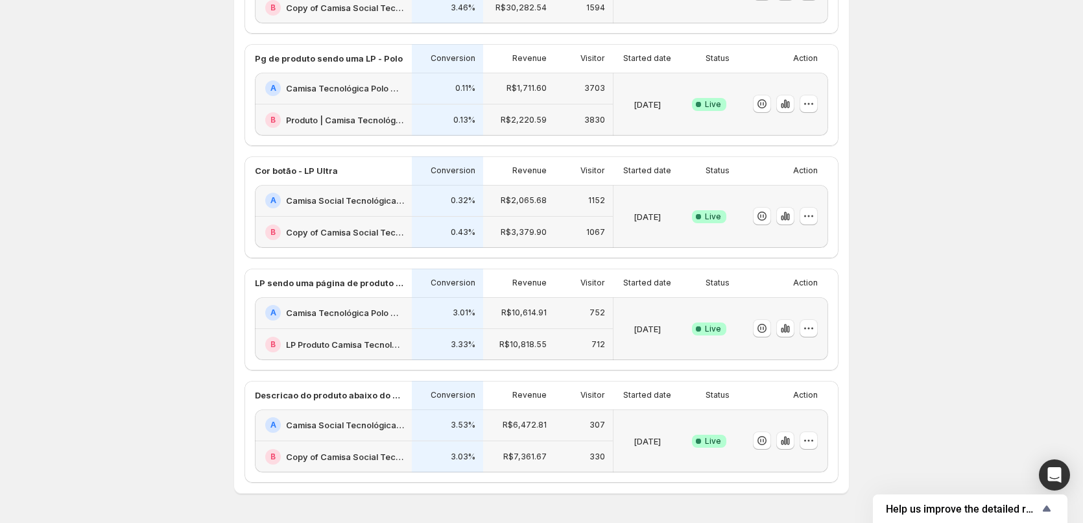
click at [351, 420] on h2 "Camisa Social Tecnológica Ultra-Stretch Masculina | Praticidade e [PERSON_NAME]…" at bounding box center [345, 424] width 118 height 13
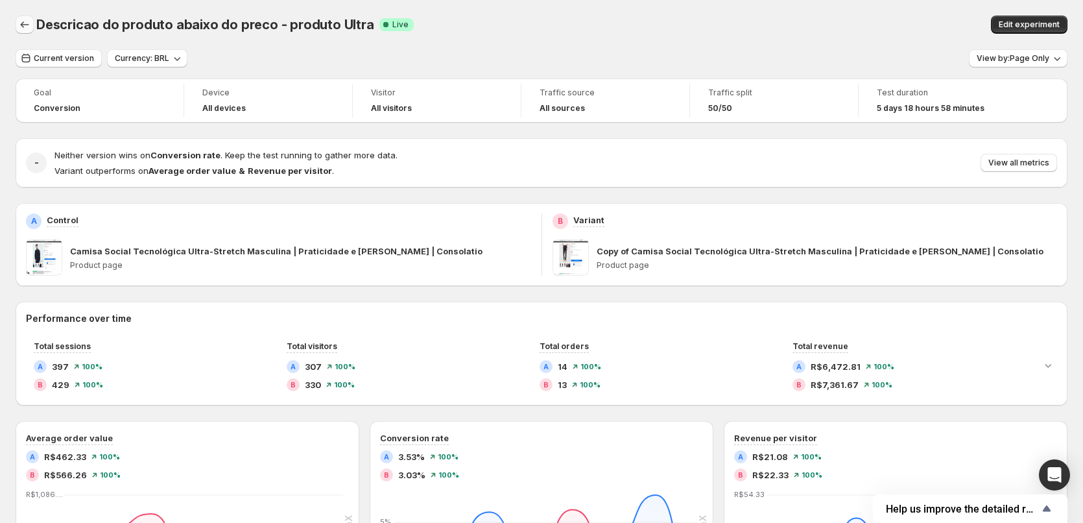
click at [17, 22] on button "Back" at bounding box center [25, 25] width 18 height 18
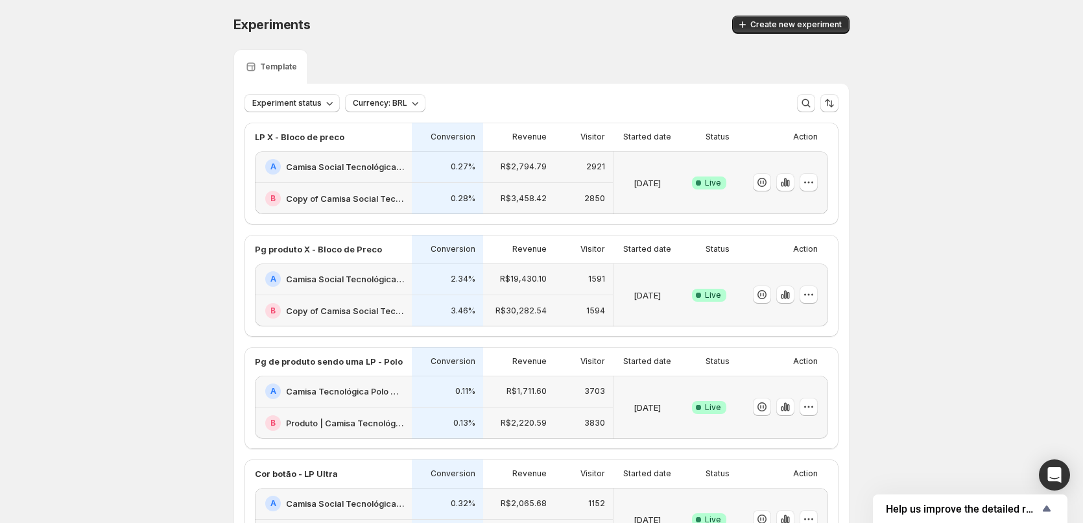
click at [369, 385] on h2 "Camisa Tecnológica Polo Ultra Masculina | Praticidade e [PERSON_NAME] | Consola…" at bounding box center [345, 391] width 118 height 13
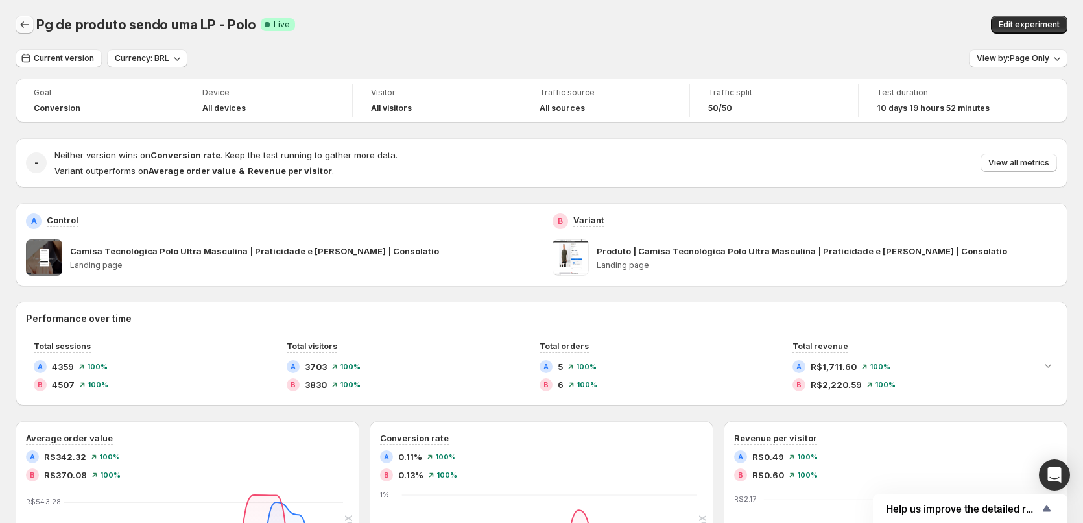
click at [30, 19] on icon "Back" at bounding box center [24, 24] width 13 height 13
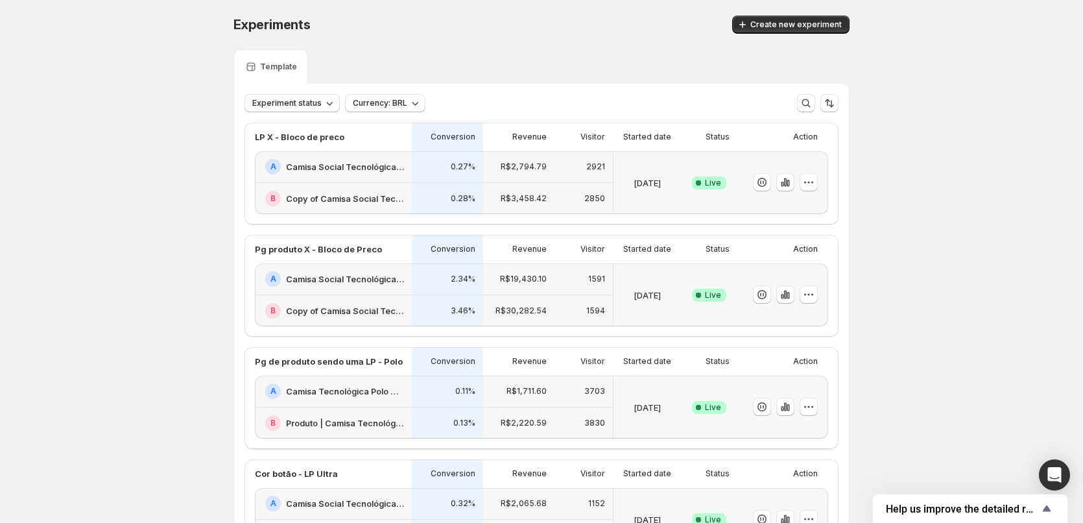
scroll to position [151, 0]
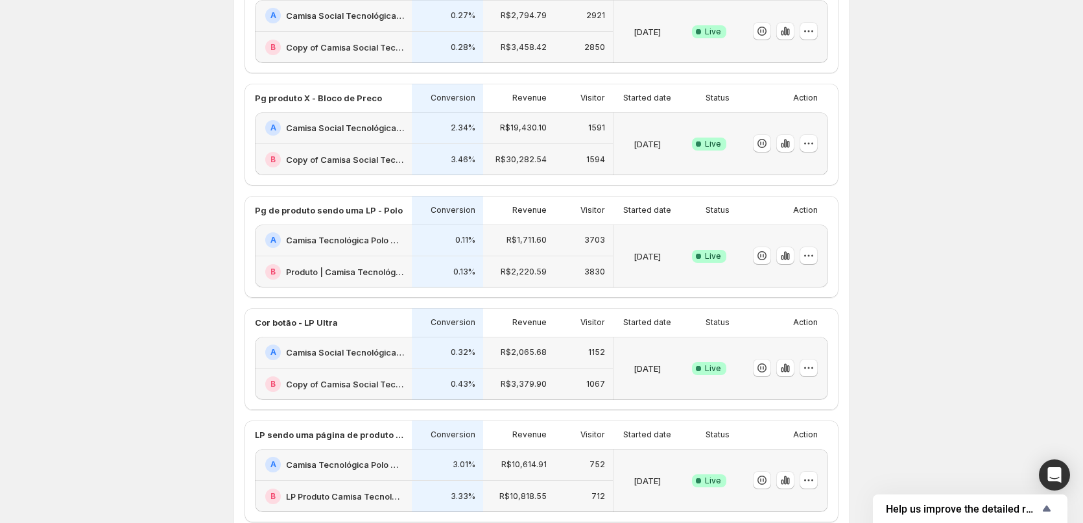
click at [375, 463] on h2 "Camisa Tecnológica Polo Ultra Masculina | Praticidade e [PERSON_NAME] | Consola…" at bounding box center [345, 464] width 118 height 13
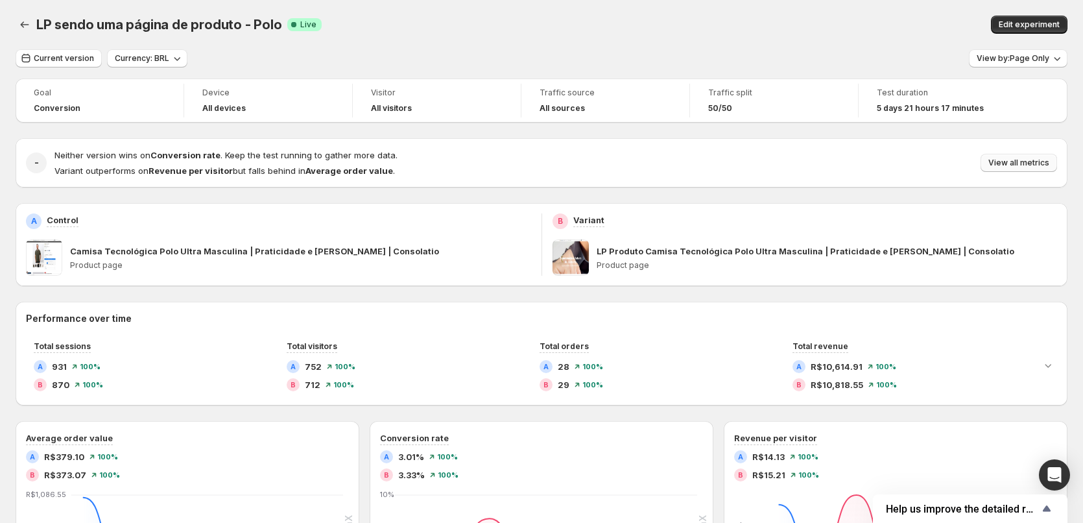
click at [1011, 157] on button "View all metrics" at bounding box center [1019, 163] width 77 height 18
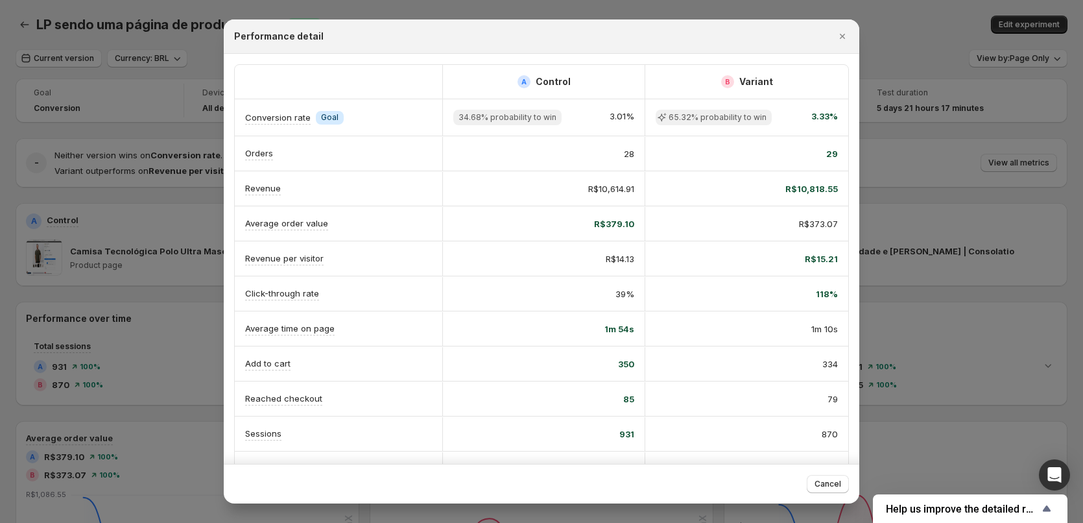
scroll to position [68, 0]
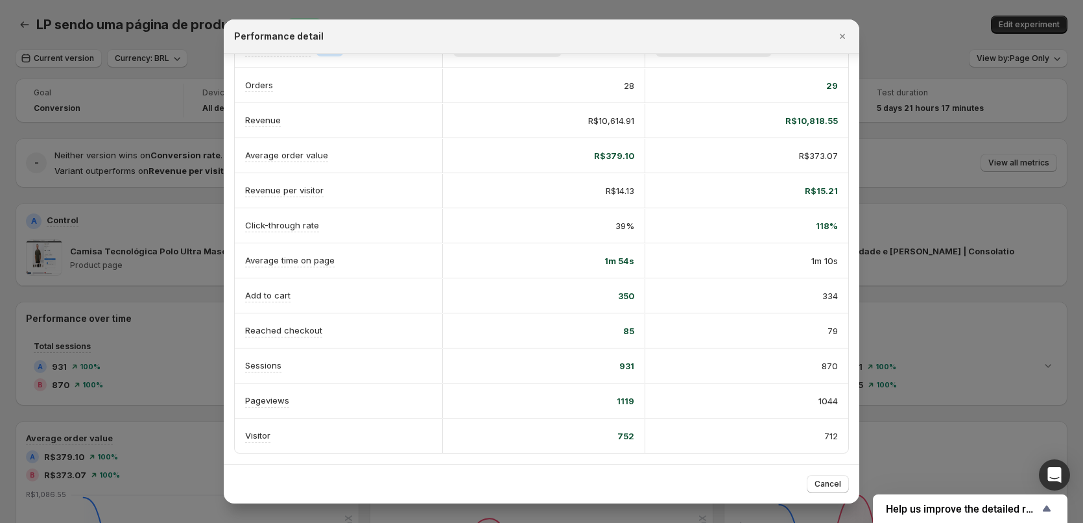
drag, startPoint x: 845, startPoint y: 38, endPoint x: 852, endPoint y: 40, distance: 7.4
click at [845, 38] on icon "Close" at bounding box center [842, 36] width 5 height 5
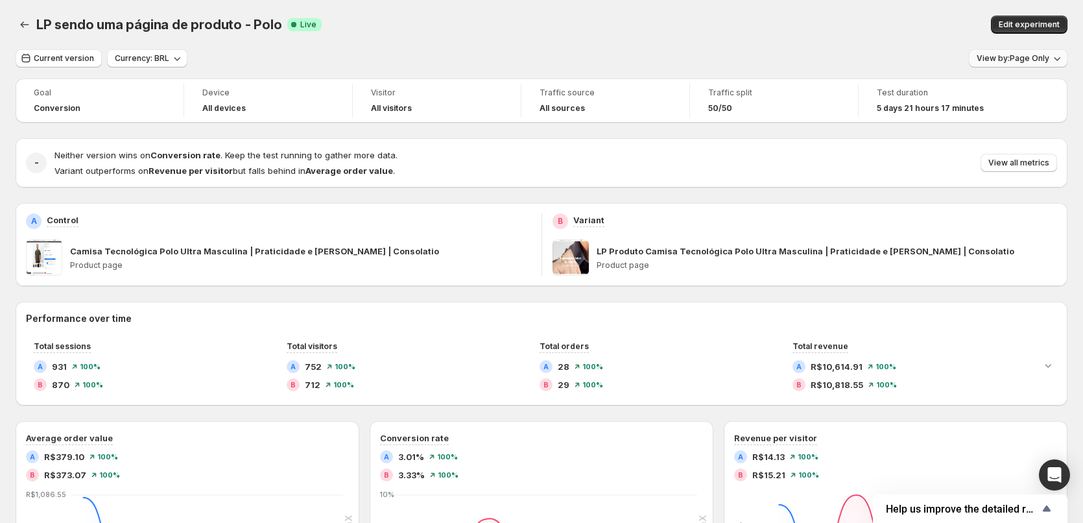
click at [1051, 64] on button "View by: Page Only" at bounding box center [1018, 58] width 99 height 18
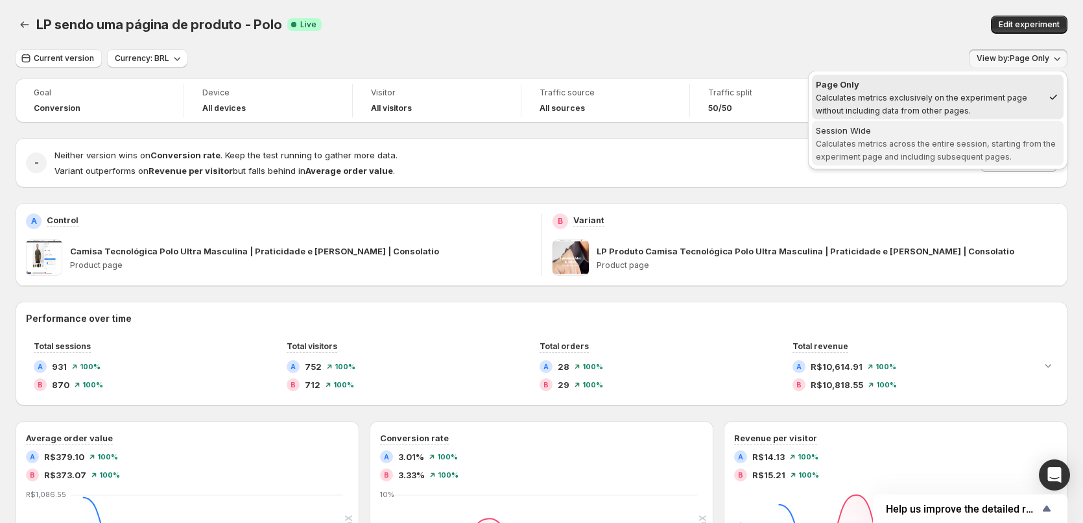
click at [989, 140] on span "Calculates metrics across the entire session, starting from the experiment page…" at bounding box center [936, 150] width 240 height 23
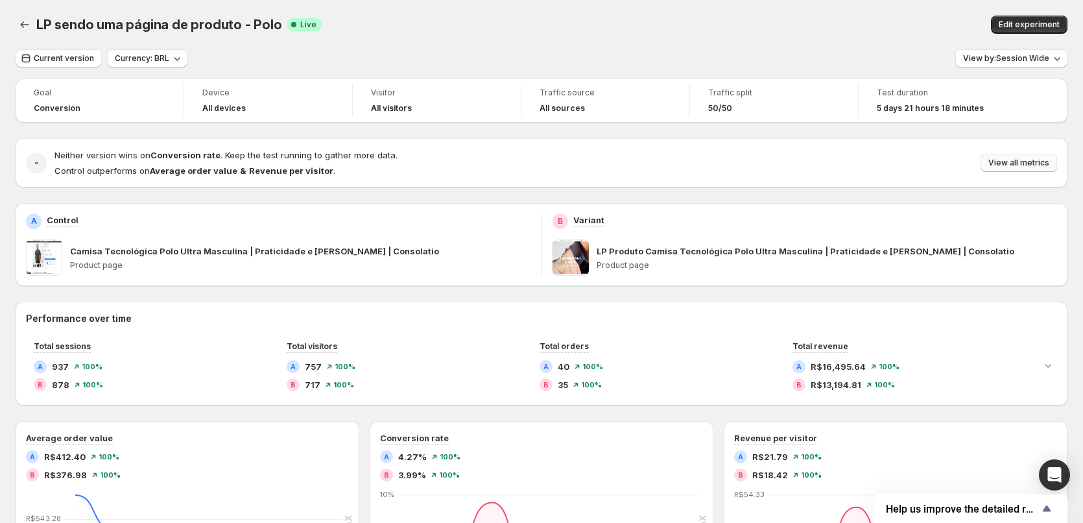
click at [1017, 166] on span "View all metrics" at bounding box center [1019, 163] width 61 height 10
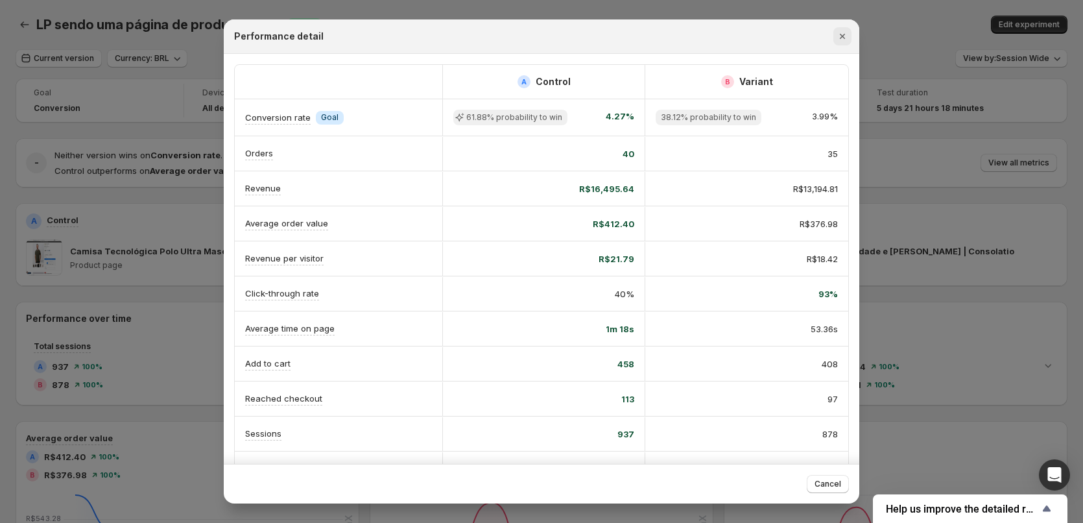
click at [844, 39] on icon "Close" at bounding box center [842, 36] width 13 height 13
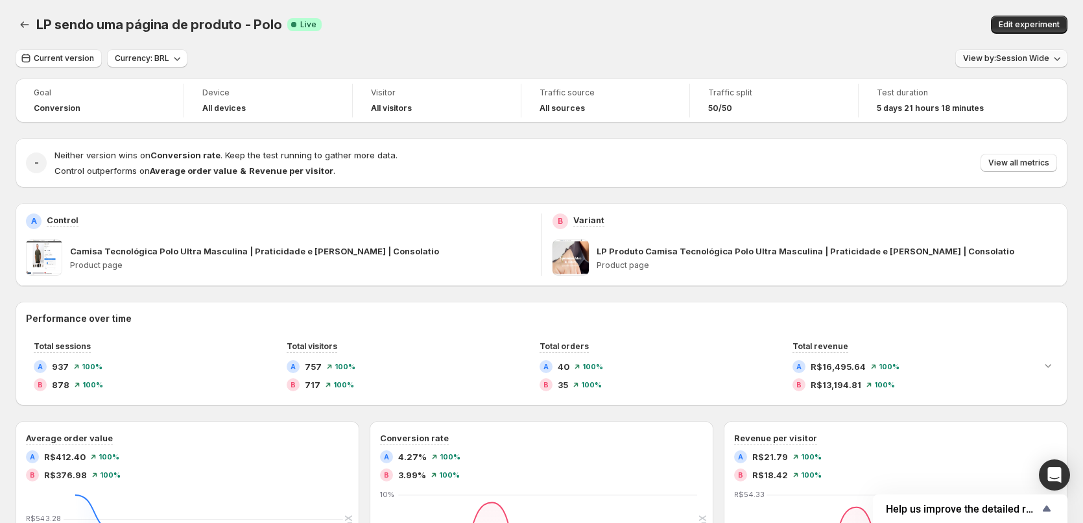
click at [995, 62] on span "View by: Session Wide" at bounding box center [1006, 58] width 86 height 10
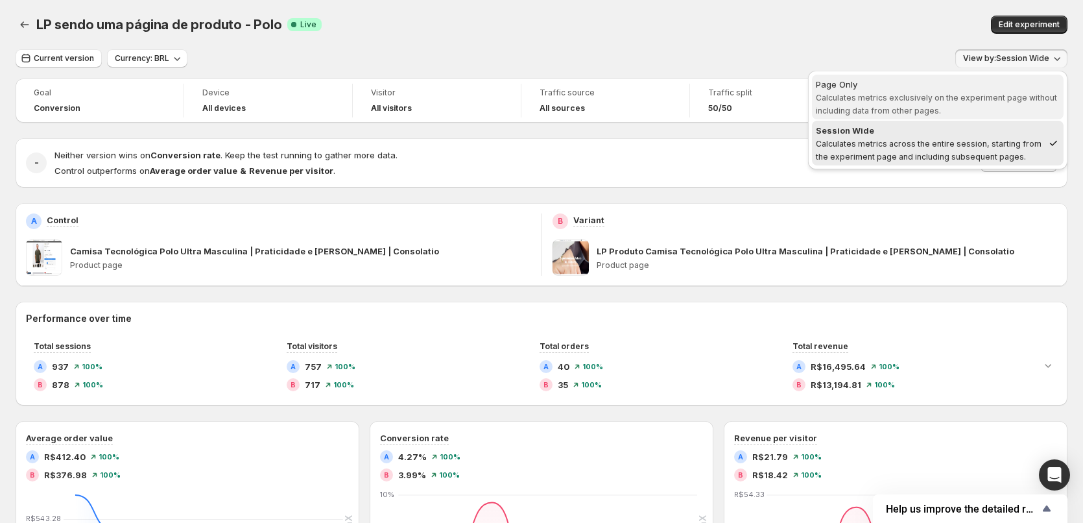
click at [978, 101] on span "Calculates metrics exclusively on the experiment page without including data fr…" at bounding box center [936, 104] width 241 height 23
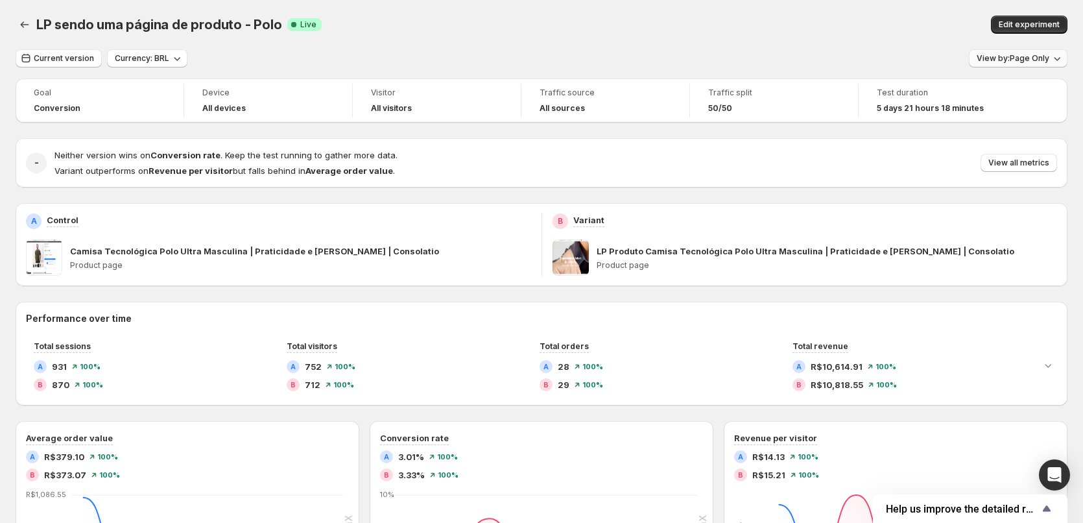
click at [1042, 63] on span "View by: Page Only" at bounding box center [1013, 58] width 73 height 10
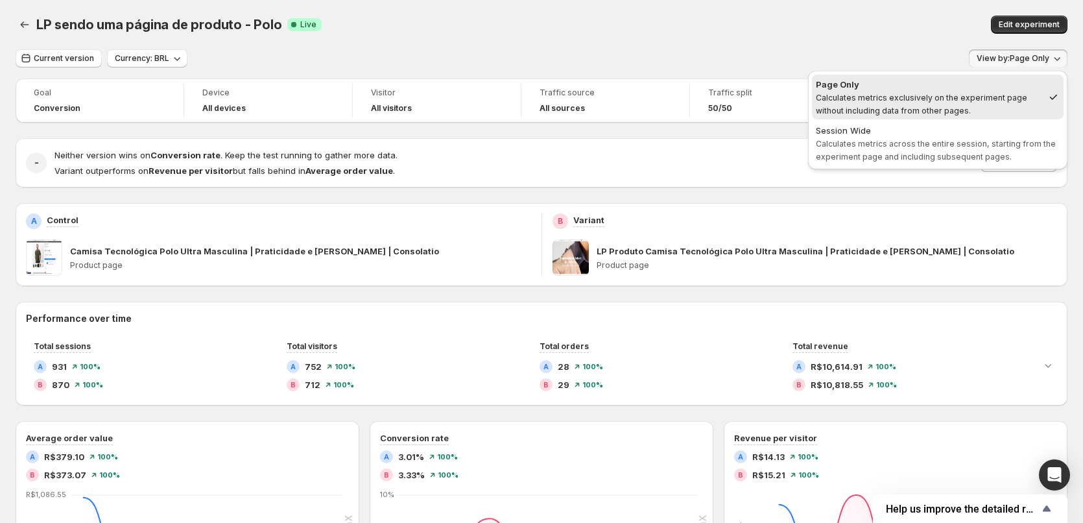
drag, startPoint x: 996, startPoint y: 250, endPoint x: 1011, endPoint y: 190, distance: 61.7
click at [1000, 245] on div "LP Produto Camisa Tecnológica Polo Ultra Masculina | Praticidade e [PERSON_NAME…" at bounding box center [827, 251] width 461 height 13
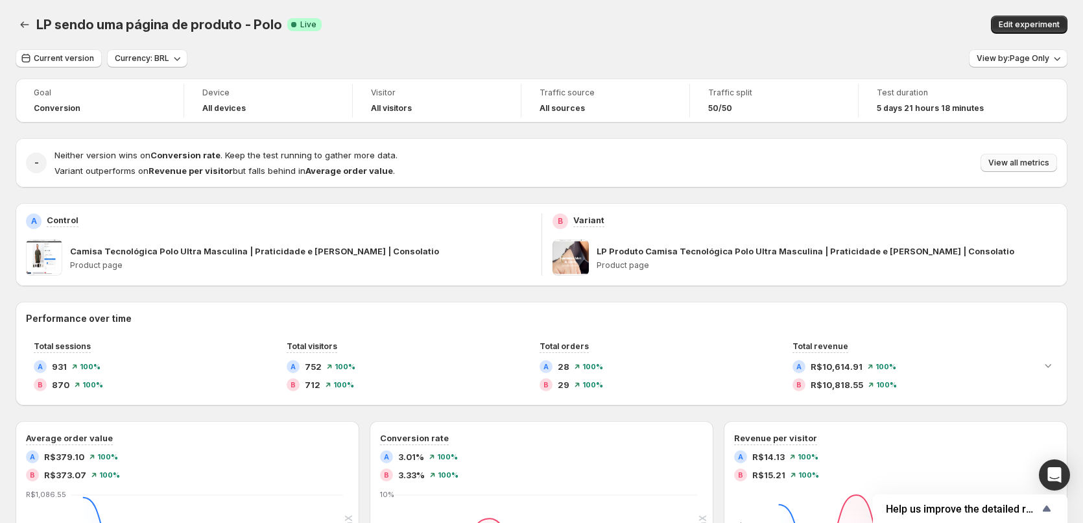
click at [1018, 165] on span "View all metrics" at bounding box center [1019, 163] width 61 height 10
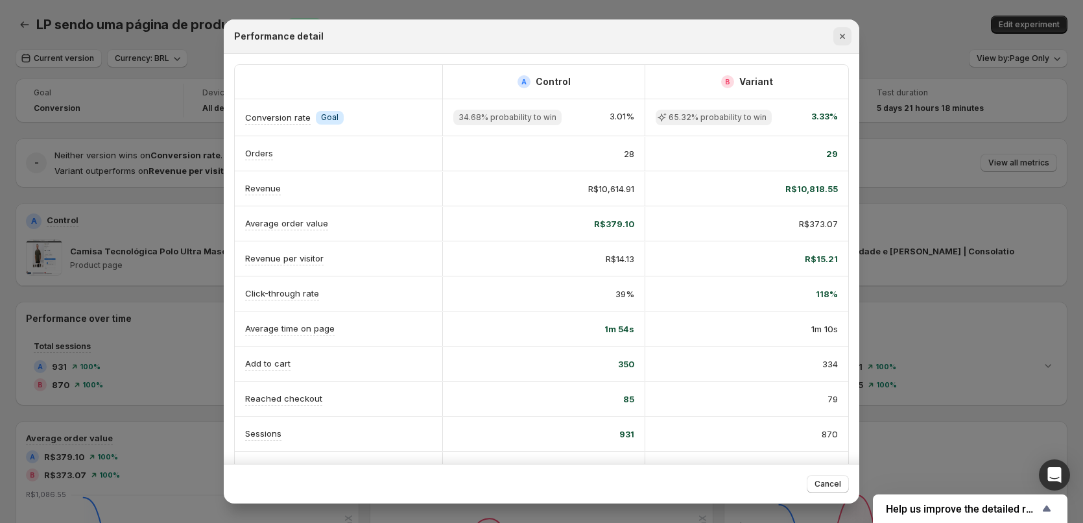
click at [845, 39] on icon "Close" at bounding box center [842, 36] width 13 height 13
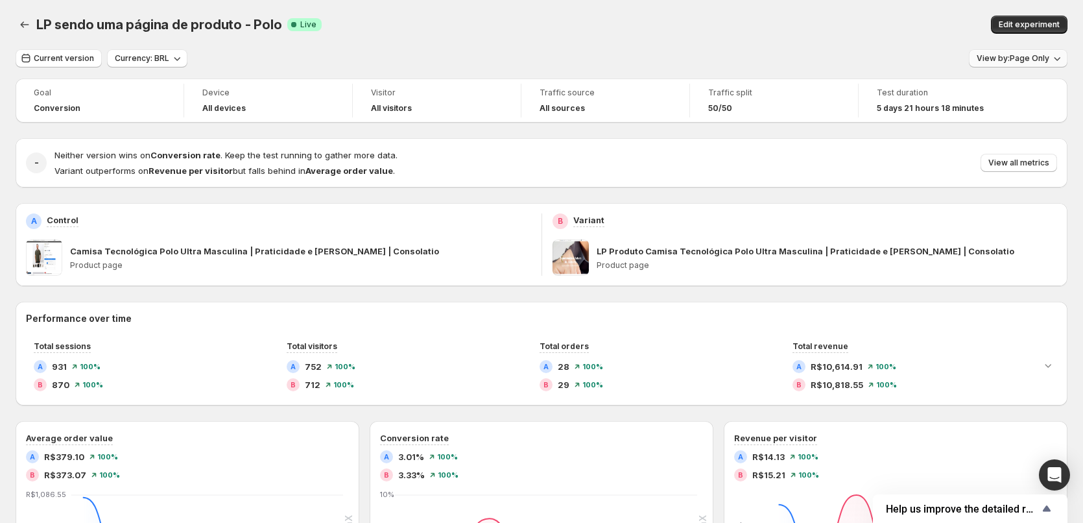
click at [1005, 62] on span "View by: Page Only" at bounding box center [1013, 58] width 73 height 10
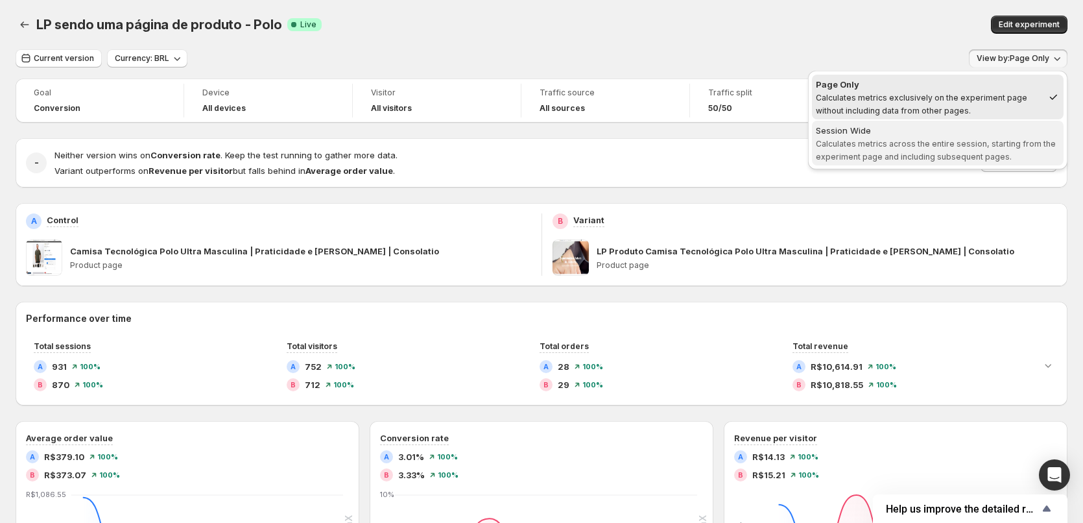
click at [989, 130] on div "Session Wide" at bounding box center [938, 130] width 244 height 13
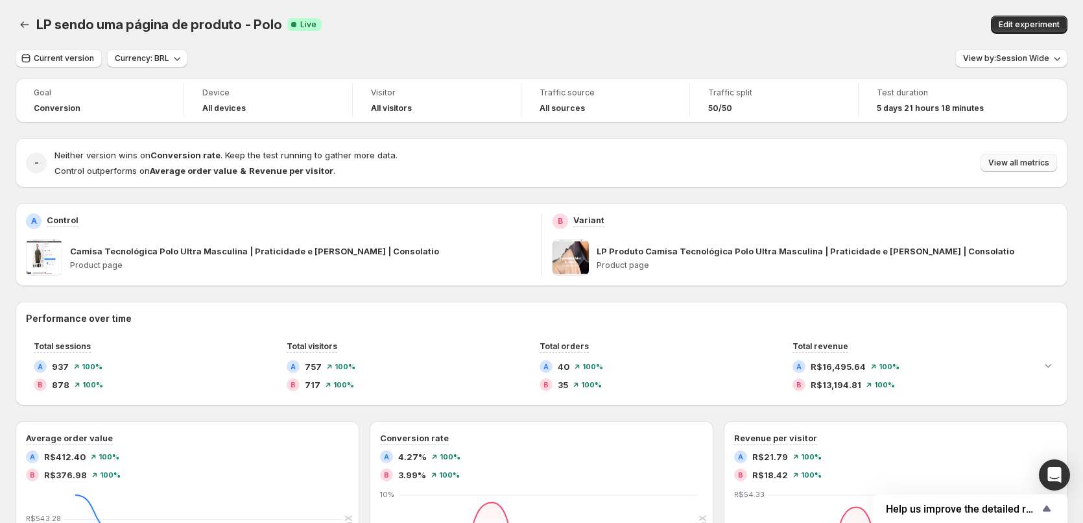
click at [1023, 159] on span "View all metrics" at bounding box center [1019, 163] width 61 height 10
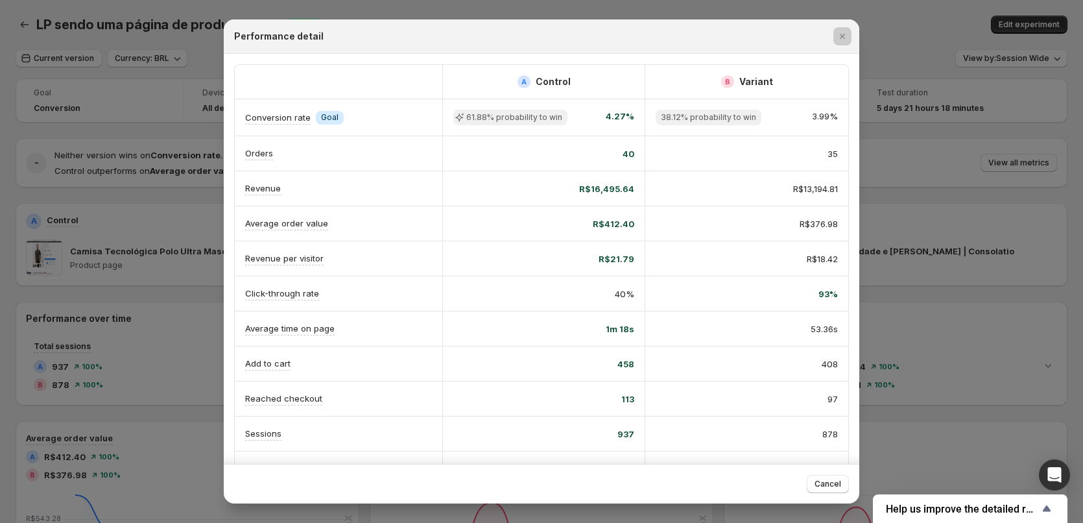
click at [944, 126] on div at bounding box center [541, 261] width 1083 height 523
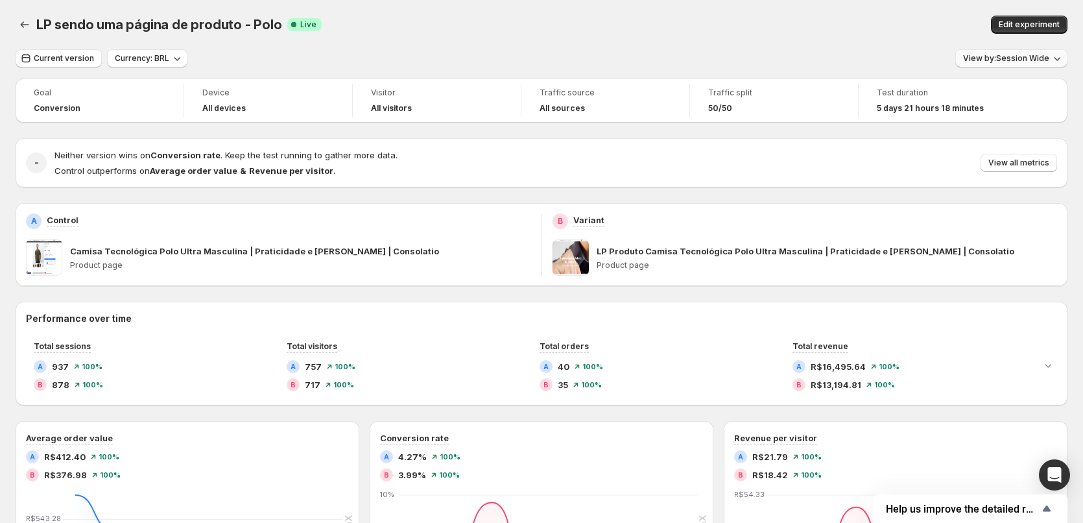
click at [1024, 59] on span "View by: Session Wide" at bounding box center [1006, 58] width 86 height 10
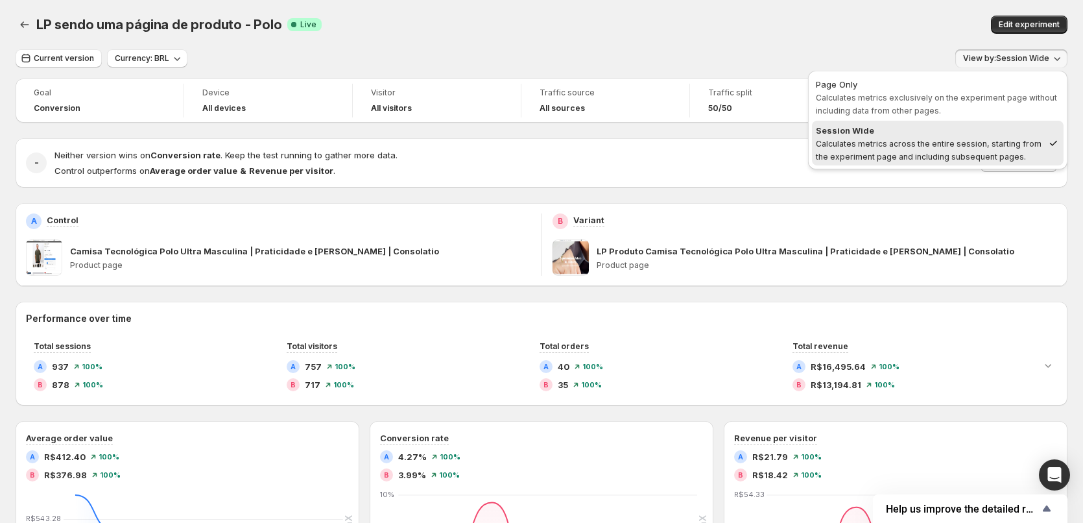
click at [952, 30] on div "Edit experiment" at bounding box center [863, 25] width 409 height 18
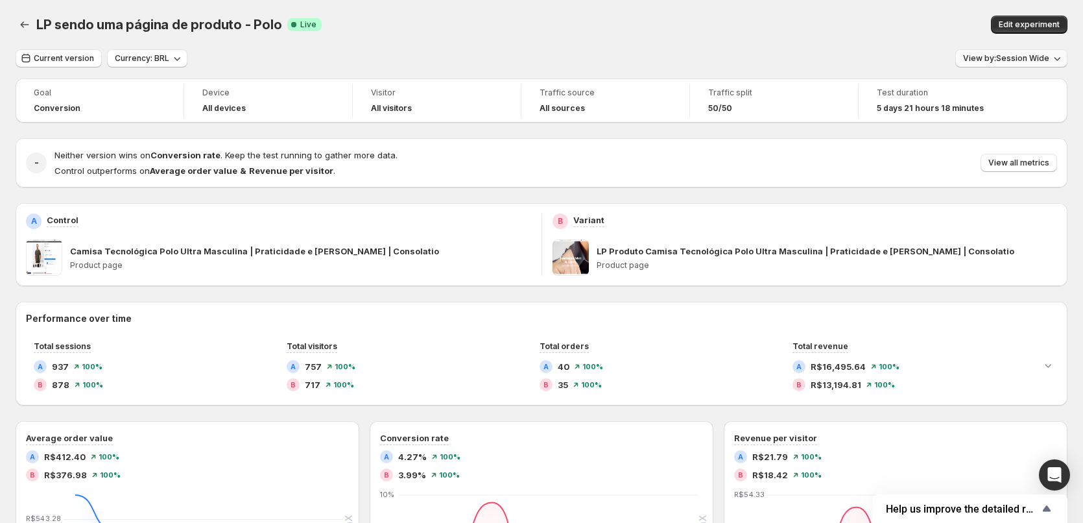
click at [1028, 61] on span "View by: Session Wide" at bounding box center [1006, 58] width 86 height 10
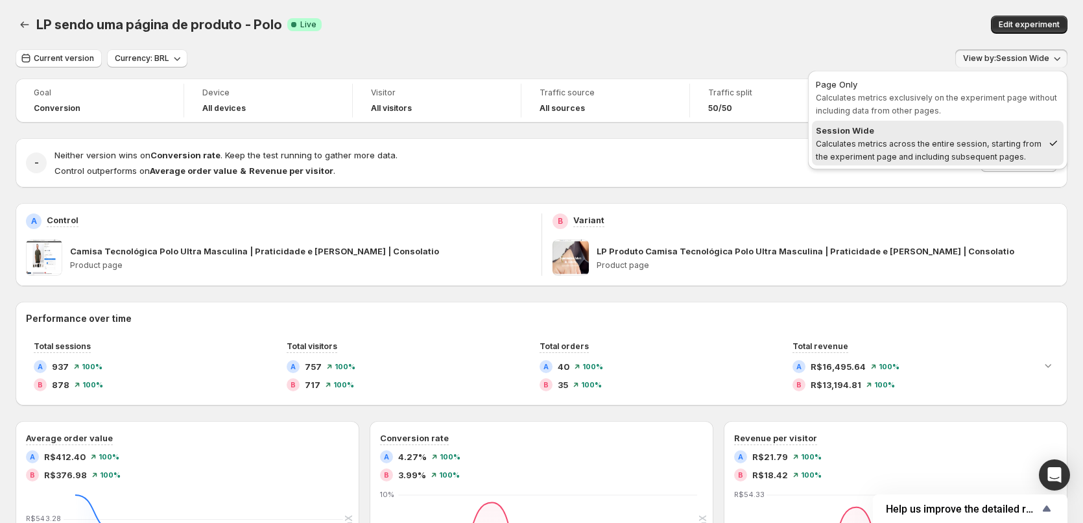
click at [934, 27] on div "Edit experiment" at bounding box center [863, 25] width 409 height 18
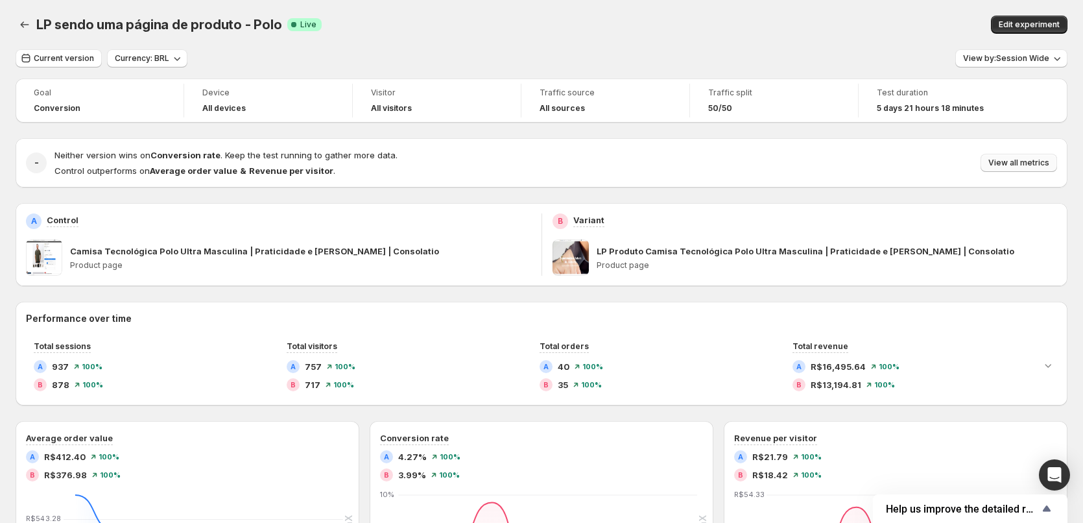
click at [1018, 163] on span "View all metrics" at bounding box center [1019, 163] width 61 height 10
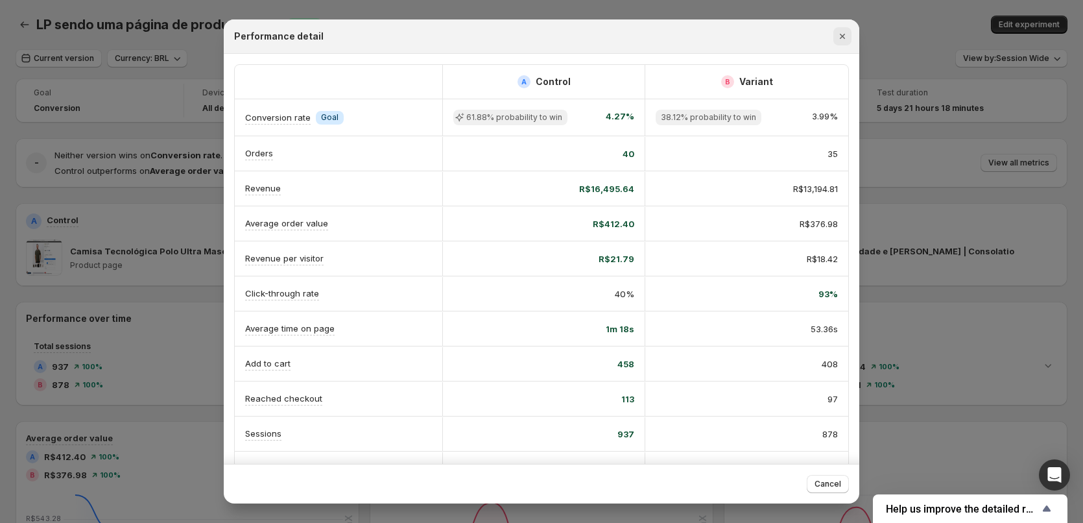
click at [846, 38] on icon "Close" at bounding box center [842, 36] width 13 height 13
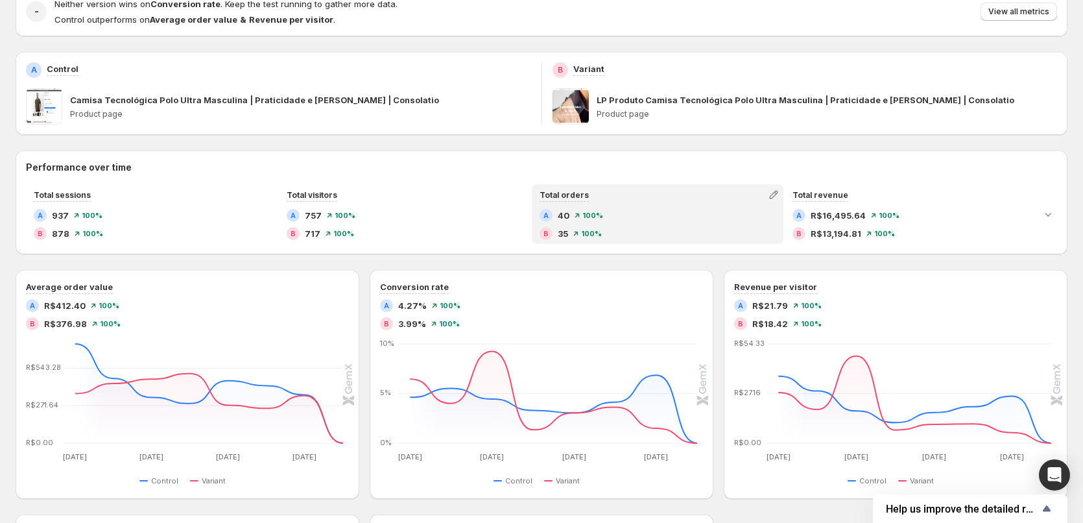
scroll to position [0, 0]
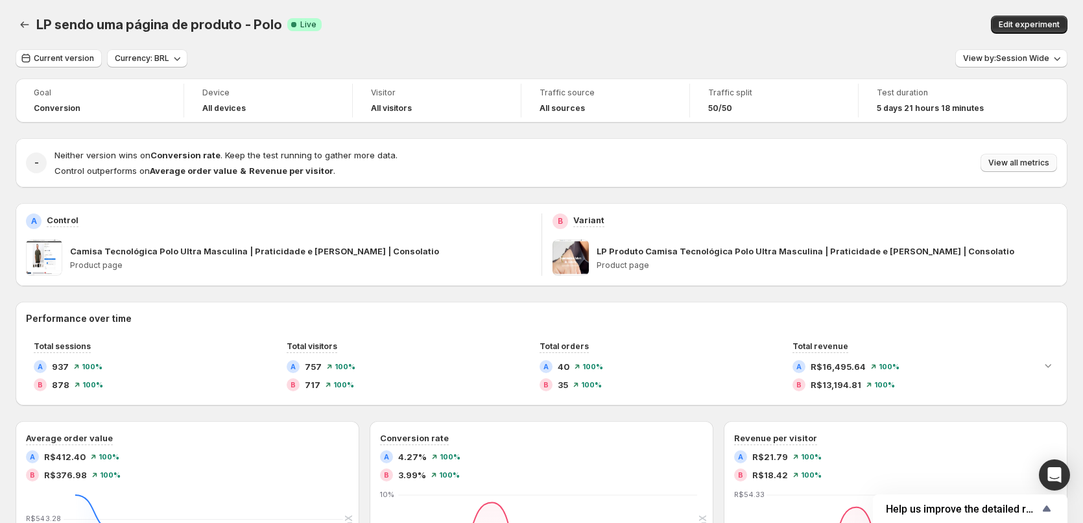
click at [1016, 161] on span "View all metrics" at bounding box center [1019, 163] width 61 height 10
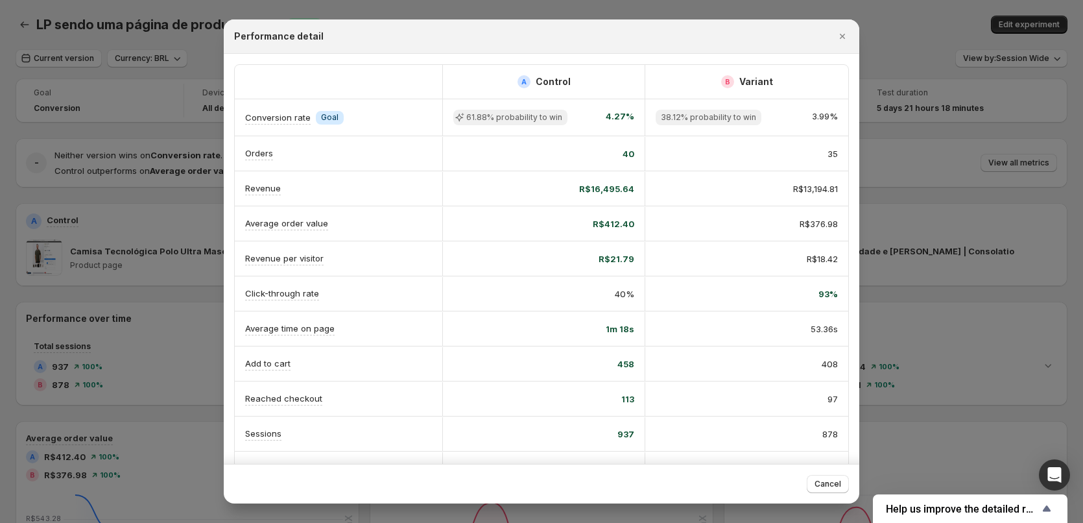
scroll to position [68, 0]
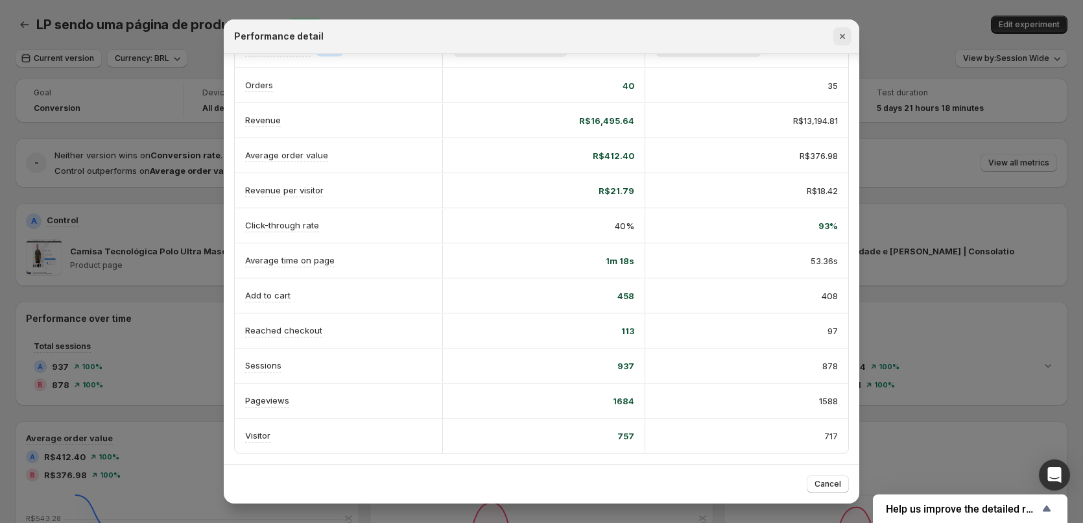
click at [845, 32] on icon "Close" at bounding box center [842, 36] width 13 height 13
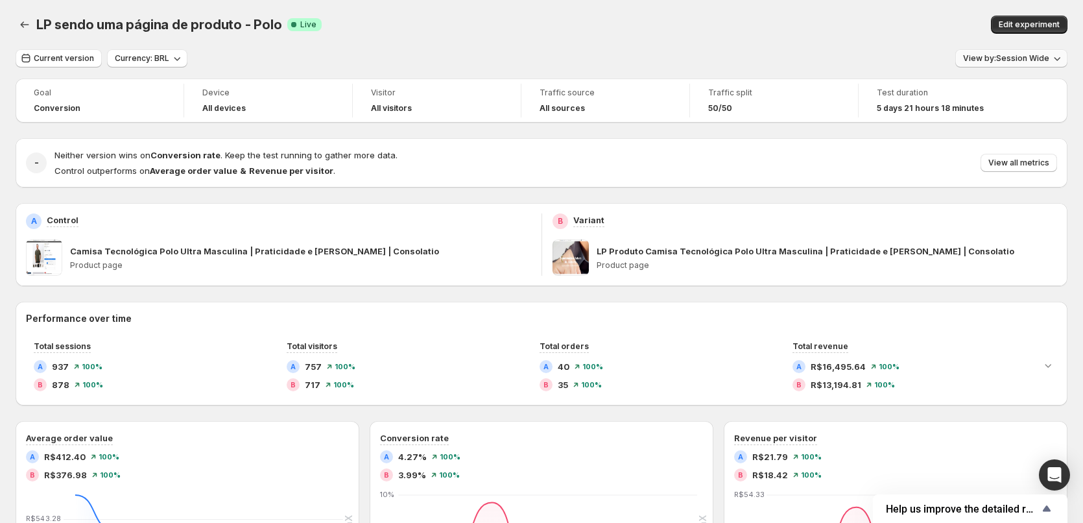
click at [1041, 59] on span "View by: Session Wide" at bounding box center [1006, 58] width 86 height 10
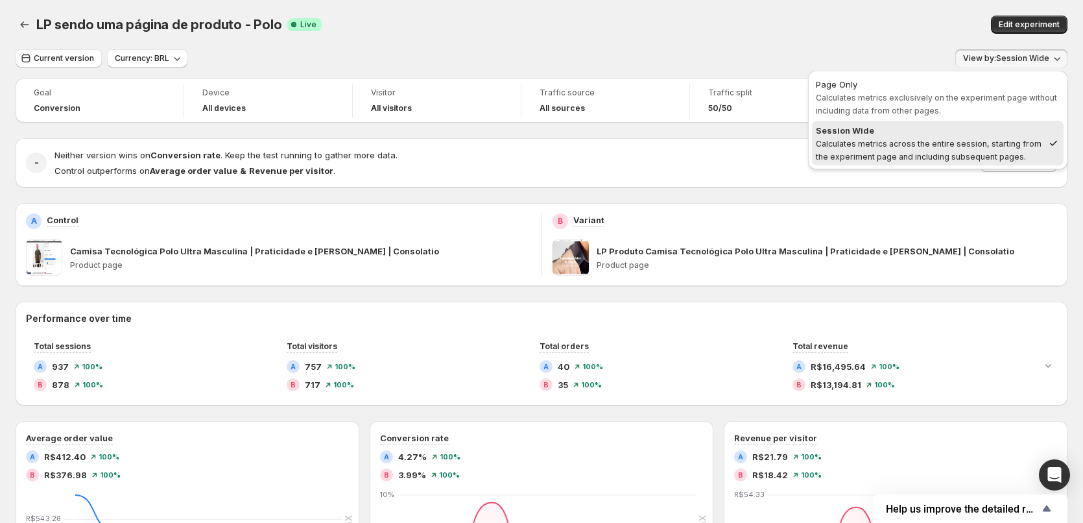
click at [938, 21] on div "Edit experiment" at bounding box center [863, 25] width 409 height 18
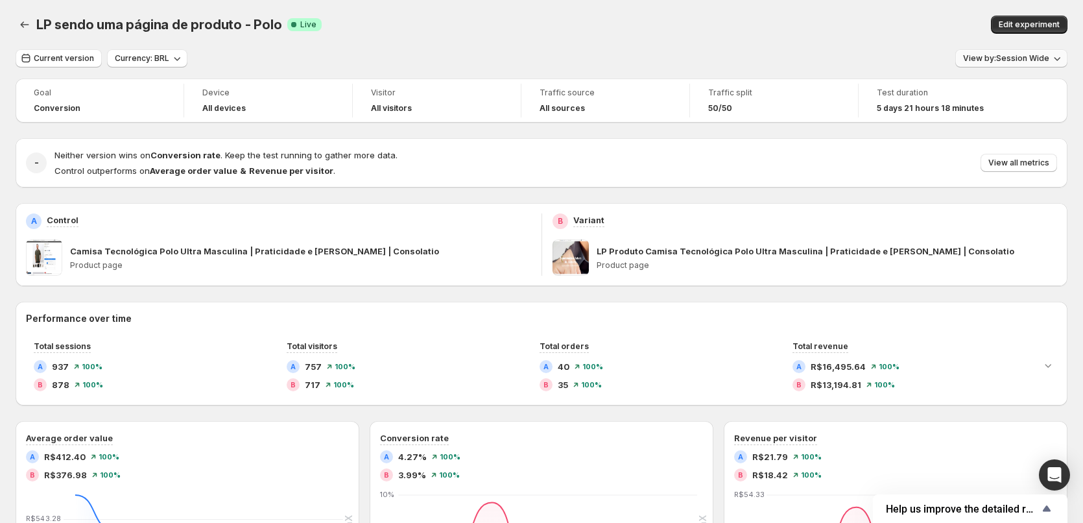
click at [1033, 57] on span "View by: Session Wide" at bounding box center [1006, 58] width 86 height 10
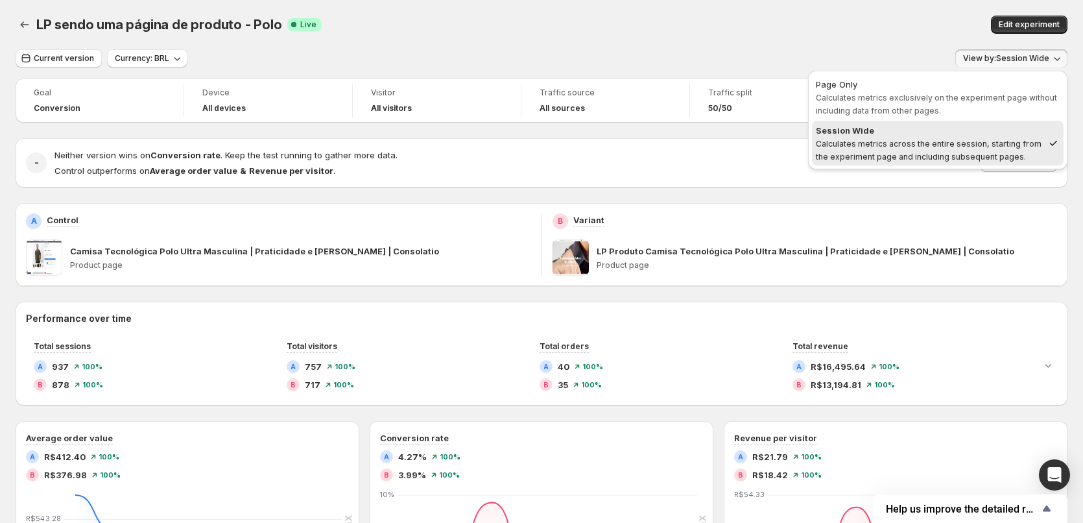
click at [741, 154] on div "Neither version wins on Conversion rate . Keep the test running to gather more …" at bounding box center [555, 163] width 1003 height 29
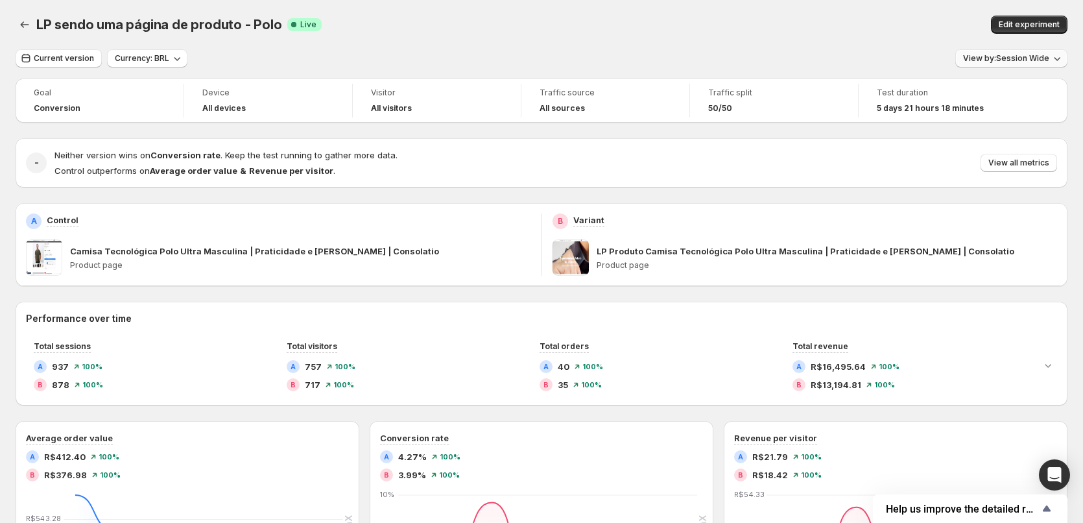
click at [1031, 60] on span "View by: Session Wide" at bounding box center [1006, 58] width 86 height 10
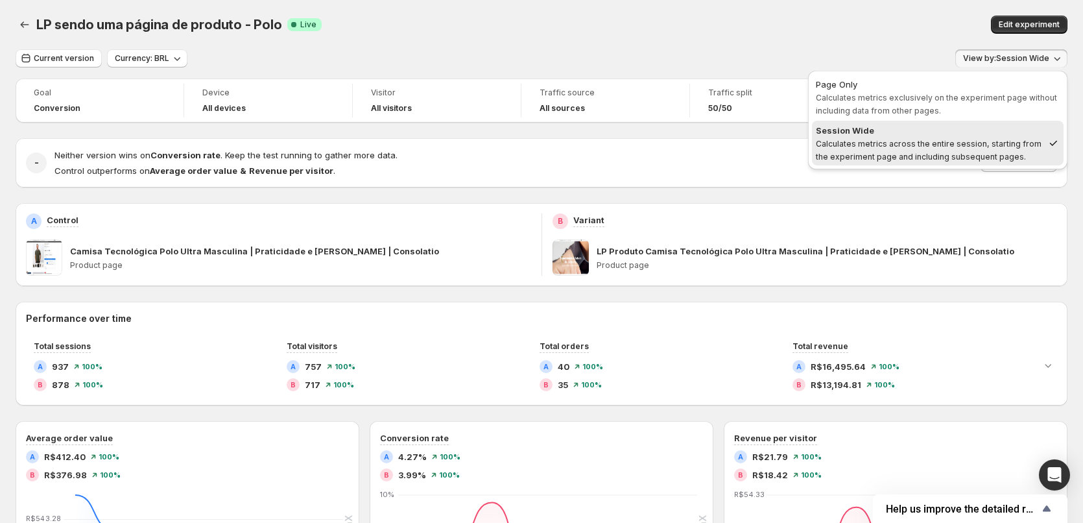
click at [746, 154] on div "Neither version wins on Conversion rate . Keep the test running to gather more …" at bounding box center [555, 163] width 1003 height 29
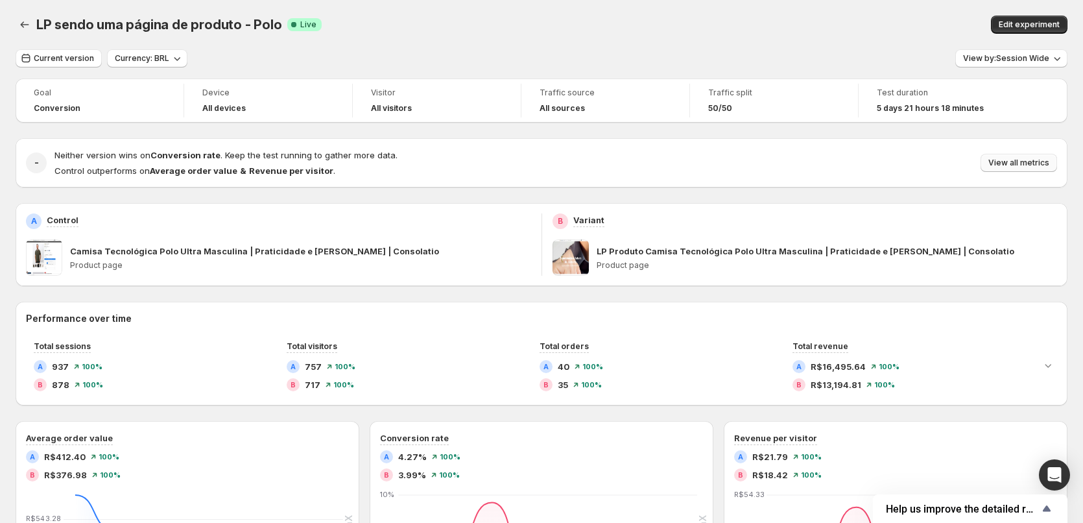
click at [1027, 169] on button "View all metrics" at bounding box center [1019, 163] width 77 height 18
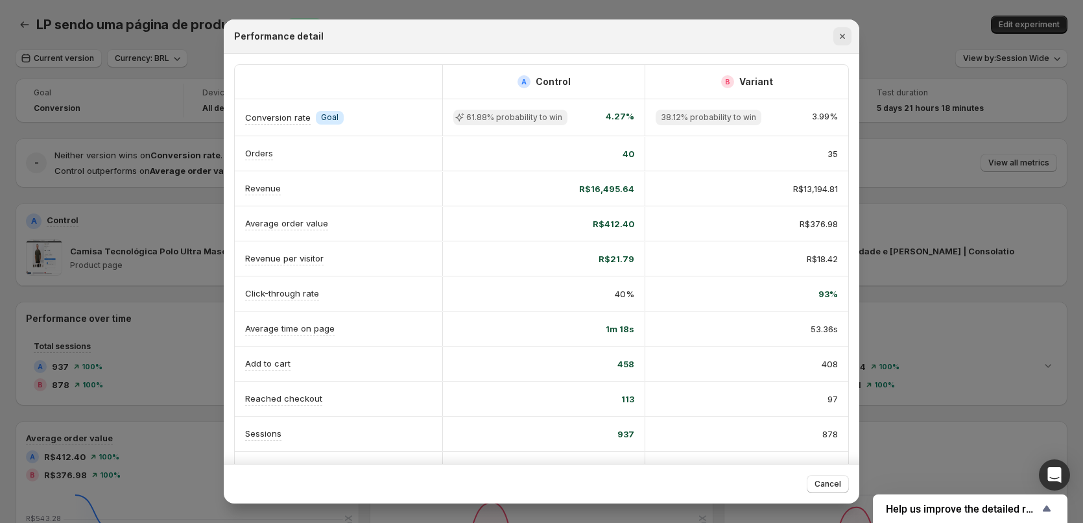
click at [850, 37] on button "Close" at bounding box center [843, 36] width 18 height 18
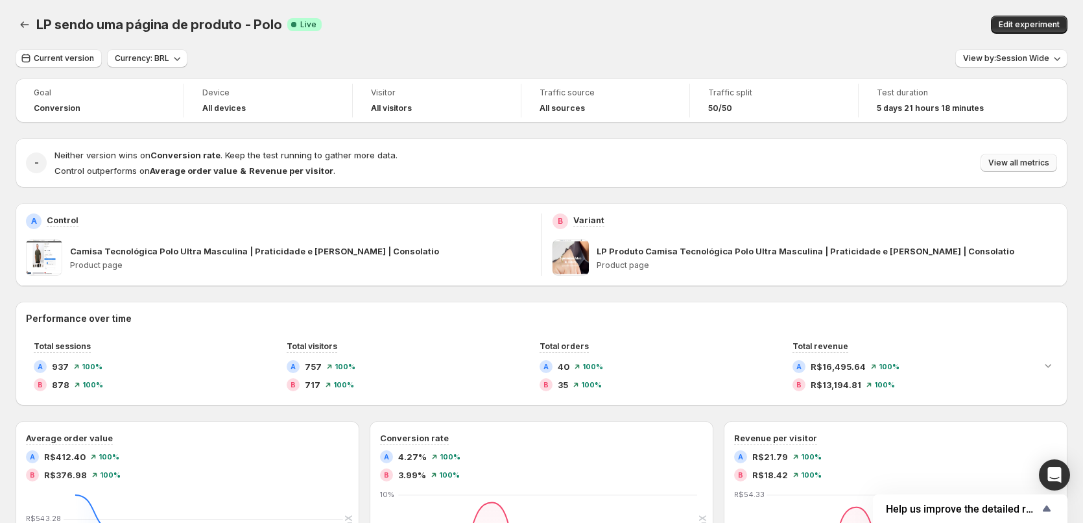
click at [1021, 155] on button "View all metrics" at bounding box center [1019, 163] width 77 height 18
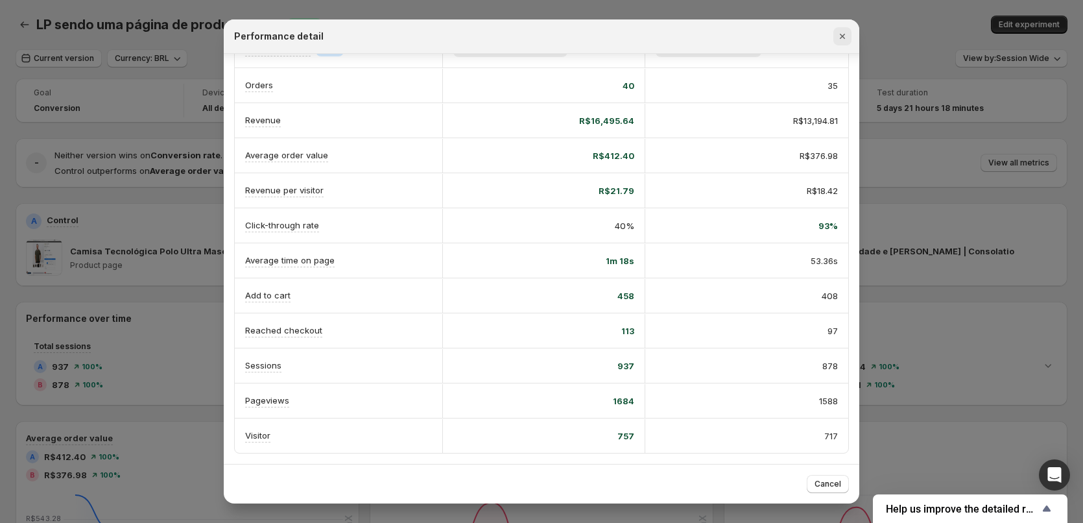
click at [845, 39] on icon "Close" at bounding box center [842, 36] width 13 height 13
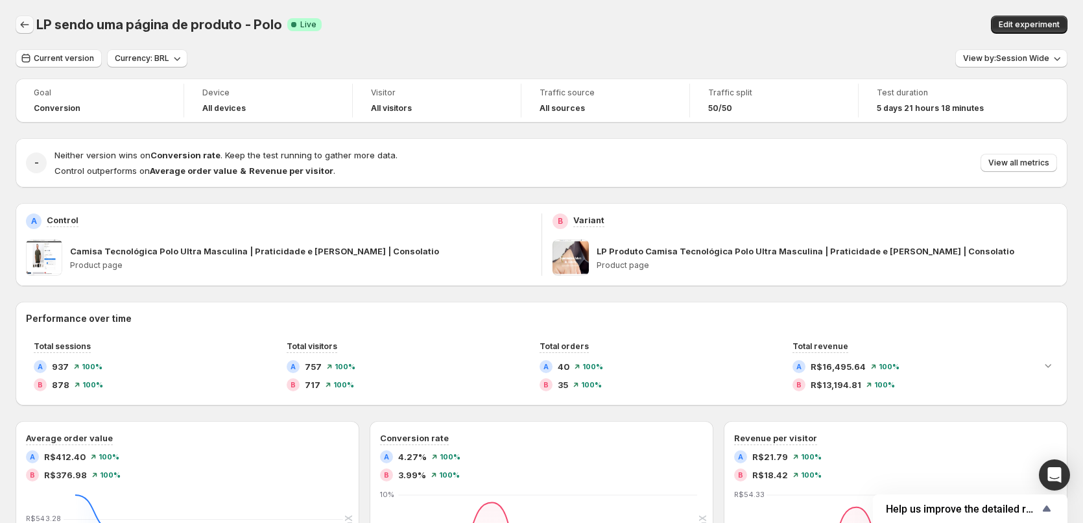
click at [27, 33] on button "Back" at bounding box center [25, 25] width 18 height 18
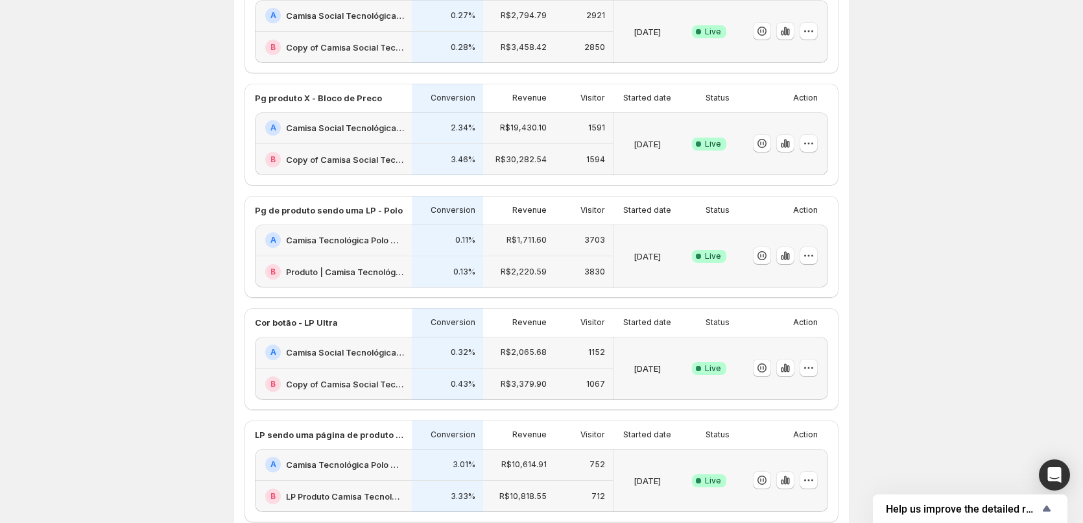
scroll to position [344, 0]
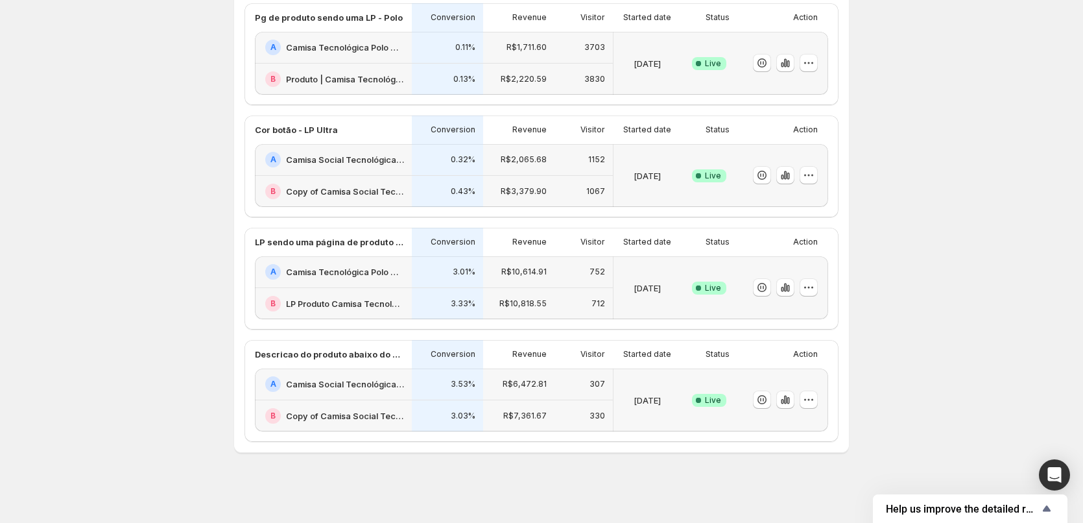
click at [358, 383] on h2 "Camisa Social Tecnológica Ultra-Stretch Masculina | Praticidade e [PERSON_NAME]…" at bounding box center [345, 384] width 118 height 13
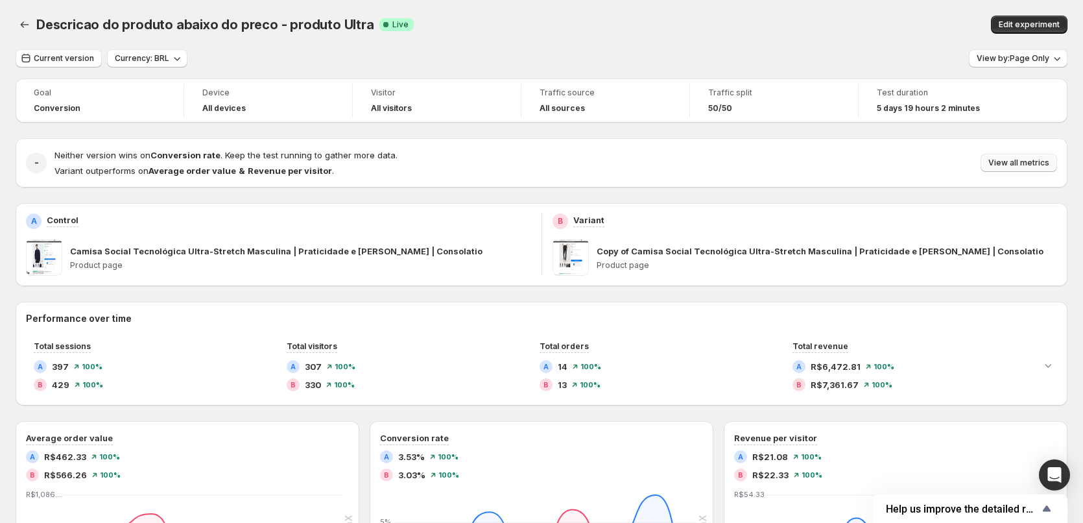
click at [1026, 168] on button "View all metrics" at bounding box center [1019, 163] width 77 height 18
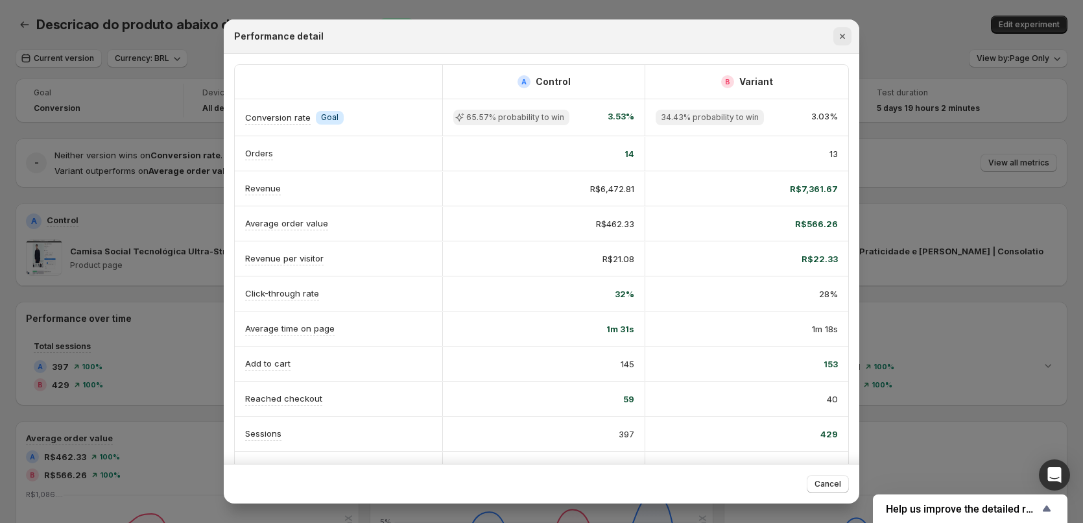
click at [845, 34] on icon "Close" at bounding box center [842, 36] width 13 height 13
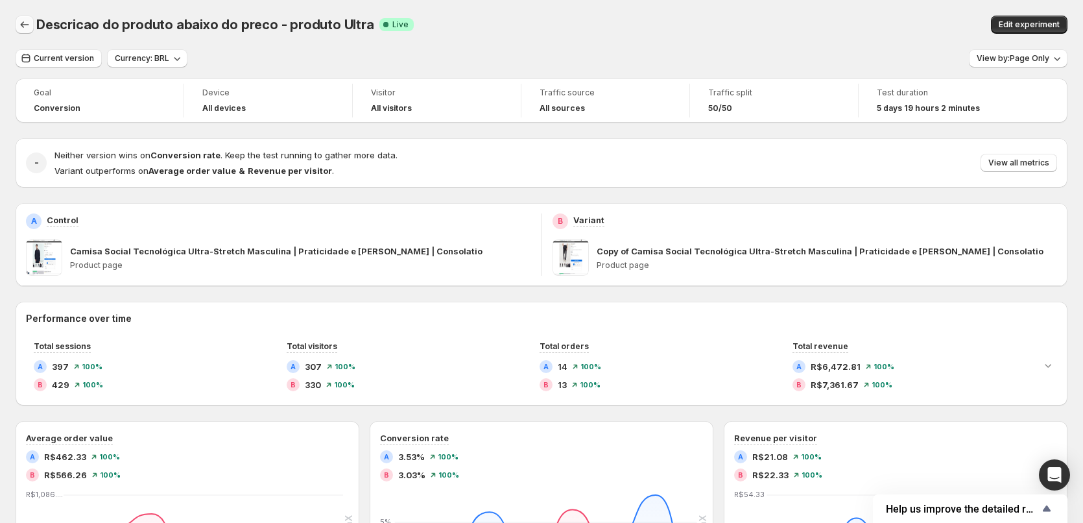
click at [24, 22] on icon "Back" at bounding box center [24, 24] width 13 height 13
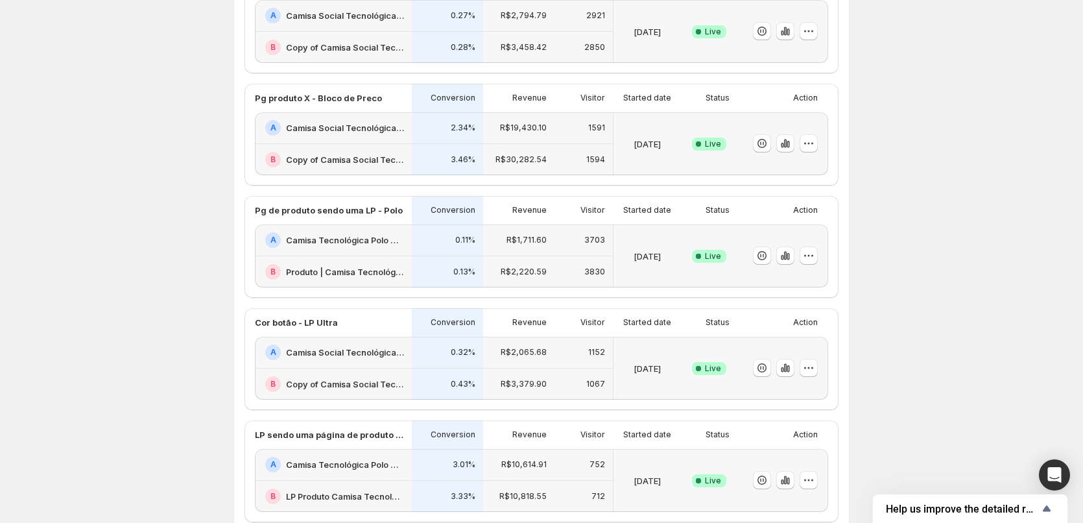
scroll to position [303, 0]
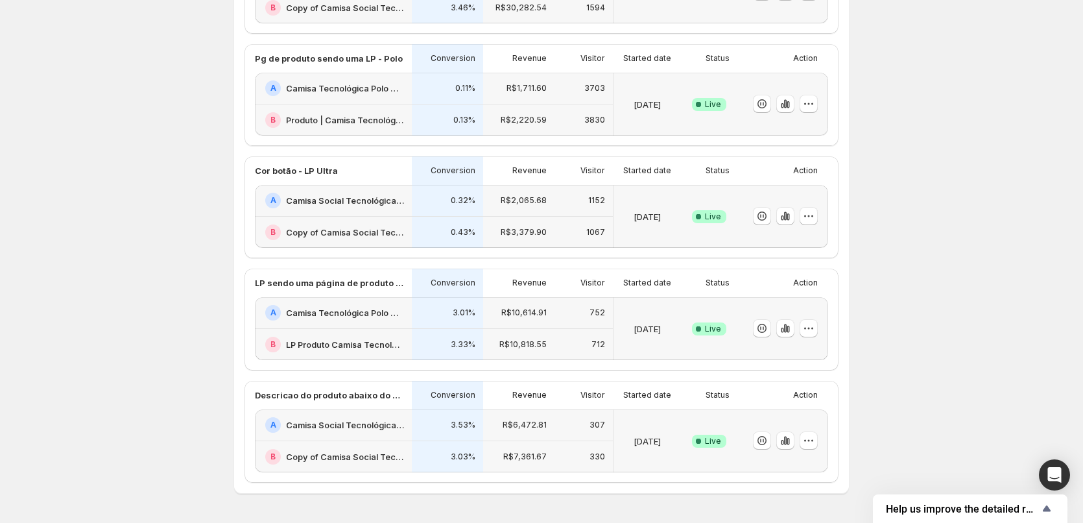
click at [374, 195] on h2 "Camisa Social Tecnológica Ultra-Stretch Masculina | Praticidade e [PERSON_NAME]…" at bounding box center [345, 200] width 118 height 13
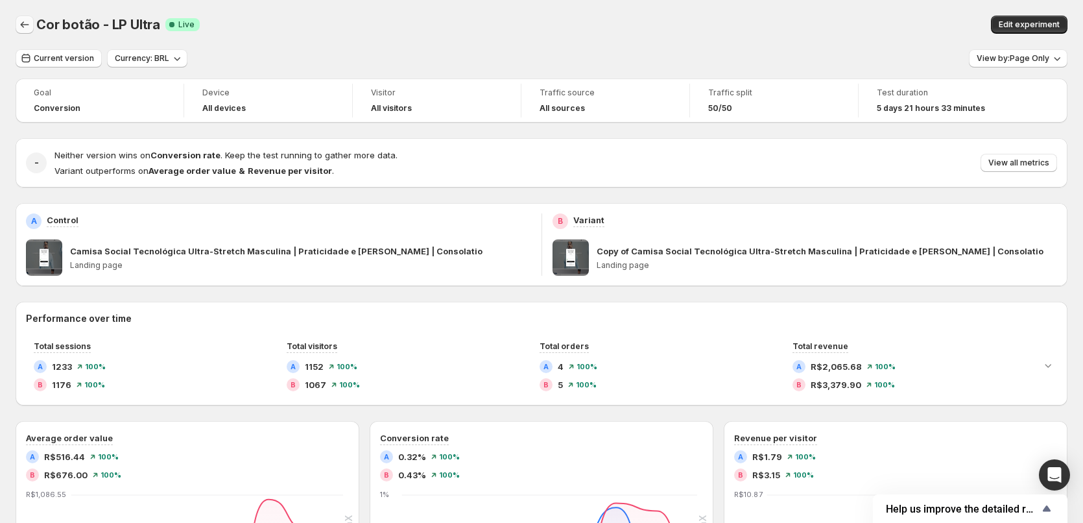
click at [30, 25] on icon "Back" at bounding box center [24, 24] width 13 height 13
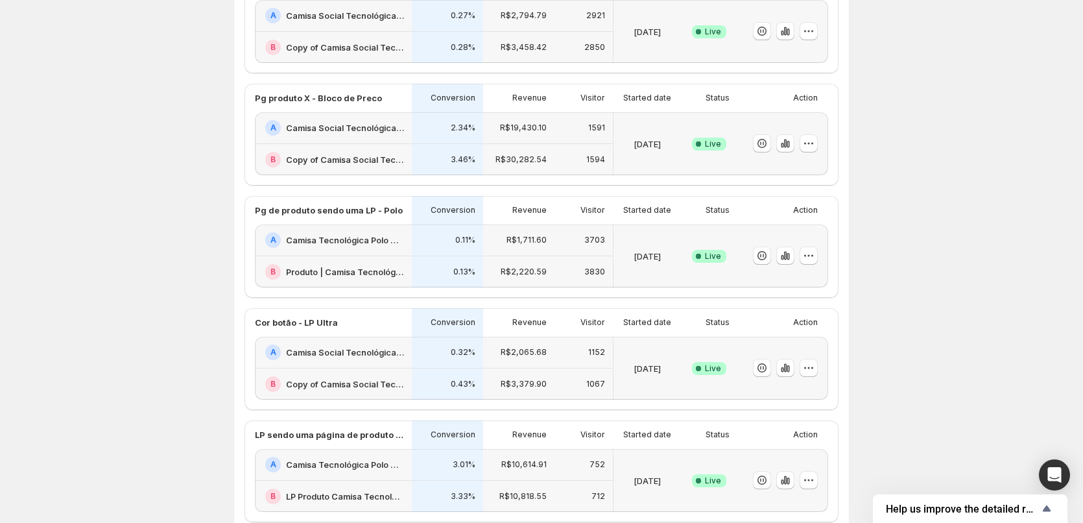
scroll to position [303, 0]
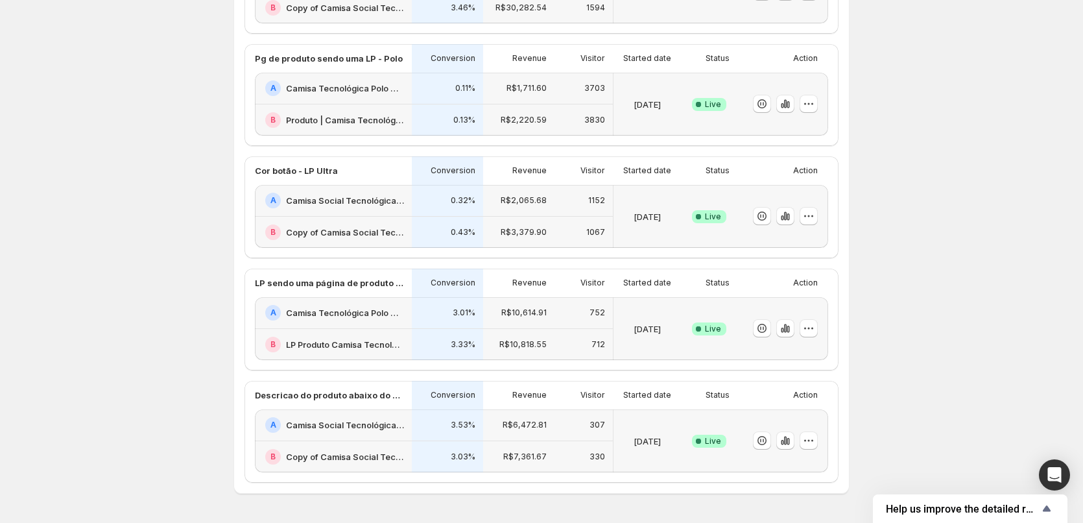
click at [381, 204] on h2 "Camisa Social Tecnológica Ultra-Stretch Masculina | Praticidade e [PERSON_NAME]…" at bounding box center [345, 200] width 118 height 13
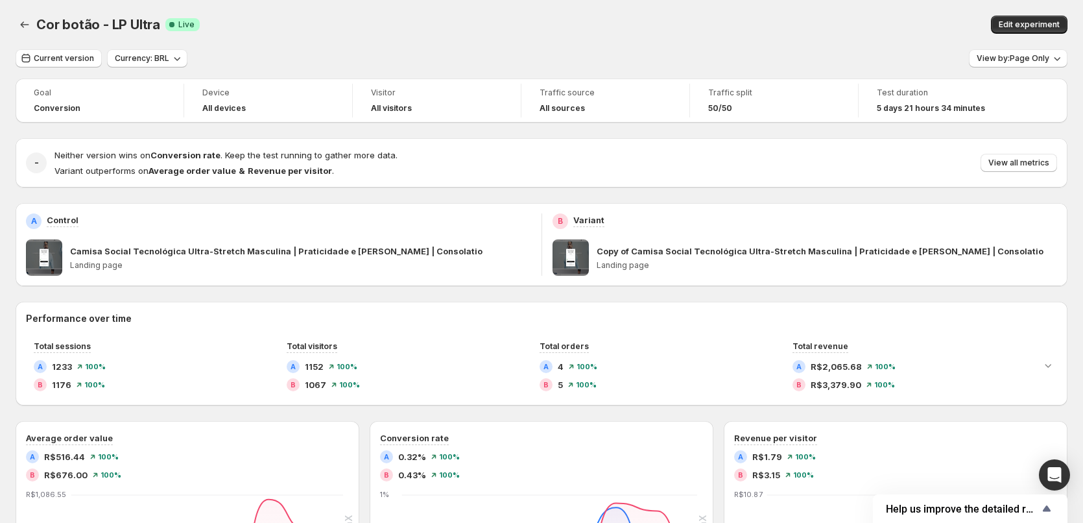
click at [36, 215] on div "A" at bounding box center [34, 221] width 16 height 16
click at [541, 240] on div "A Control Camisa Social Tecnológica Ultra-Stretch Masculina | Praticidade e [PE…" at bounding box center [279, 244] width 526 height 83
click at [578, 253] on span at bounding box center [571, 257] width 36 height 36
click at [717, 259] on div "Copy of Camisa Social Tecnológica Ultra-Stretch Masculina | Praticidade e [PERS…" at bounding box center [827, 257] width 461 height 36
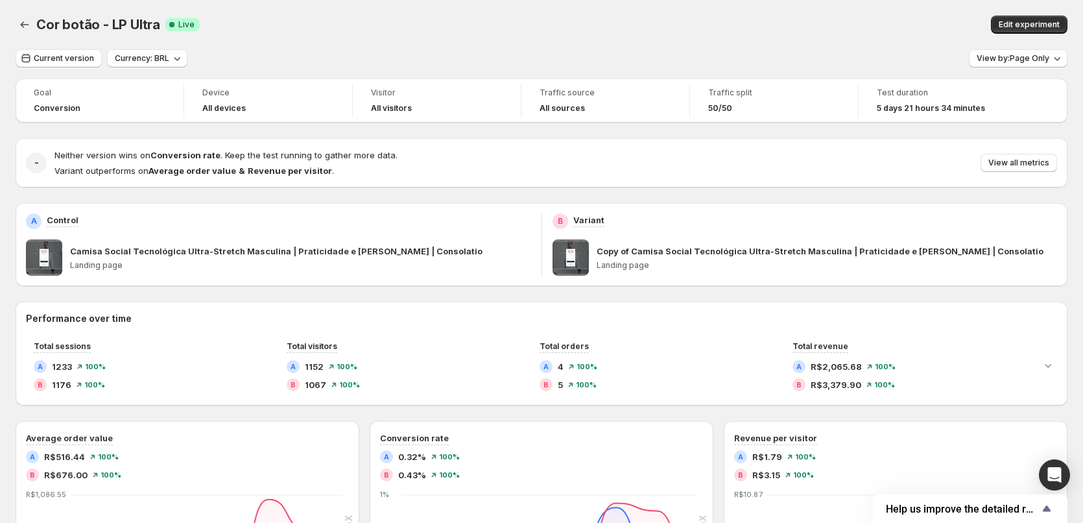
click at [717, 259] on div "Copy of Camisa Social Tecnológica Ultra-Stretch Masculina | Praticidade e [PERS…" at bounding box center [827, 257] width 461 height 36
click at [677, 246] on p "Copy of Camisa Social Tecnológica Ultra-Stretch Masculina | Praticidade e [PERS…" at bounding box center [820, 251] width 447 height 13
click at [669, 249] on p "Copy of Camisa Social Tecnológica Ultra-Stretch Masculina | Praticidade e [PERS…" at bounding box center [820, 251] width 447 height 13
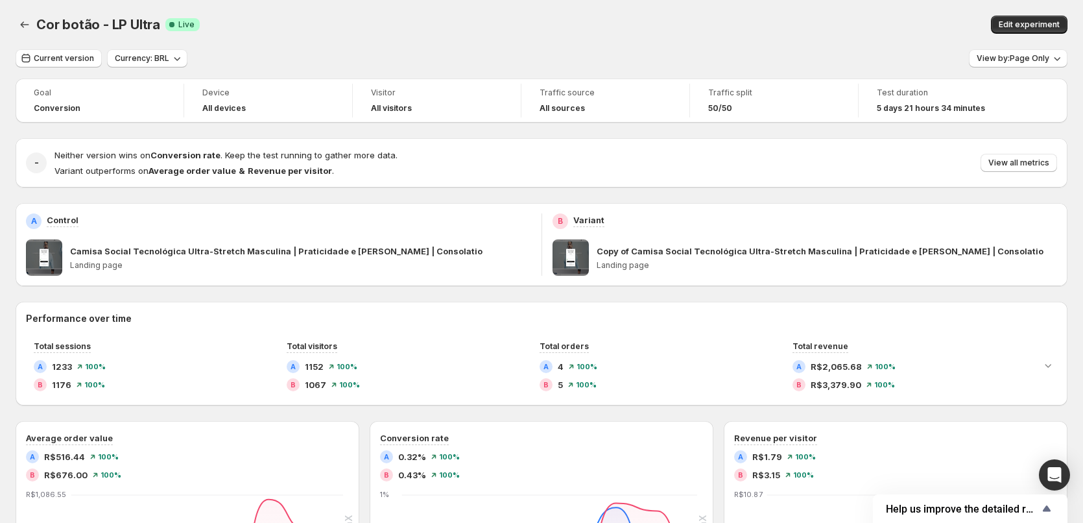
click at [267, 249] on p "Camisa Social Tecnológica Ultra-Stretch Masculina | Praticidade e [PERSON_NAME]…" at bounding box center [276, 251] width 413 height 13
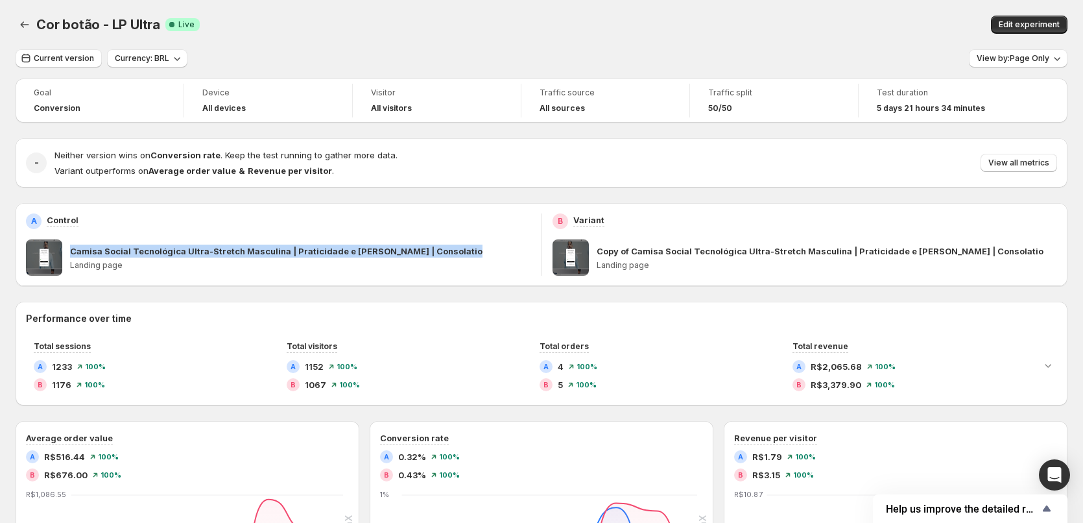
click at [268, 248] on p "Camisa Social Tecnológica Ultra-Stretch Masculina | Praticidade e [PERSON_NAME]…" at bounding box center [276, 251] width 413 height 13
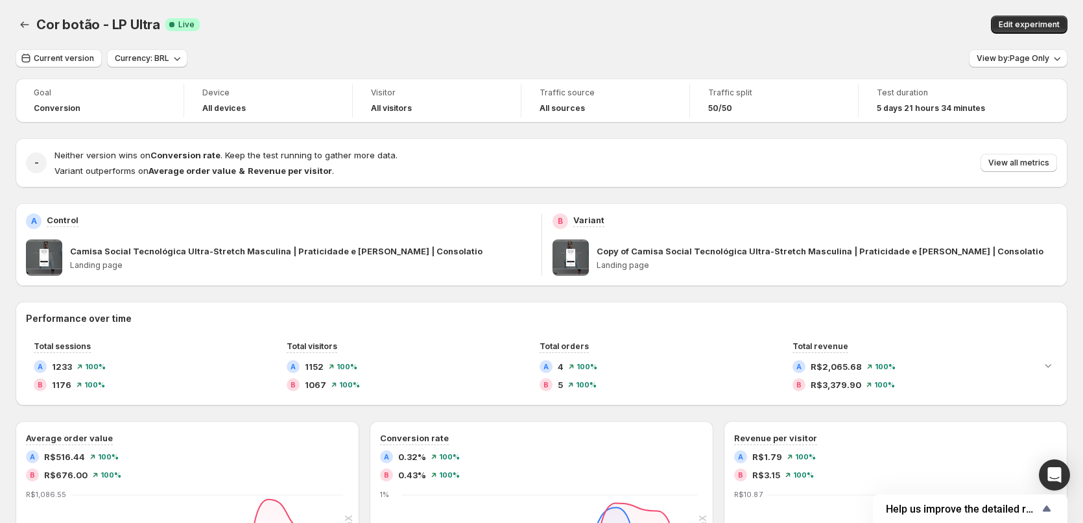
drag, startPoint x: 31, startPoint y: 267, endPoint x: 63, endPoint y: 259, distance: 32.7
click at [33, 267] on span at bounding box center [44, 257] width 36 height 36
drag, startPoint x: 63, startPoint y: 259, endPoint x: 74, endPoint y: 259, distance: 11.0
click at [69, 259] on div "Camisa Social Tecnológica Ultra-Stretch Masculina | Praticidade e [PERSON_NAME]…" at bounding box center [278, 257] width 505 height 36
click at [79, 259] on div "Camisa Social Tecnológica Ultra-Stretch Masculina | Praticidade e [PERSON_NAME]…" at bounding box center [300, 257] width 461 height 36
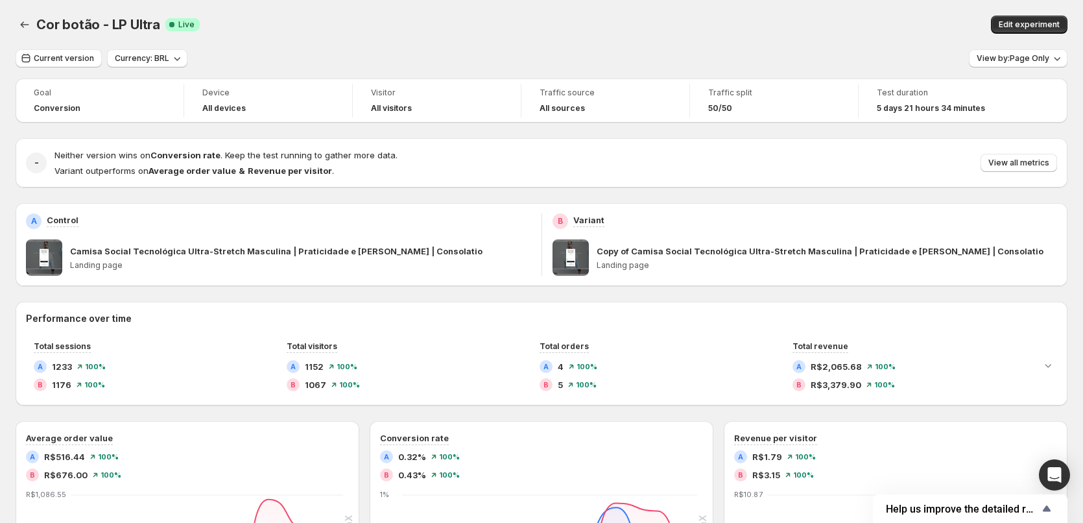
click at [53, 255] on span at bounding box center [44, 257] width 36 height 36
click at [31, 19] on button "Back" at bounding box center [25, 25] width 18 height 18
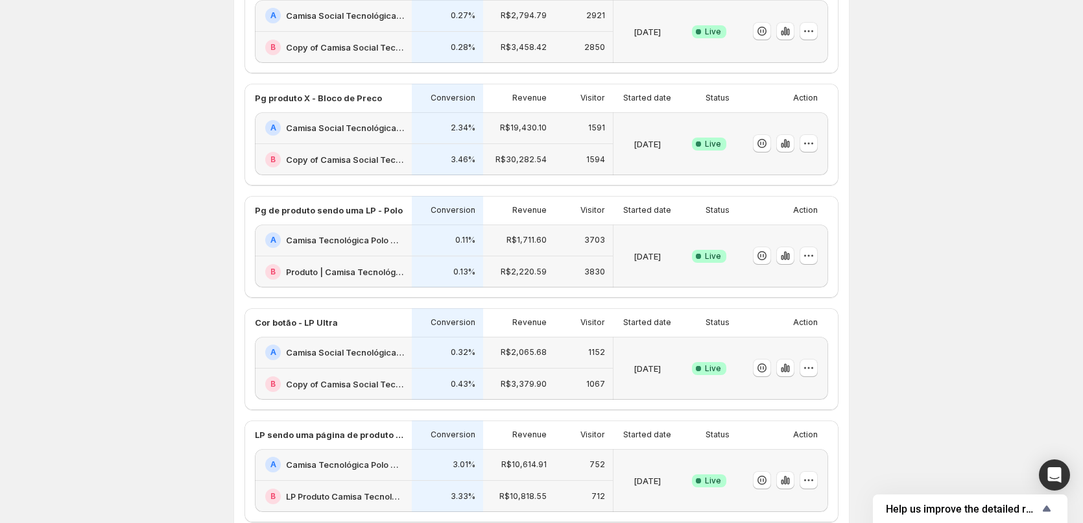
scroll to position [344, 0]
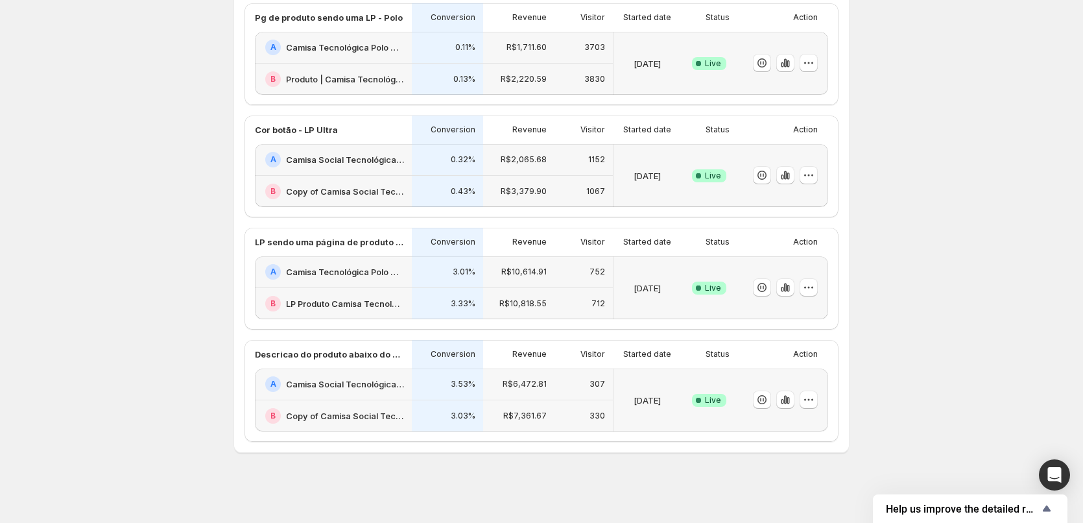
click at [372, 379] on h2 "Camisa Social Tecnológica Ultra-Stretch Masculina | Praticidade e [PERSON_NAME]…" at bounding box center [345, 384] width 118 height 13
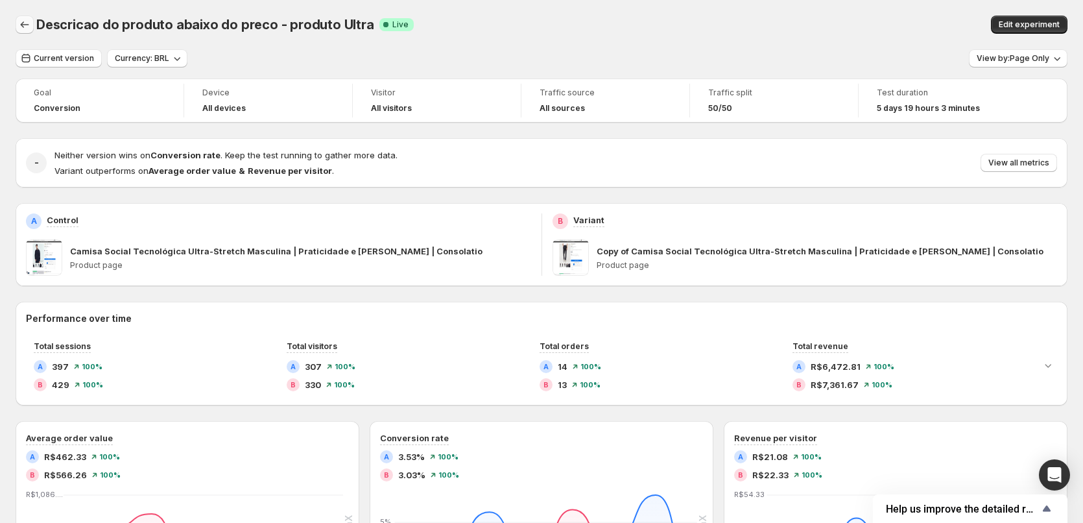
click at [27, 26] on icon "Back" at bounding box center [24, 24] width 13 height 13
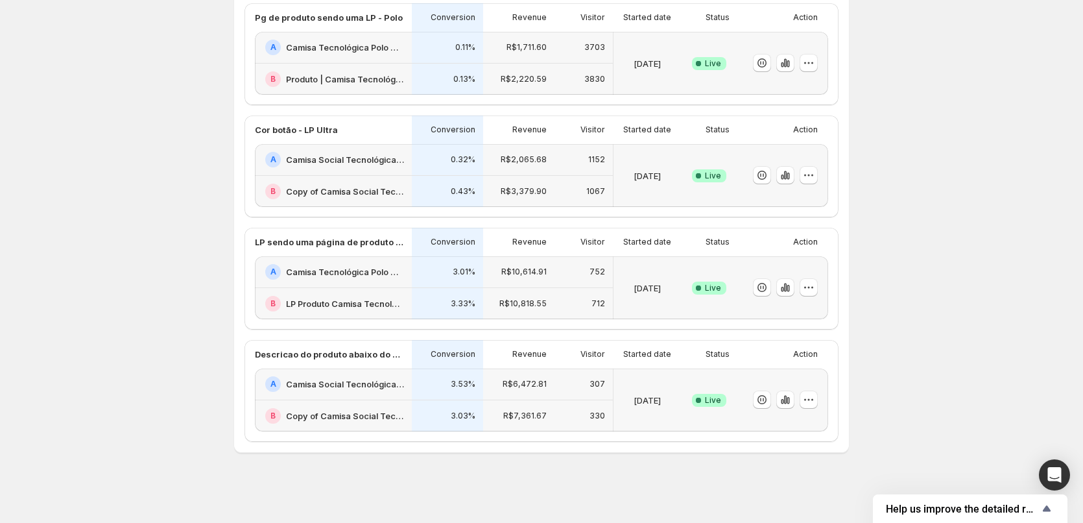
scroll to position [41, 0]
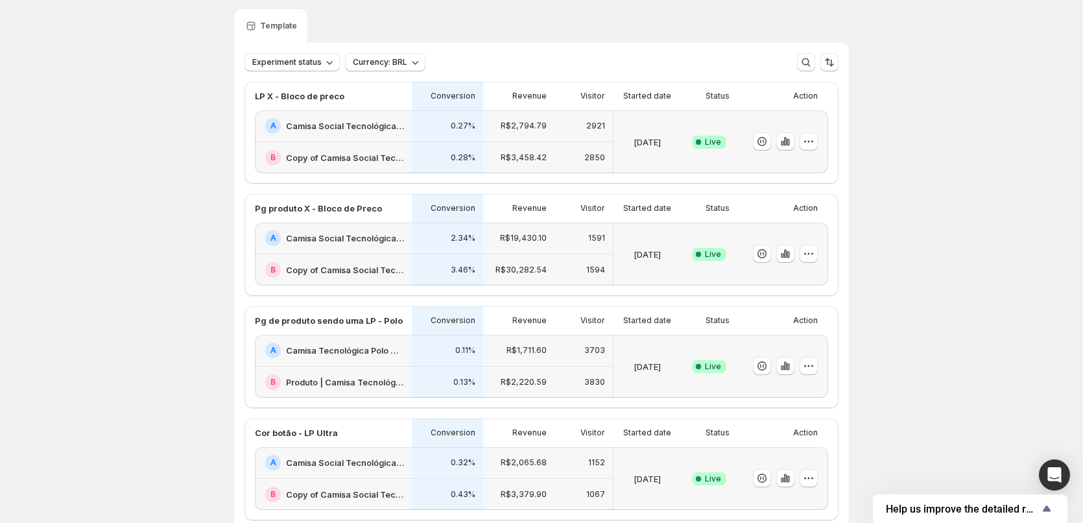
click at [183, 97] on div "Experiments. This page is ready Experiments Create new experiment Template Expe…" at bounding box center [541, 392] width 1083 height 867
